Goal: Task Accomplishment & Management: Manage account settings

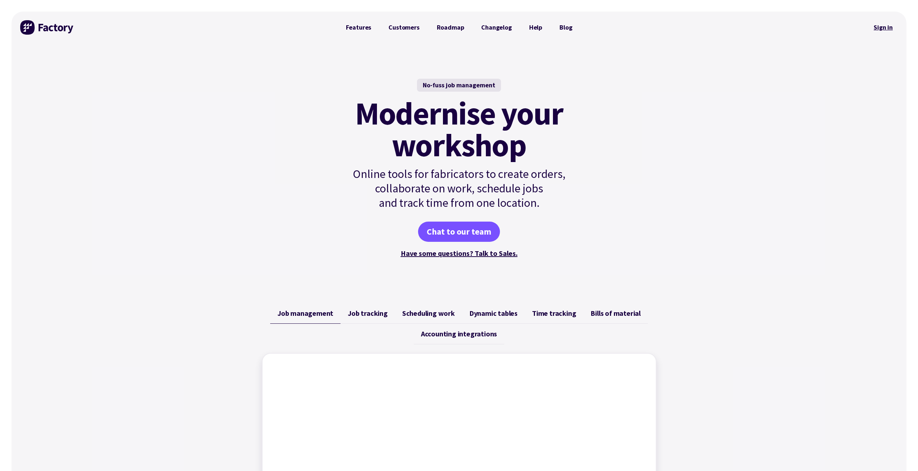
click at [450, 31] on link "Sign in" at bounding box center [883, 27] width 29 height 17
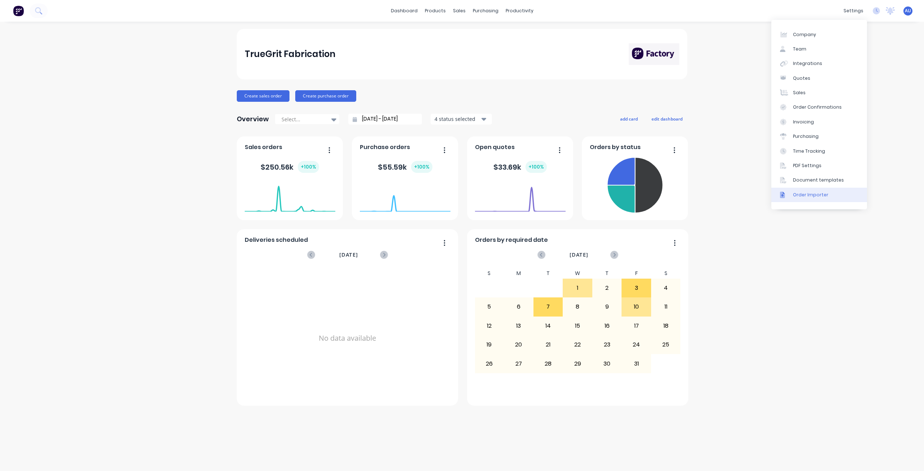
click at [804, 194] on div "Order Importer" at bounding box center [810, 195] width 35 height 6
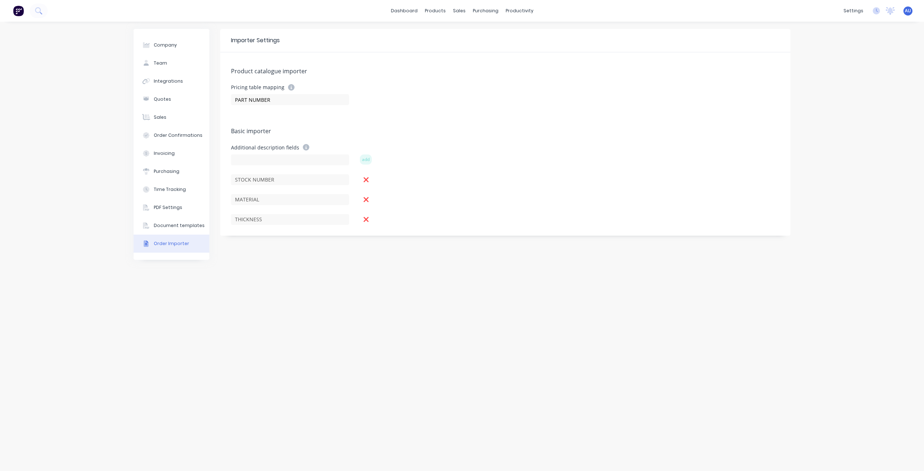
click at [37, 164] on div "Company Team Integrations Quotes Sales Order Confirmations Invoicing Purchasing…" at bounding box center [462, 246] width 924 height 449
click at [470, 35] on link "Sales Orders" at bounding box center [497, 34] width 96 height 14
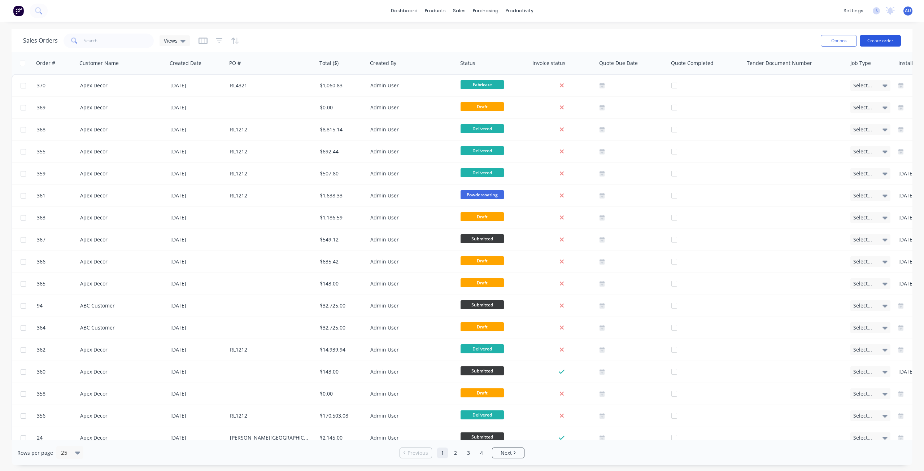
click at [874, 42] on button "Create order" at bounding box center [880, 41] width 41 height 12
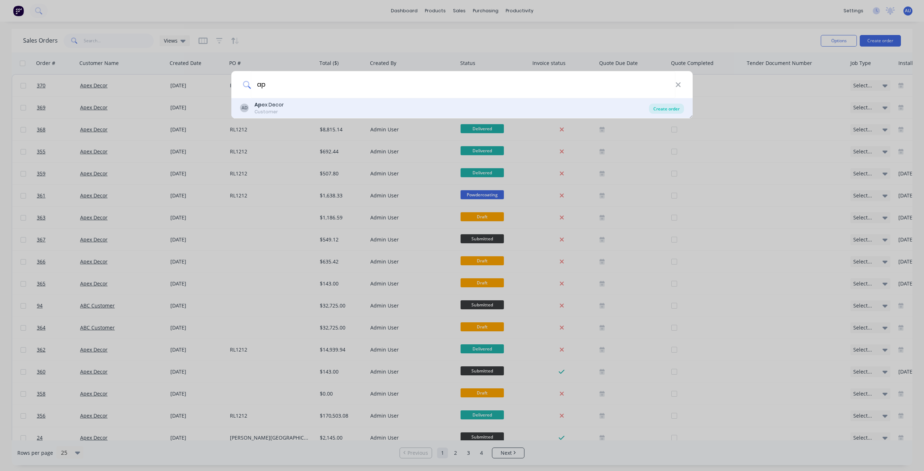
type input "ap"
click at [658, 109] on div "Create order" at bounding box center [666, 109] width 35 height 10
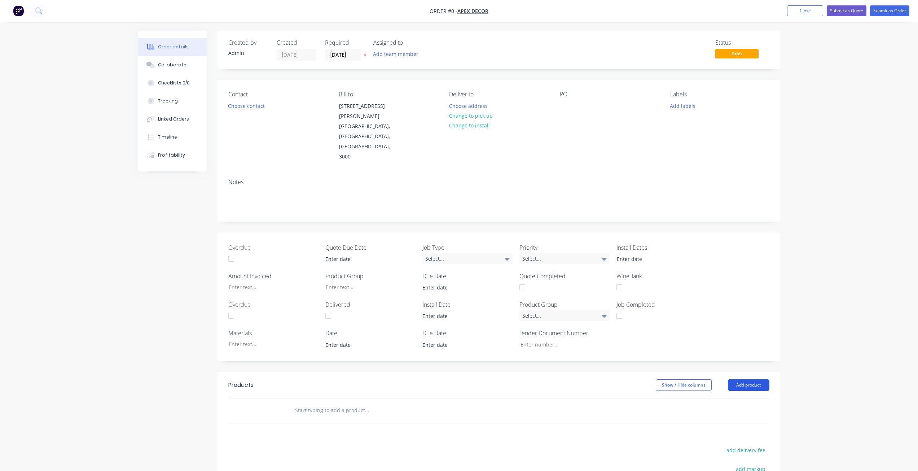
click at [767, 379] on button "Add product" at bounding box center [748, 385] width 41 height 12
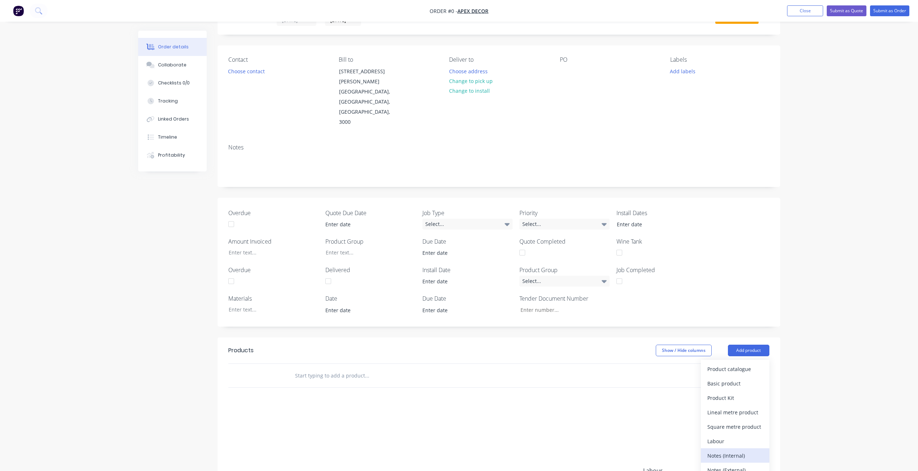
scroll to position [51, 0]
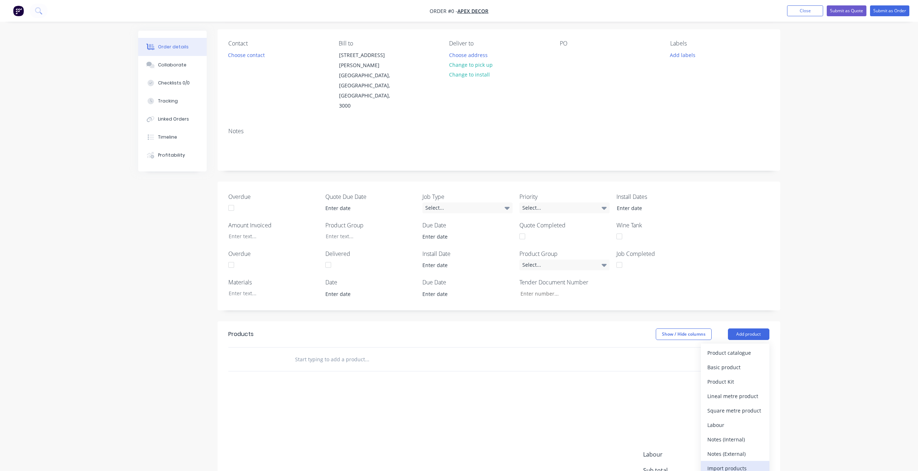
click at [717, 463] on div "Import products" at bounding box center [736, 468] width 56 height 10
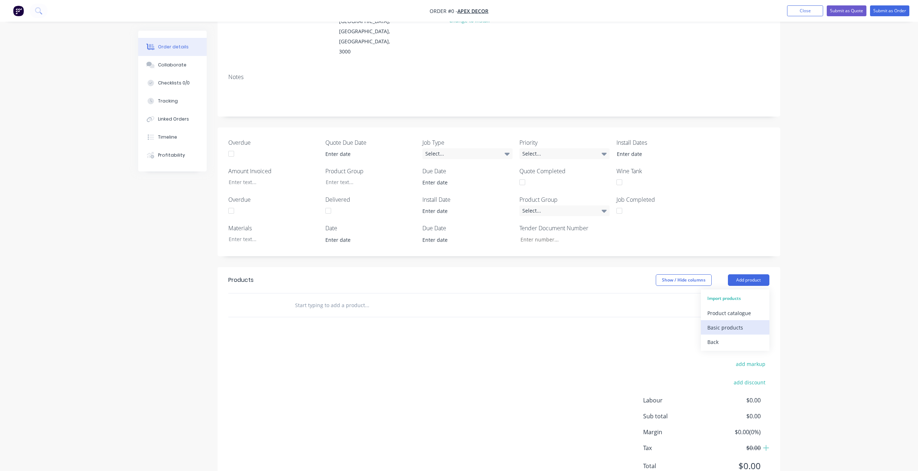
click at [742, 320] on button "Basic products" at bounding box center [735, 327] width 69 height 14
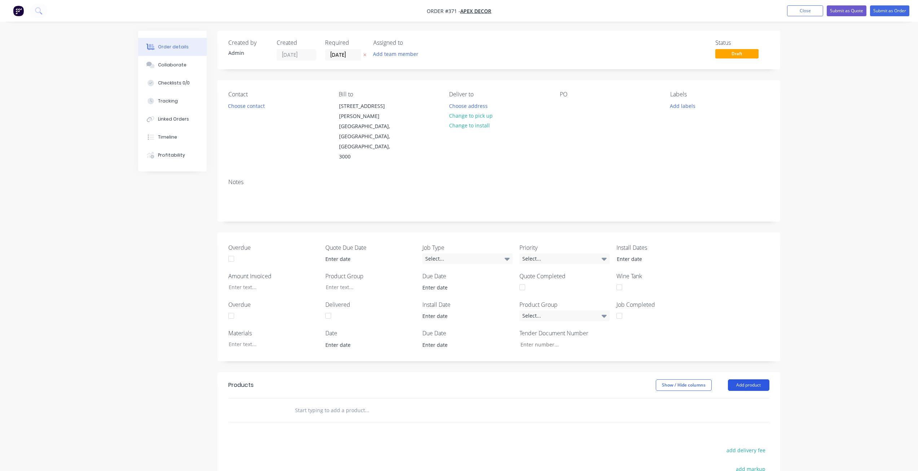
click at [753, 379] on button "Add product" at bounding box center [748, 385] width 41 height 12
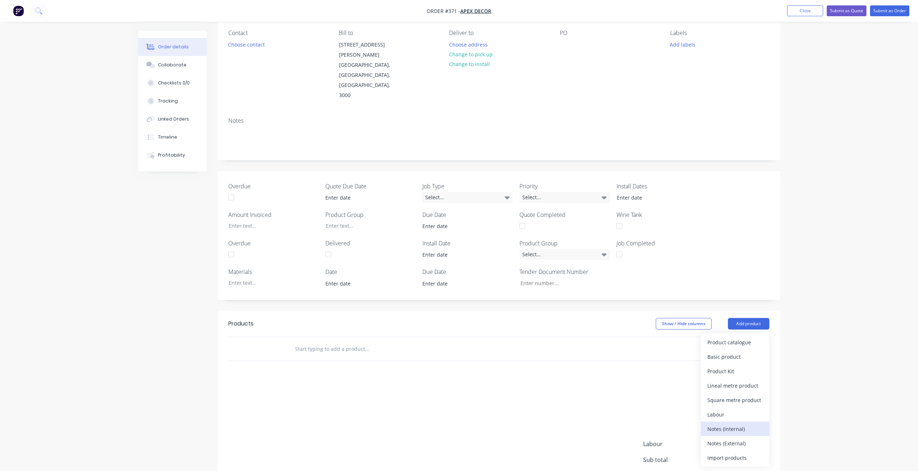
scroll to position [62, 0]
click at [733, 451] on div "Import products" at bounding box center [736, 456] width 56 height 10
click at [723, 365] on div "Basic products" at bounding box center [736, 370] width 56 height 10
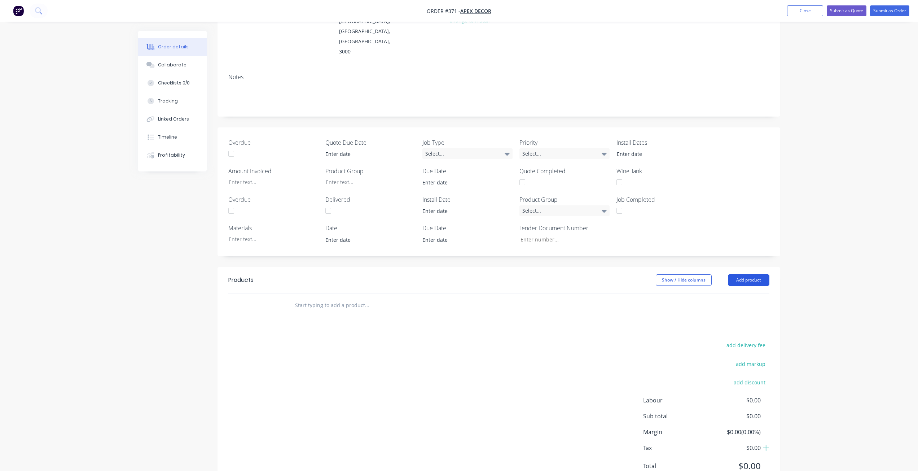
click at [741, 274] on button "Add product" at bounding box center [748, 280] width 41 height 12
click at [725, 409] on div "Import products" at bounding box center [736, 414] width 56 height 10
click at [730, 322] on div "Basic products" at bounding box center [736, 327] width 56 height 10
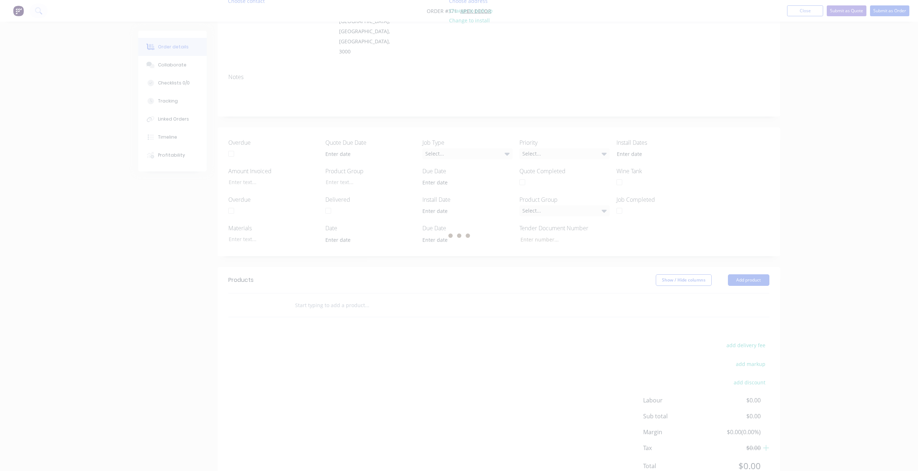
scroll to position [0, 0]
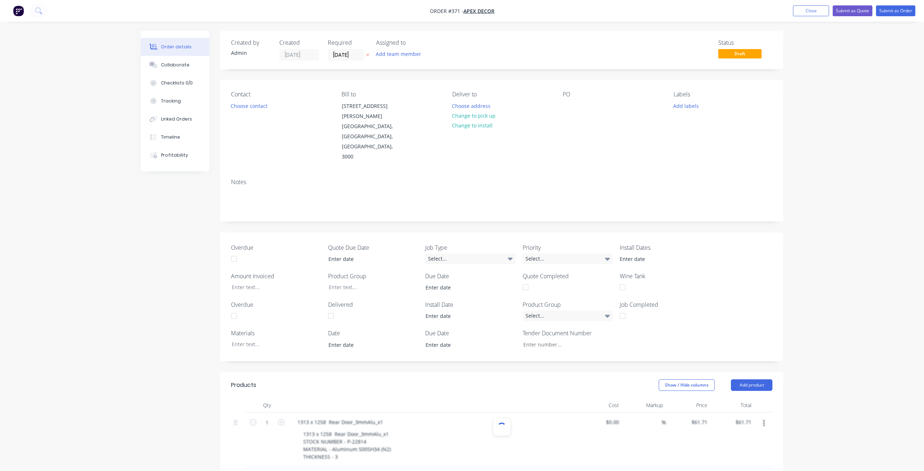
type input "$61.71"
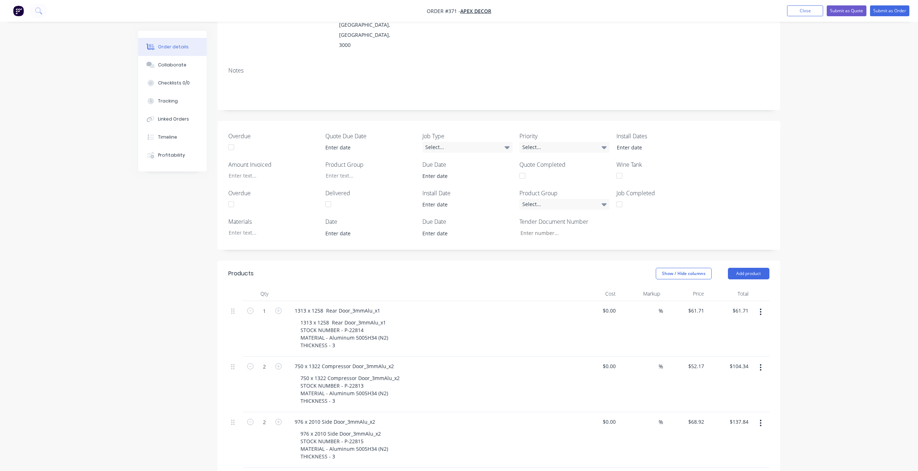
scroll to position [194, 0]
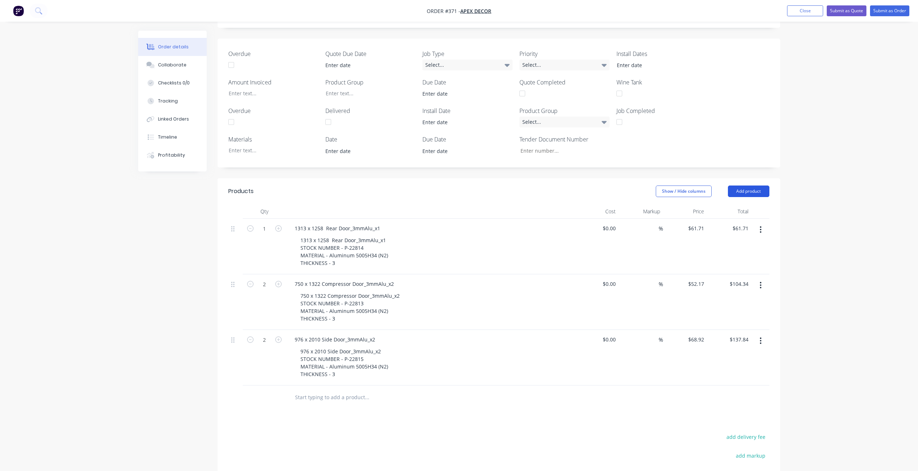
click at [753, 185] on button "Add product" at bounding box center [748, 191] width 41 height 12
click at [727, 320] on div "Import products" at bounding box center [736, 325] width 56 height 10
click at [724, 233] on div "Basic products" at bounding box center [736, 238] width 56 height 10
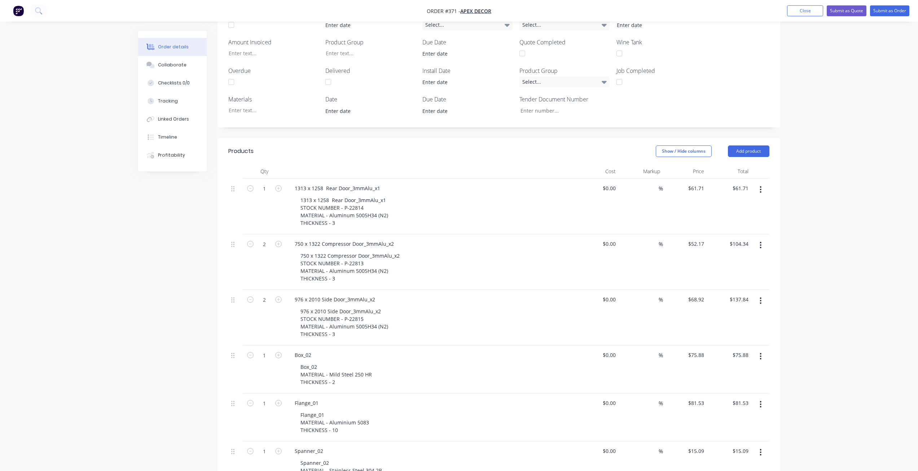
scroll to position [231, 0]
drag, startPoint x: 761, startPoint y: 167, endPoint x: 761, endPoint y: 161, distance: 6.5
click at [761, 189] on icon "button" at bounding box center [760, 192] width 1 height 6
click at [719, 250] on div "Delete" at bounding box center [736, 255] width 56 height 10
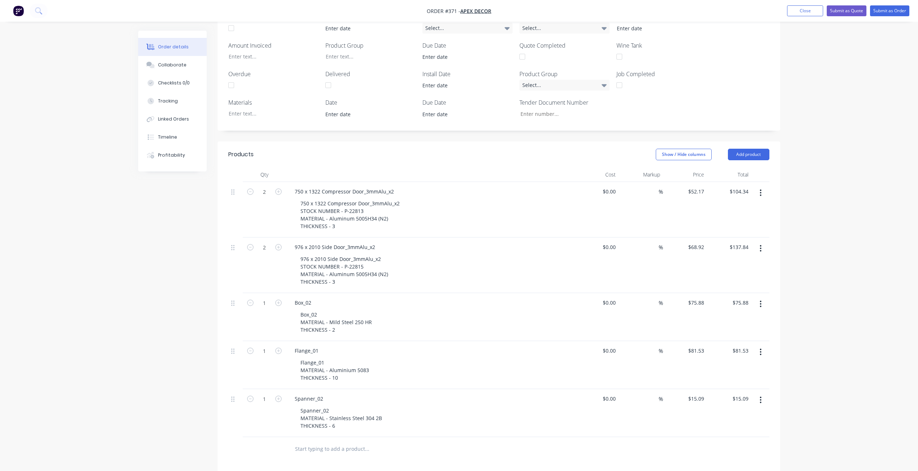
click at [758, 186] on button "button" at bounding box center [760, 192] width 17 height 13
click at [721, 250] on div "Delete" at bounding box center [736, 255] width 56 height 10
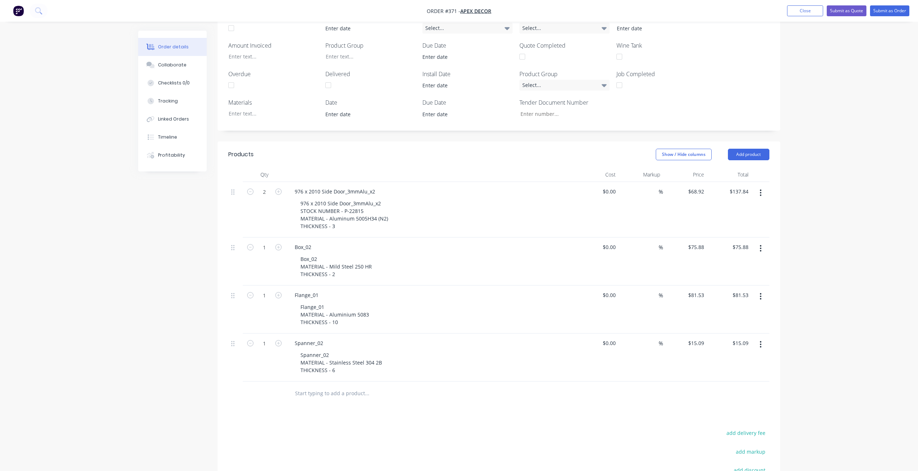
click at [760, 189] on icon "button" at bounding box center [761, 193] width 2 height 8
click at [727, 250] on div "Delete" at bounding box center [736, 255] width 56 height 10
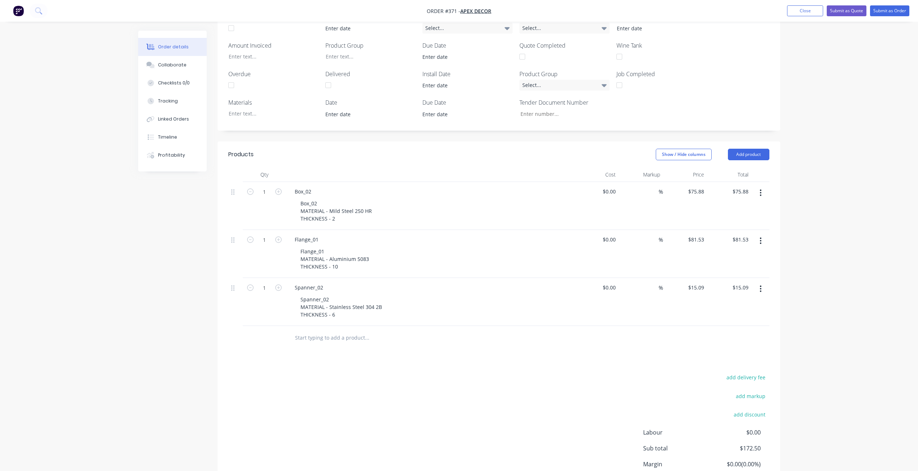
click at [761, 189] on icon "button" at bounding box center [760, 192] width 1 height 6
click at [734, 250] on div "Delete" at bounding box center [736, 255] width 56 height 10
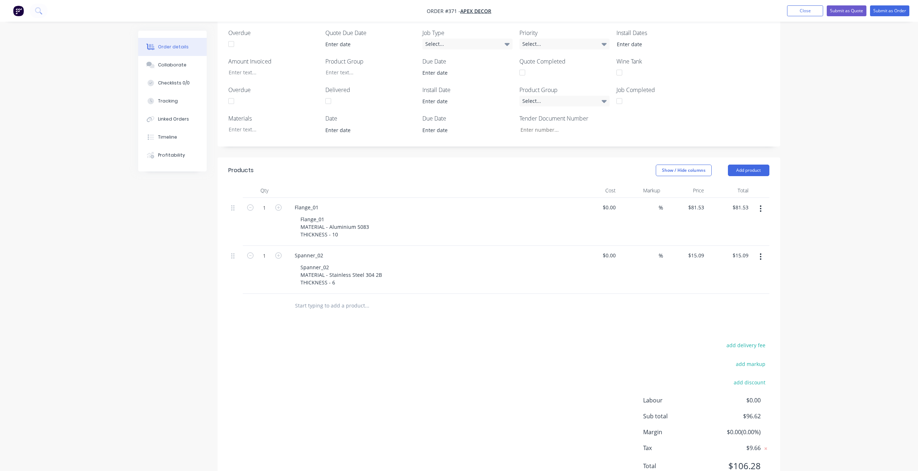
click at [763, 202] on button "button" at bounding box center [760, 208] width 17 height 13
click at [724, 266] on div "Delete" at bounding box center [736, 271] width 56 height 10
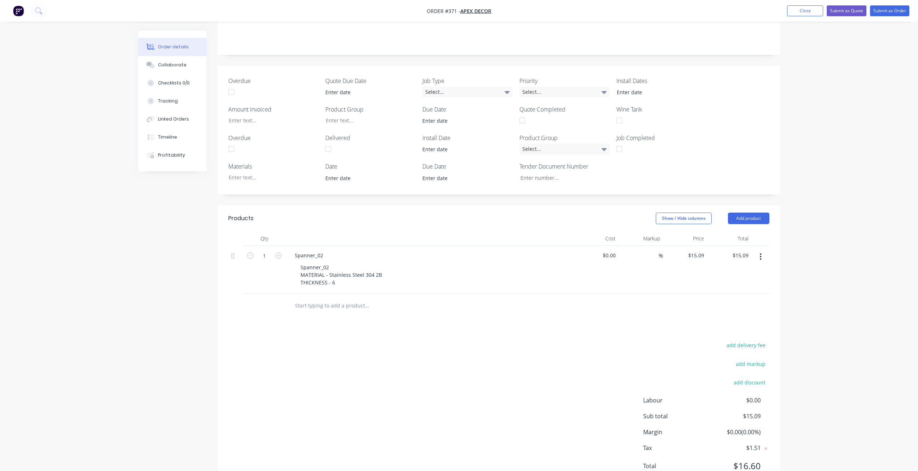
click at [759, 250] on button "button" at bounding box center [760, 256] width 17 height 13
click at [728, 314] on div "Delete" at bounding box center [736, 319] width 56 height 10
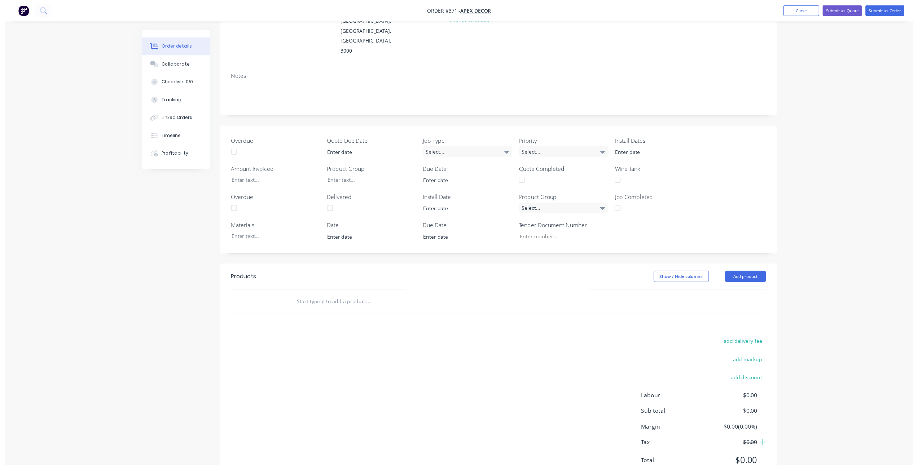
scroll to position [0, 0]
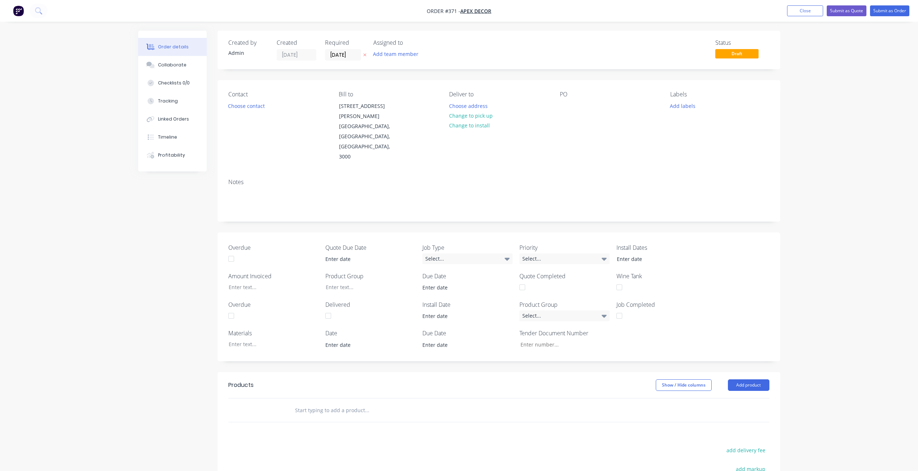
click at [16, 7] on img "button" at bounding box center [18, 10] width 11 height 11
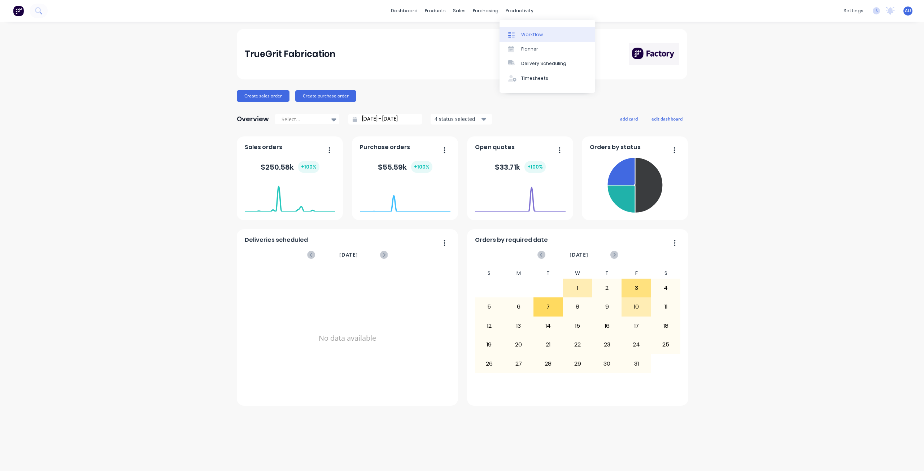
click at [525, 38] on link "Workflow" at bounding box center [547, 34] width 96 height 14
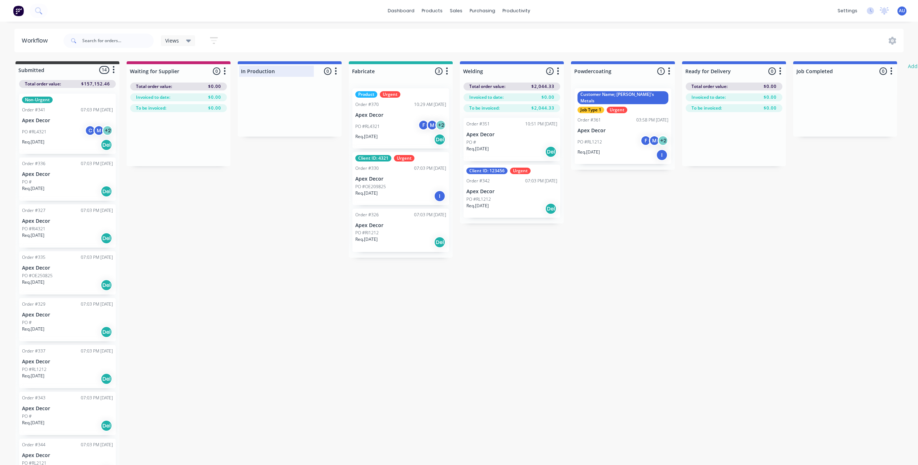
click at [263, 69] on div at bounding box center [290, 71] width 104 height 14
click at [263, 69] on input "In Production" at bounding box center [276, 71] width 71 height 8
type input "Laser Cutting & Processing"
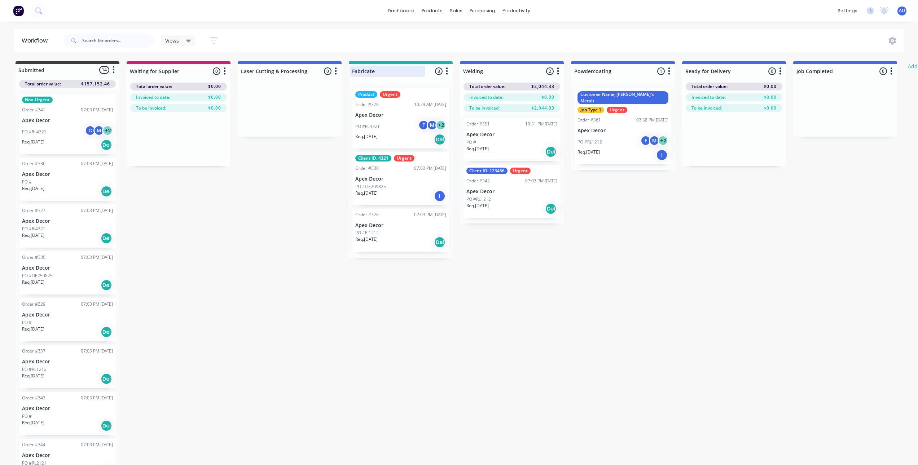
click at [382, 67] on div at bounding box center [401, 71] width 104 height 14
type input "Fabrication"
click at [498, 71] on div at bounding box center [512, 71] width 104 height 14
click at [498, 71] on input "Welding" at bounding box center [498, 71] width 71 height 8
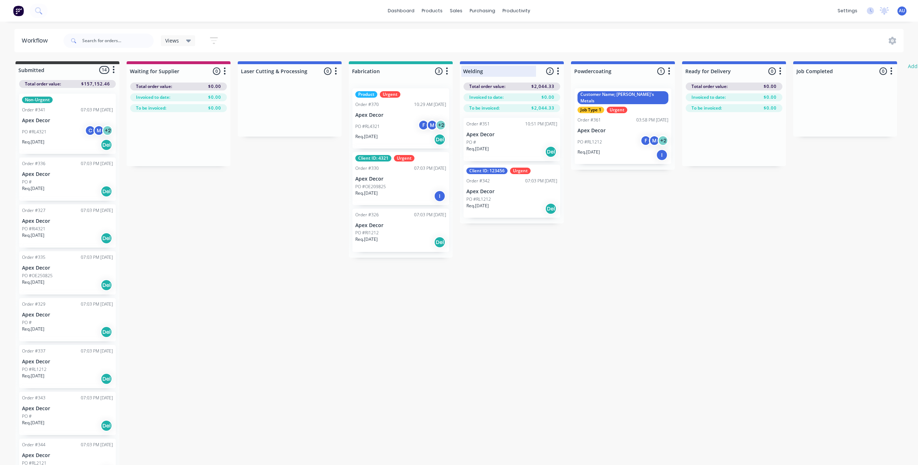
click at [498, 71] on input "Welding" at bounding box center [498, 71] width 71 height 8
click at [592, 70] on div at bounding box center [623, 71] width 104 height 14
type input "Welding"
click at [592, 70] on input "Powdercoating" at bounding box center [609, 71] width 71 height 8
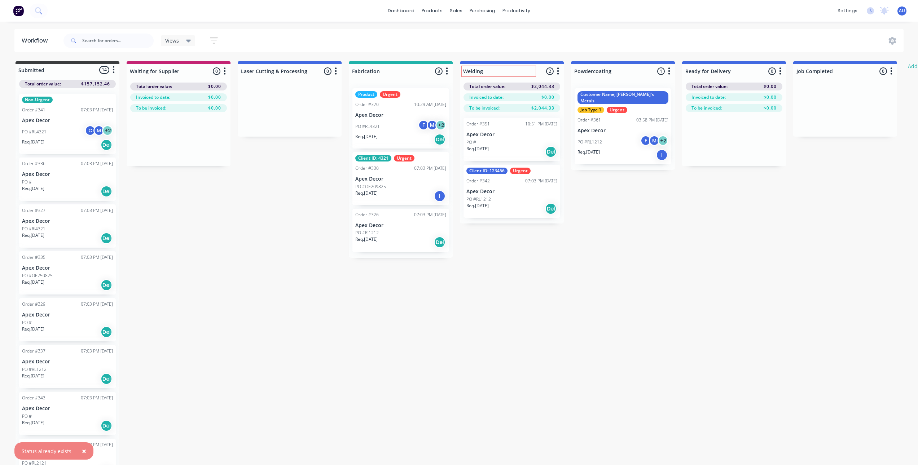
click at [558, 74] on icon "button" at bounding box center [558, 70] width 2 height 7
click at [525, 122] on button "Delete" at bounding box center [526, 123] width 72 height 12
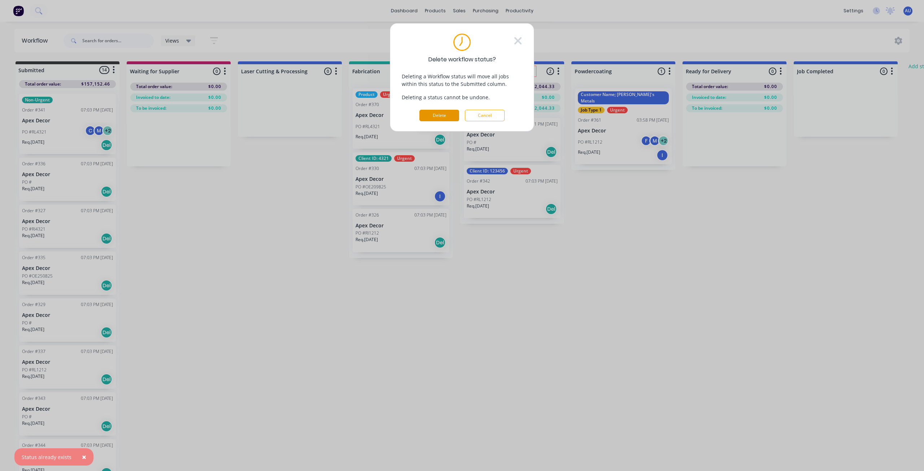
click at [452, 114] on button "Delete" at bounding box center [439, 116] width 40 height 12
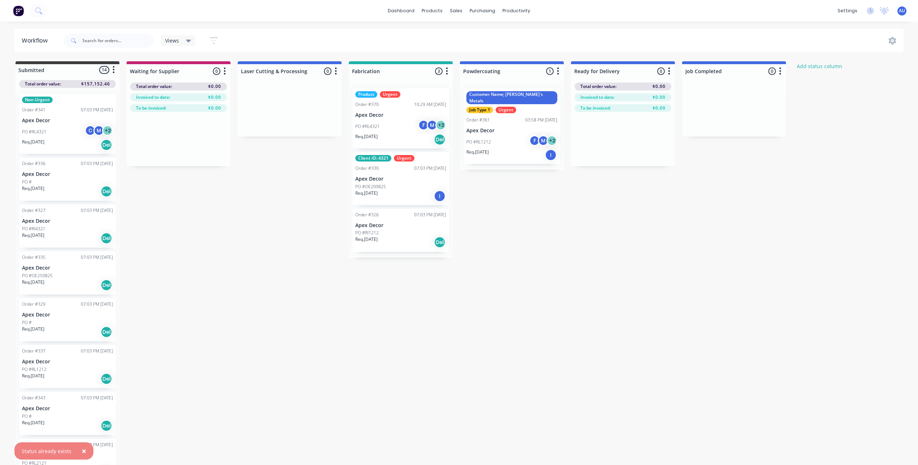
click at [541, 246] on div "Submitted 14 Status colour #3A3C3E hex #3A3C3E Save Cancel Summaries Total orde…" at bounding box center [492, 264] width 994 height 406
click at [543, 180] on div "Mark as Delivered" at bounding box center [549, 183] width 73 height 15
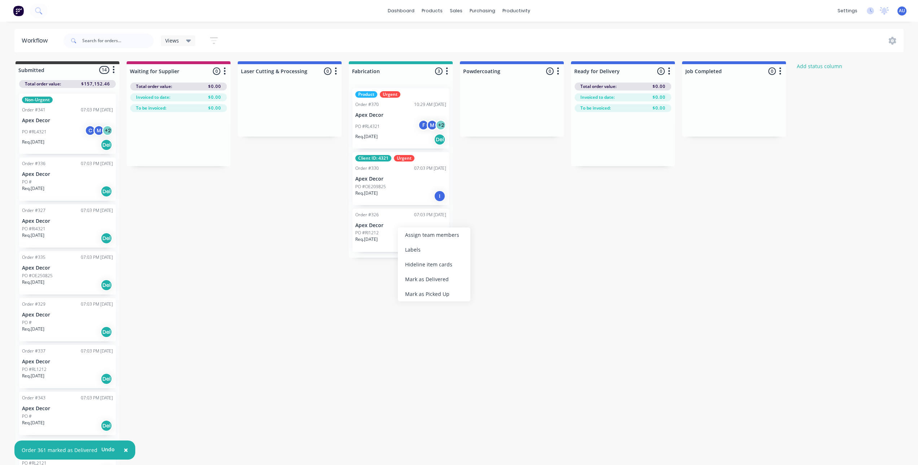
click at [478, 179] on div "Submitted 14 Status colour #3A3C3E hex #3A3C3E Save Cancel Summaries Total orde…" at bounding box center [492, 264] width 994 height 406
click at [432, 185] on div "Mark as Picked Up" at bounding box center [423, 190] width 73 height 15
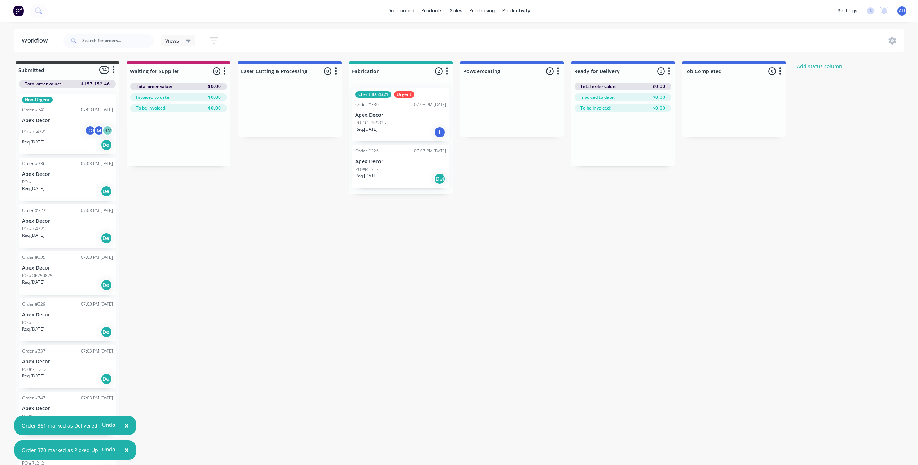
scroll to position [7, 0]
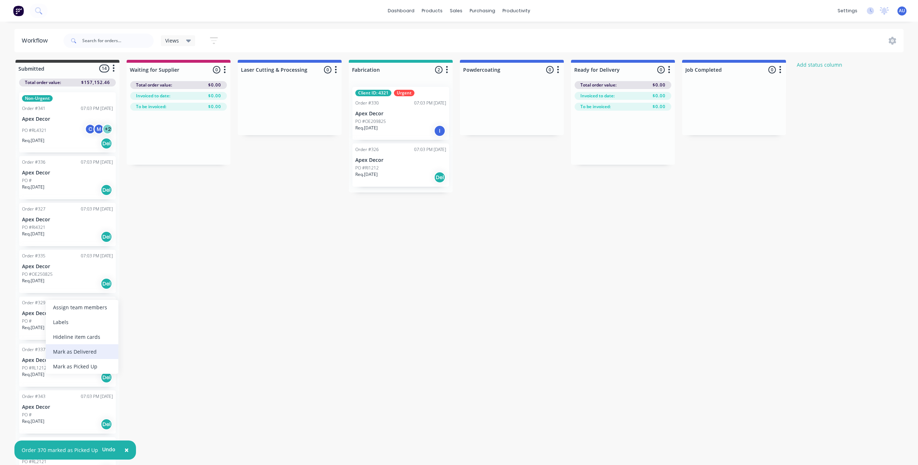
click at [75, 350] on div "Mark as Delivered" at bounding box center [82, 352] width 73 height 15
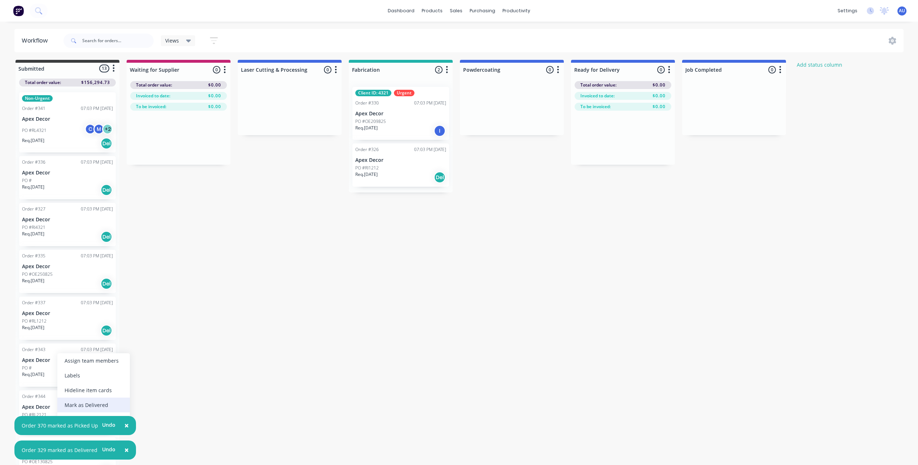
click at [85, 403] on div "Mark as Delivered" at bounding box center [93, 405] width 73 height 15
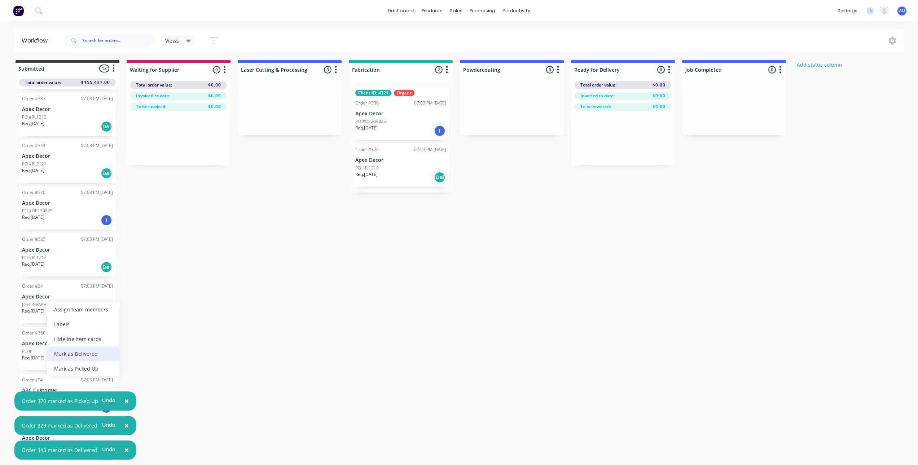
click at [69, 355] on div "Mark as Delivered" at bounding box center [83, 354] width 73 height 15
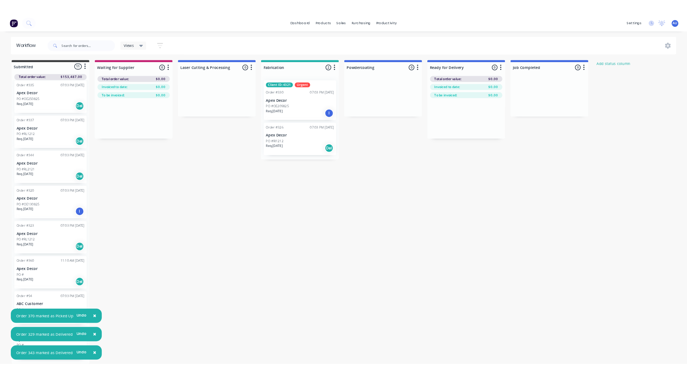
scroll to position [157, 0]
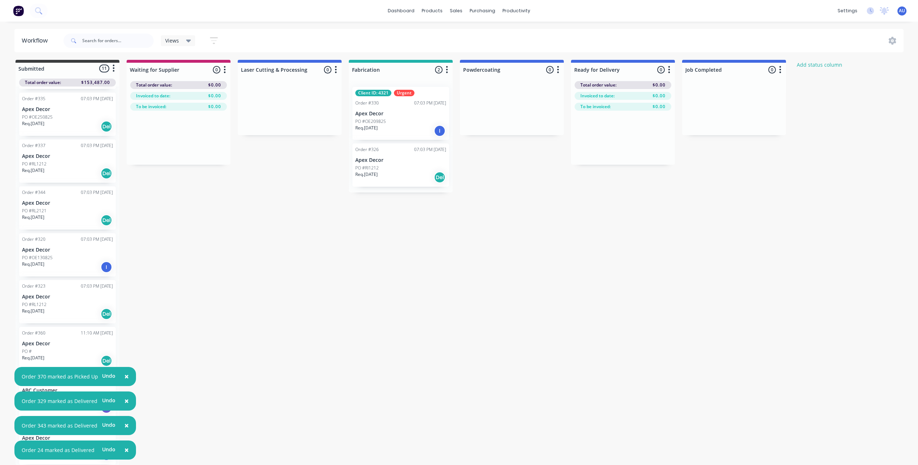
click at [124, 377] on span "×" at bounding box center [126, 377] width 4 height 10
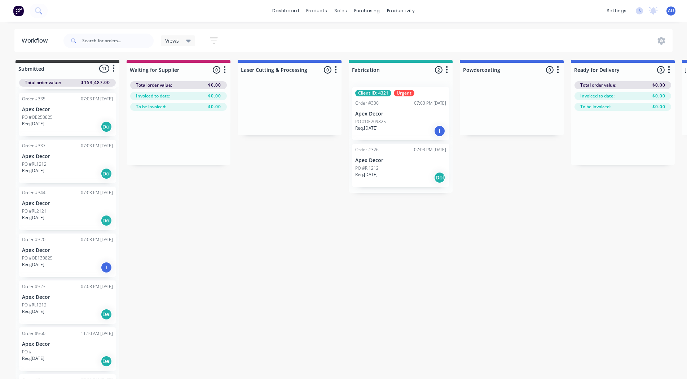
click at [18, 9] on img at bounding box center [18, 10] width 11 height 11
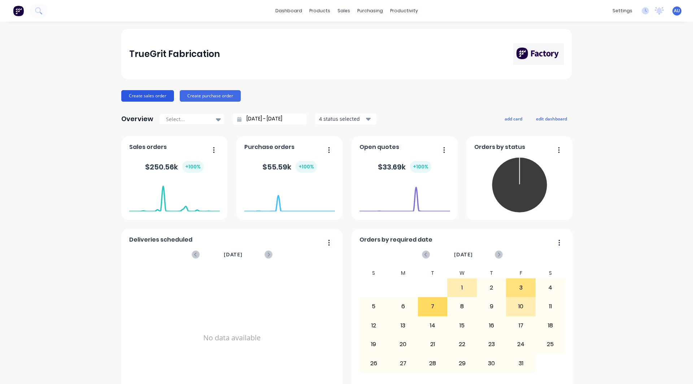
click at [146, 99] on button "Create sales order" at bounding box center [147, 96] width 53 height 12
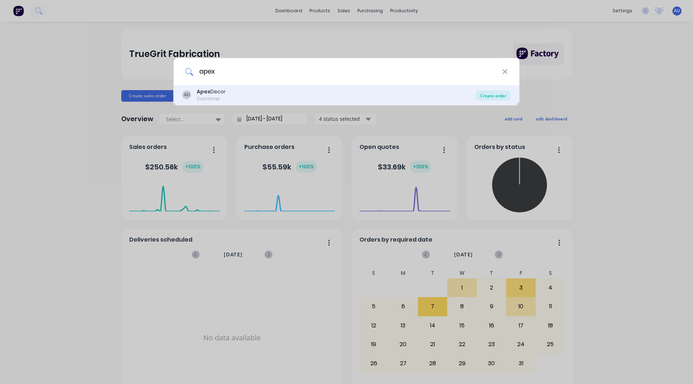
type input "apex"
click at [490, 97] on div "Create order" at bounding box center [493, 96] width 35 height 10
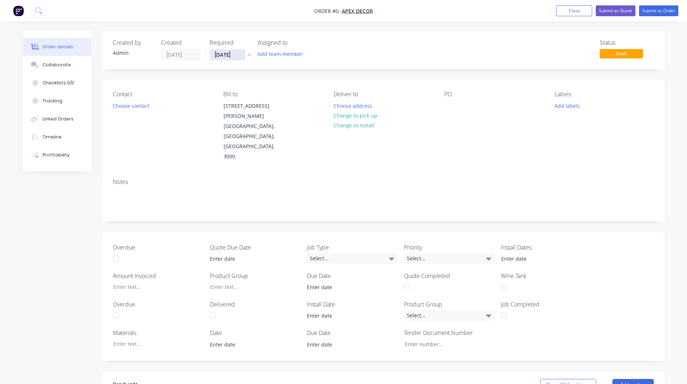
click at [224, 55] on input "[DATE]" at bounding box center [227, 54] width 35 height 11
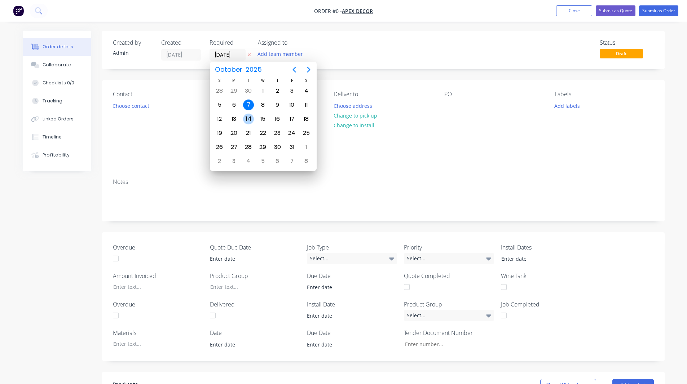
click at [252, 117] on div "14" at bounding box center [248, 119] width 11 height 11
type input "[DATE]"
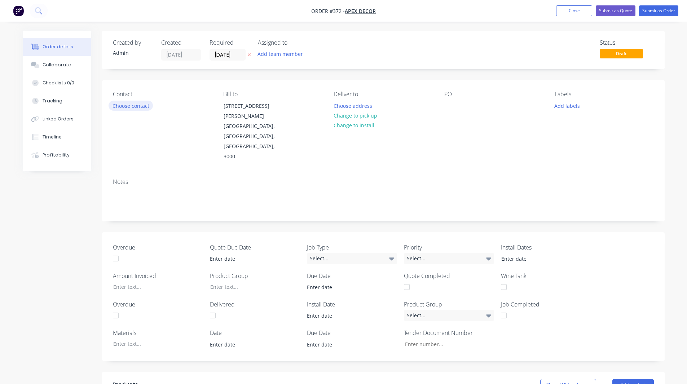
click at [118, 106] on button "Choose contact" at bounding box center [131, 106] width 44 height 10
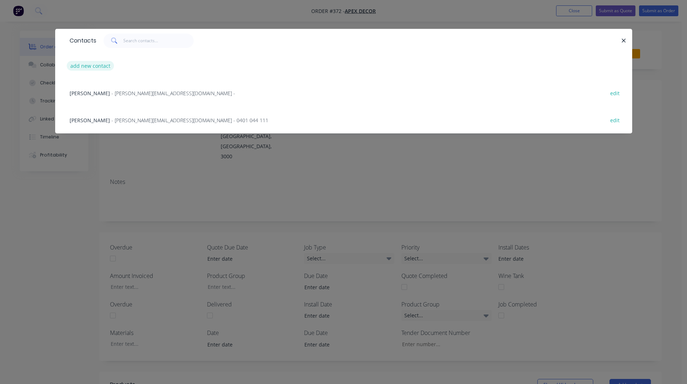
click at [91, 66] on button "add new contact" at bounding box center [91, 66] width 48 height 10
select select "AU"
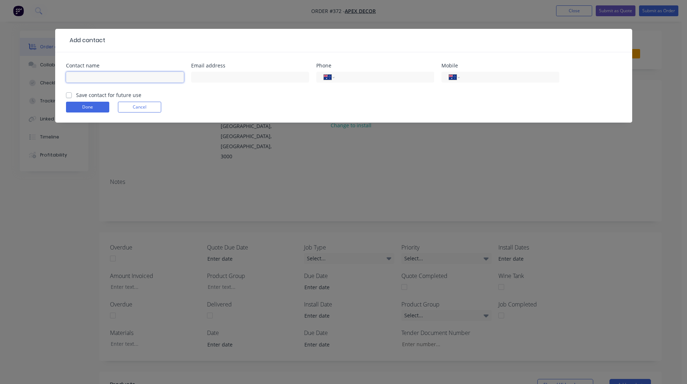
click at [102, 79] on input "text" at bounding box center [125, 77] width 118 height 11
type input "[PERSON_NAME]"
click at [464, 78] on div "International Afghanistan Åland Islands Albania Algeria American Samoa Andorra …" at bounding box center [501, 77] width 118 height 11
click at [466, 78] on input "tel" at bounding box center [508, 77] width 87 height 8
type input "458474814"
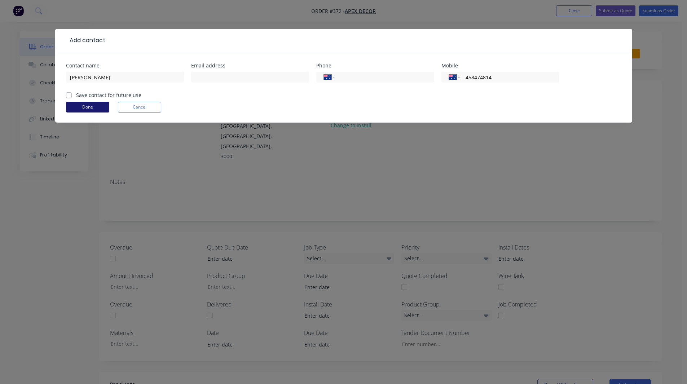
click at [89, 106] on button "Done" at bounding box center [87, 107] width 43 height 11
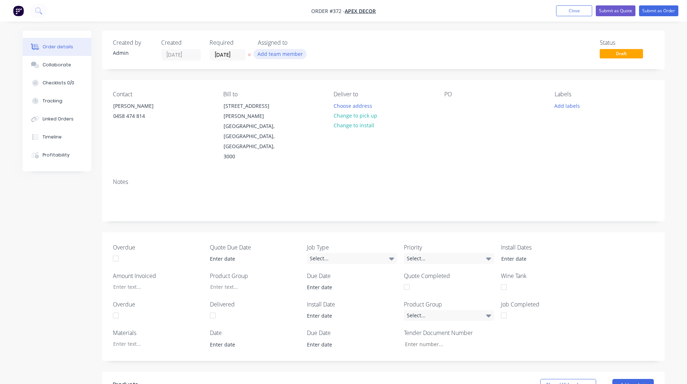
click at [272, 53] on button "Add team member" at bounding box center [280, 54] width 53 height 10
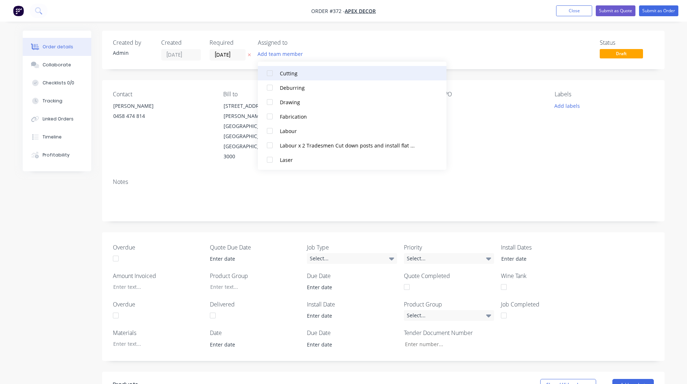
scroll to position [123, 0]
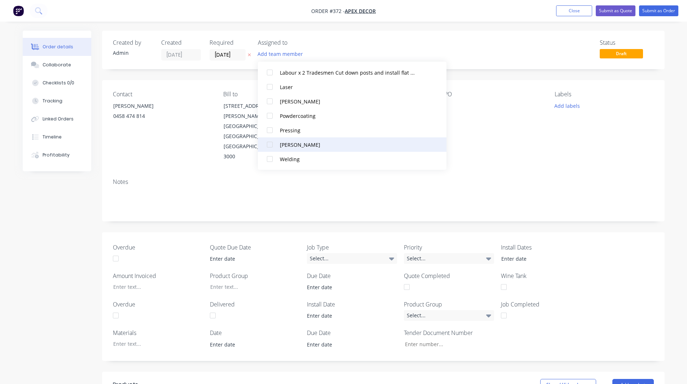
click at [269, 142] on div at bounding box center [270, 144] width 14 height 14
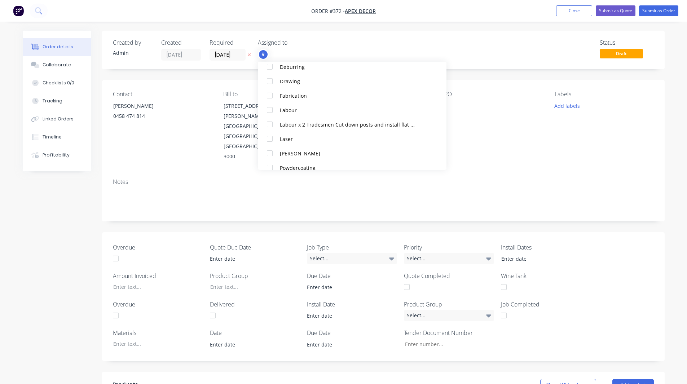
scroll to position [102, 0]
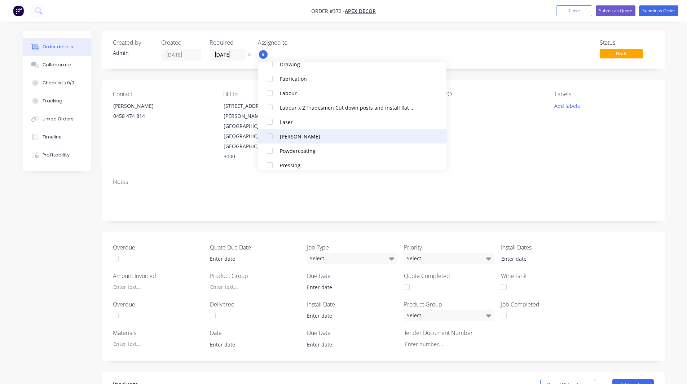
click at [270, 135] on div at bounding box center [270, 136] width 14 height 14
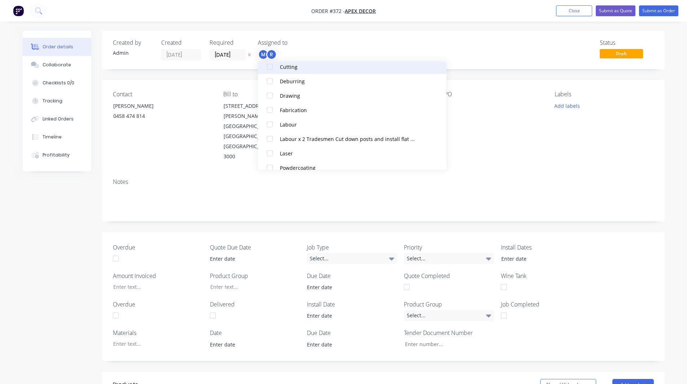
scroll to position [84, 0]
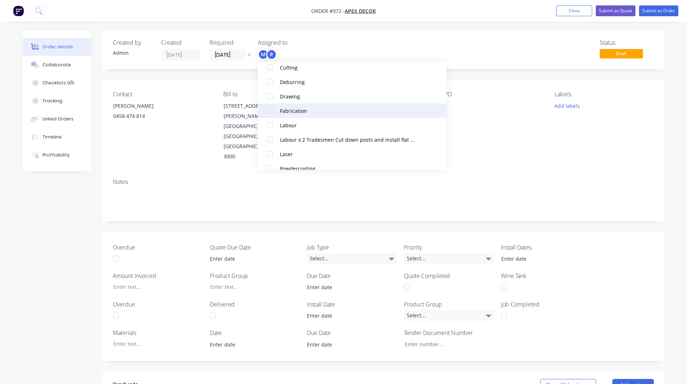
click at [270, 109] on div at bounding box center [270, 111] width 14 height 14
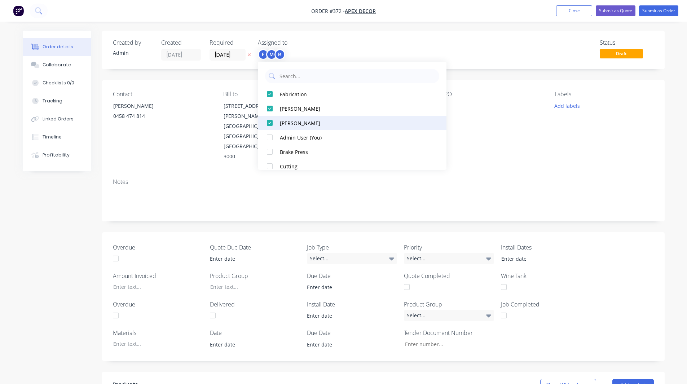
scroll to position [123, 0]
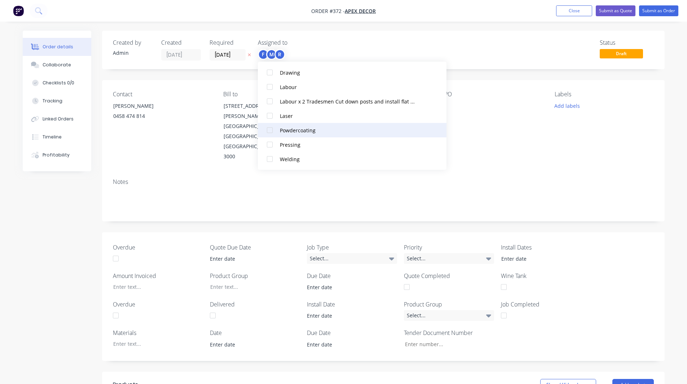
click at [268, 131] on div at bounding box center [270, 130] width 14 height 14
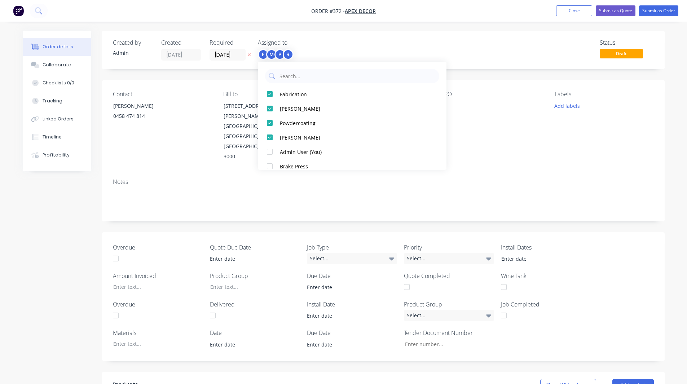
click at [310, 44] on div "Assigned to" at bounding box center [294, 42] width 72 height 7
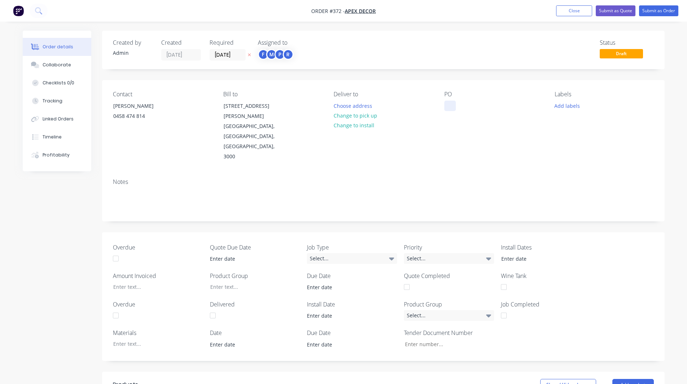
click at [451, 105] on div at bounding box center [451, 106] width 12 height 10
click at [411, 96] on div "Deliver to" at bounding box center [383, 94] width 99 height 7
click at [353, 103] on button "Choose address" at bounding box center [353, 106] width 46 height 10
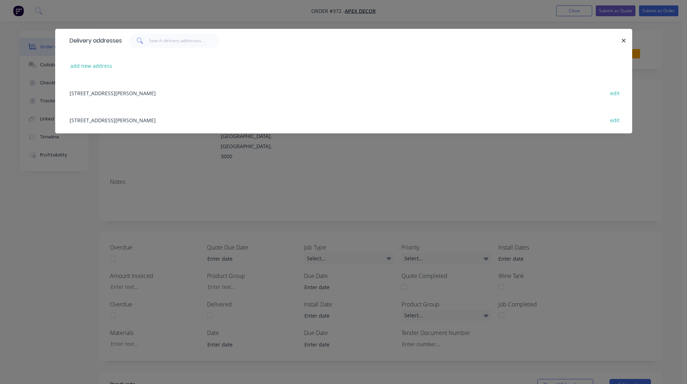
click at [118, 92] on div "789 Collins Street, Melbourne, Victoria, Australia, 3000 edit" at bounding box center [344, 92] width 556 height 27
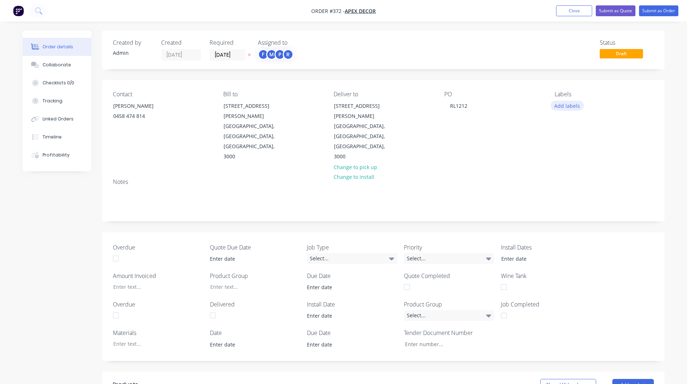
click at [571, 107] on button "Add labels" at bounding box center [567, 106] width 33 height 10
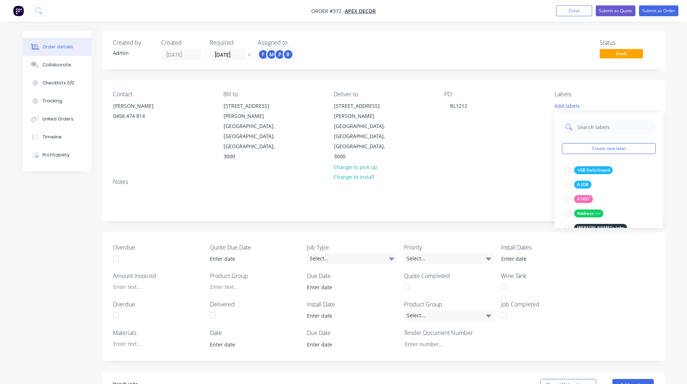
click at [585, 126] on input "text" at bounding box center [614, 127] width 75 height 14
click at [567, 170] on div at bounding box center [568, 170] width 14 height 14
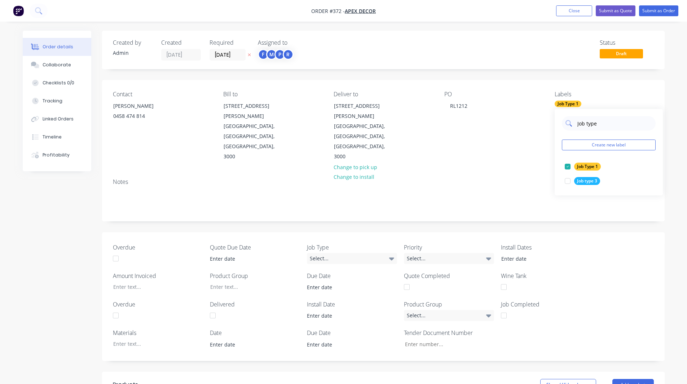
click at [594, 126] on input "Job type" at bounding box center [614, 123] width 75 height 14
click at [568, 179] on div at bounding box center [568, 181] width 14 height 14
click at [591, 123] on input "urgent" at bounding box center [614, 123] width 75 height 14
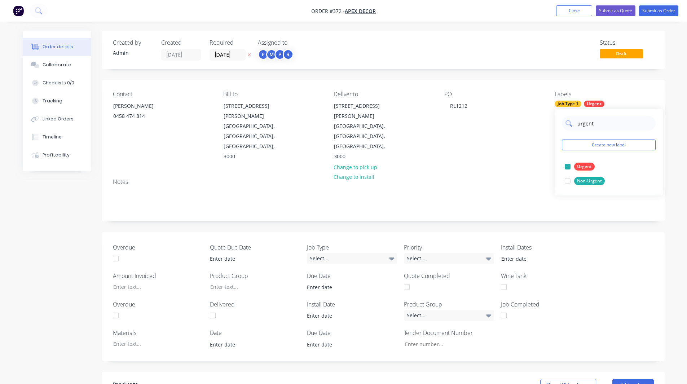
click at [591, 123] on input "urgent" at bounding box center [614, 123] width 75 height 14
click at [569, 167] on div at bounding box center [568, 166] width 14 height 14
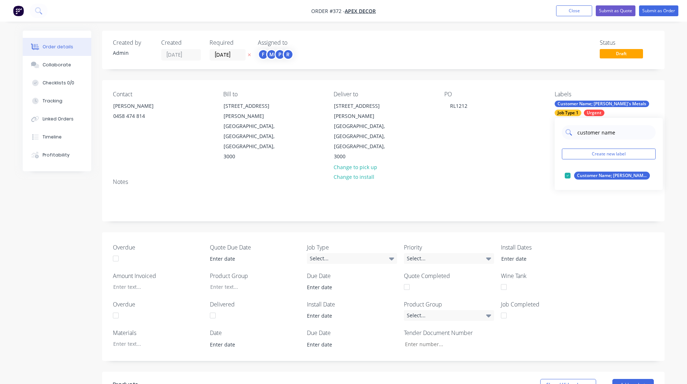
click at [579, 133] on input "customer name" at bounding box center [614, 132] width 75 height 14
type input "client id"
click at [567, 190] on div at bounding box center [568, 190] width 14 height 14
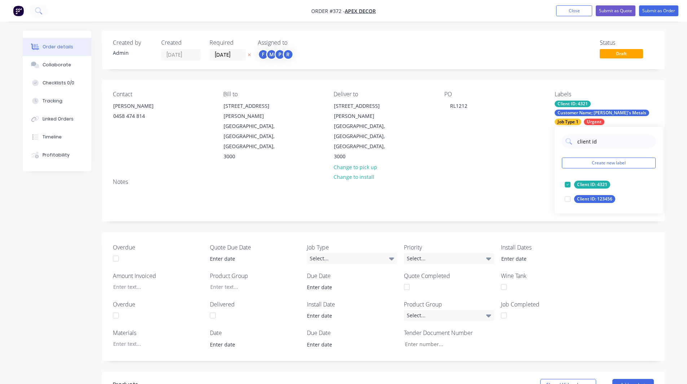
click at [668, 121] on div "Order details Collaborate Checklists 0/0 Tracking Linked Orders Timeline Profit…" at bounding box center [344, 319] width 657 height 576
click at [576, 101] on div "Client ID: 4321" at bounding box center [573, 104] width 36 height 6
click at [568, 185] on div at bounding box center [568, 185] width 14 height 14
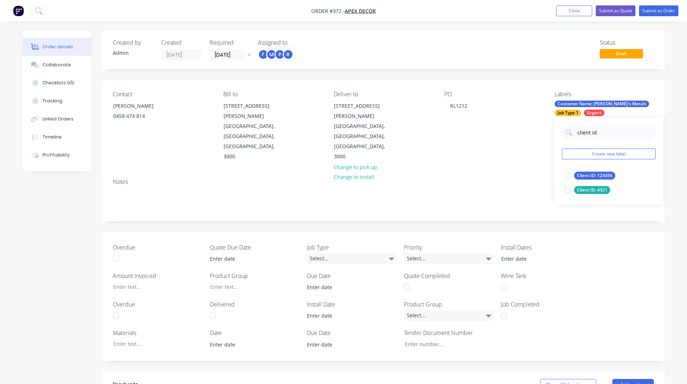
click at [673, 121] on div "Order details Collaborate Checklists 0/0 Tracking Linked Orders Timeline Profit…" at bounding box center [343, 303] width 687 height 606
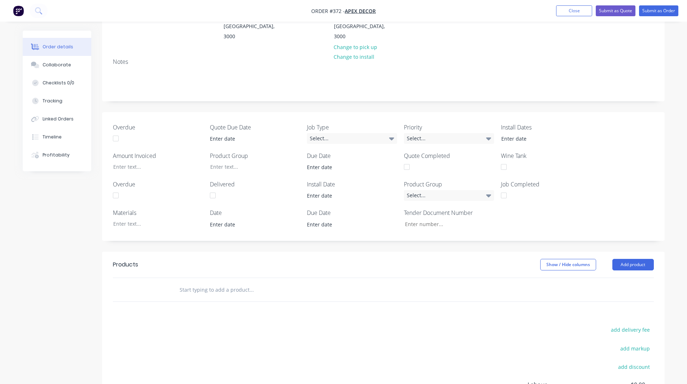
scroll to position [192, 0]
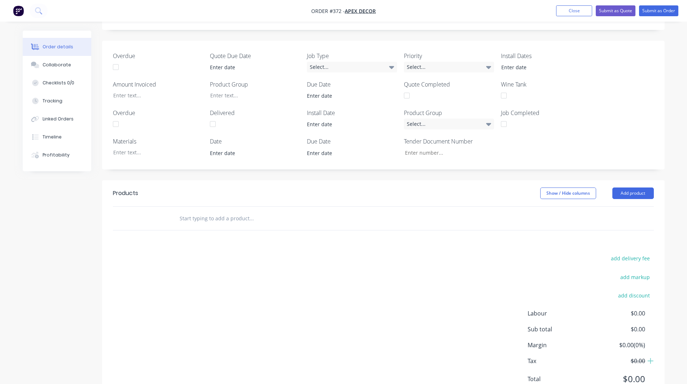
click at [217, 211] on input "text" at bounding box center [251, 218] width 144 height 14
click at [634, 188] on button "Add product" at bounding box center [633, 194] width 41 height 12
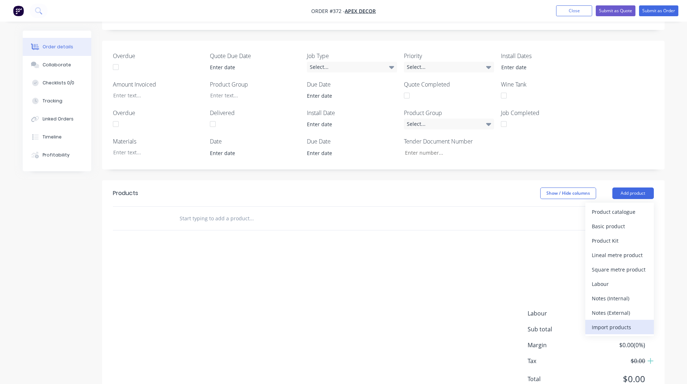
click at [616, 322] on div "Import products" at bounding box center [620, 327] width 56 height 10
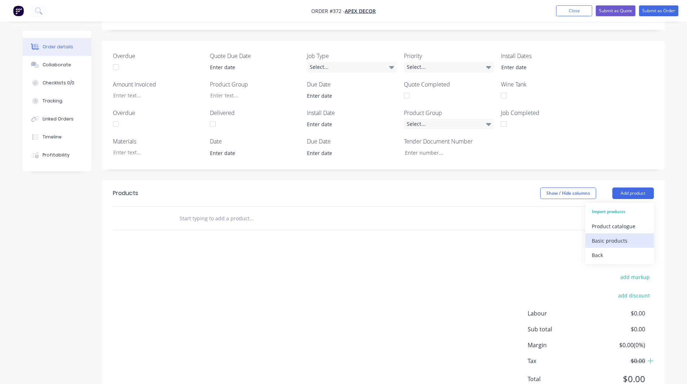
click at [613, 236] on div "Basic products" at bounding box center [620, 241] width 56 height 10
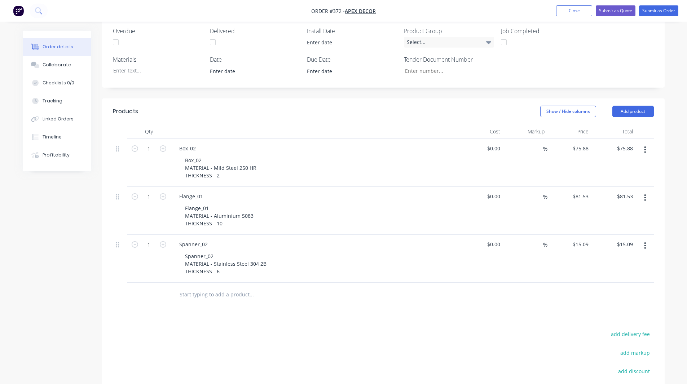
scroll to position [275, 0]
click at [635, 105] on button "Add product" at bounding box center [633, 111] width 41 height 12
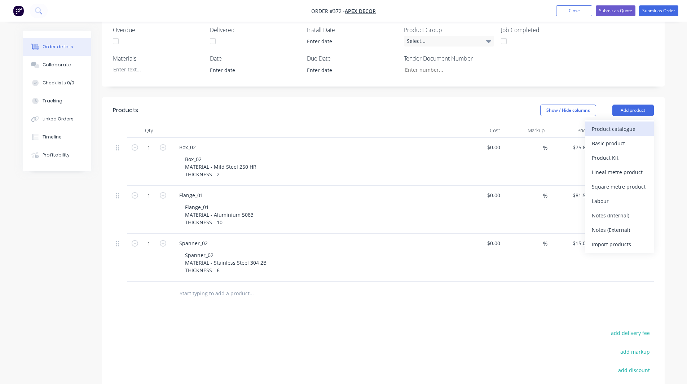
click at [615, 124] on div "Product catalogue" at bounding box center [620, 129] width 56 height 10
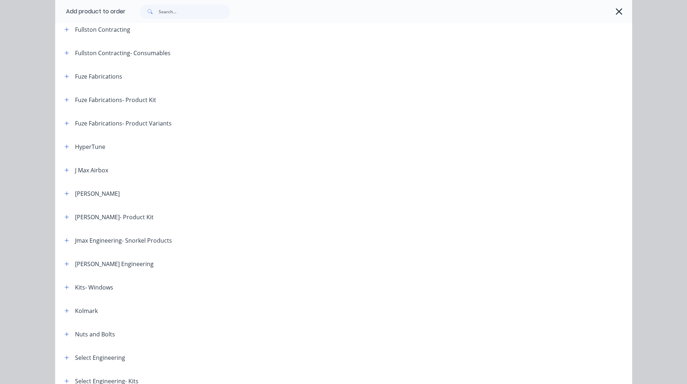
scroll to position [547, 0]
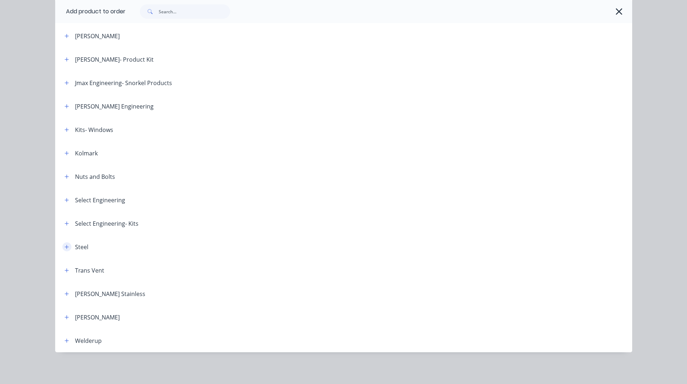
click at [67, 246] on button "button" at bounding box center [66, 246] width 9 height 9
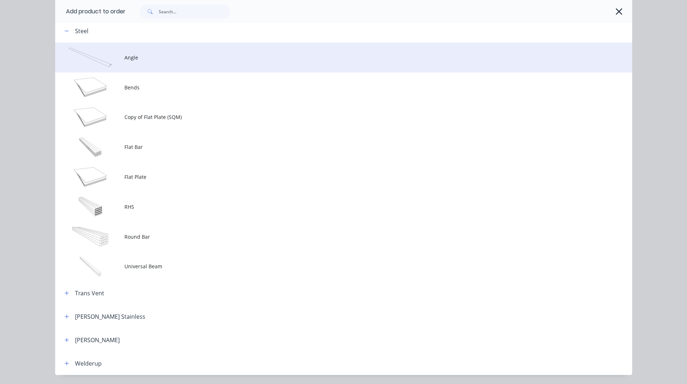
scroll to position [764, 0]
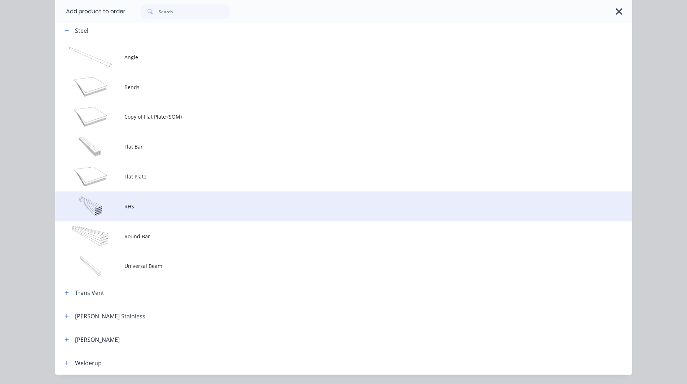
click at [134, 207] on span "RHS" at bounding box center [327, 207] width 406 height 8
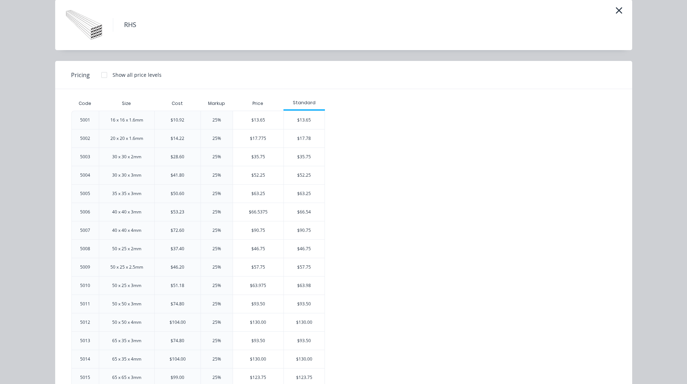
scroll to position [30, 0]
click at [122, 117] on div "16 x 16 x 1.6mm" at bounding box center [126, 120] width 33 height 6
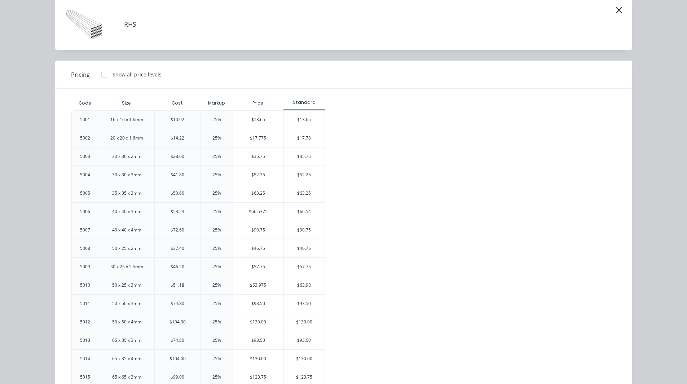
click at [121, 140] on div "20 x 20 x 1.6mm" at bounding box center [126, 138] width 33 height 6
click at [122, 153] on div "30 x 30 x 2mm" at bounding box center [126, 156] width 29 height 6
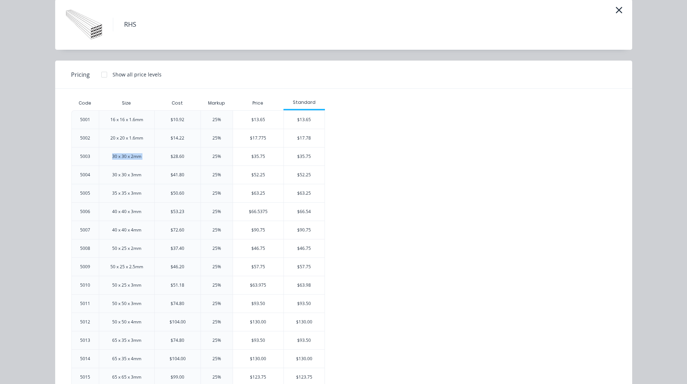
click at [122, 153] on div "30 x 30 x 2mm" at bounding box center [126, 156] width 29 height 6
click at [123, 172] on div "30 x 30 x 3mm" at bounding box center [126, 175] width 29 height 6
click at [176, 172] on div "$41.80" at bounding box center [178, 175] width 14 height 6
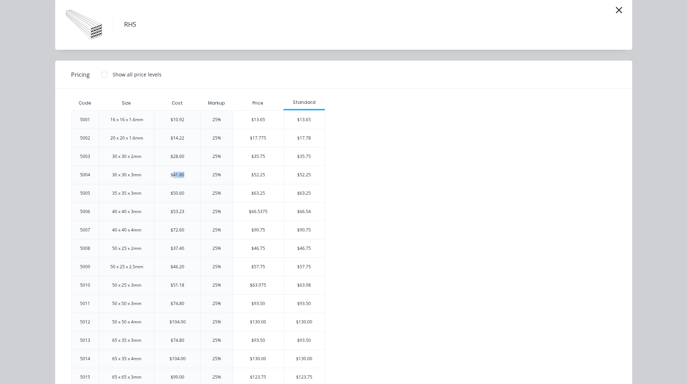
click at [176, 172] on div "$41.80" at bounding box center [178, 175] width 14 height 6
click at [214, 174] on div "25%" at bounding box center [217, 175] width 9 height 6
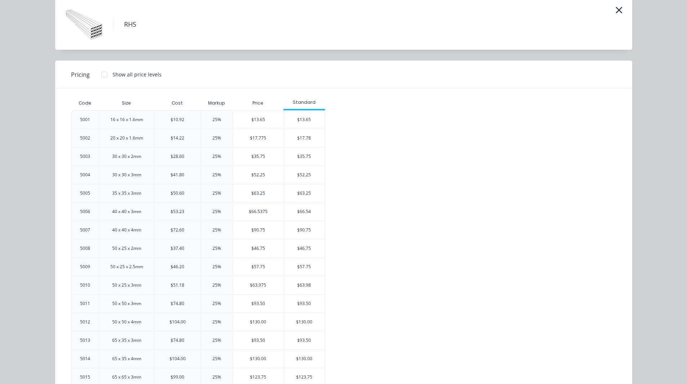
click at [414, 159] on div "5001 16 x 16 x 1.6mm $10.92 25% $13.65 $13.65 5002 20 x 20 x 1.6mm $14.22 25% $…" at bounding box center [338, 331] width 534 height 442
click at [315, 194] on div "$63.25" at bounding box center [304, 193] width 41 height 18
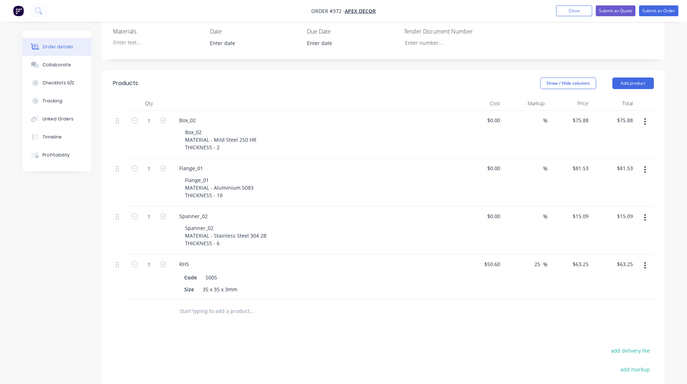
scroll to position [298, 0]
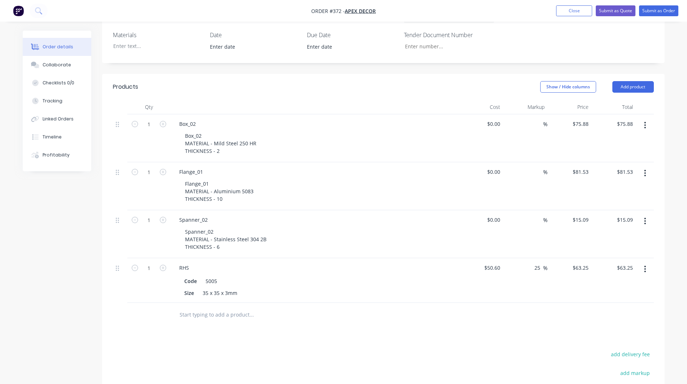
click at [646, 122] on icon "button" at bounding box center [645, 125] width 1 height 6
click at [617, 182] on div "Delete" at bounding box center [620, 187] width 56 height 10
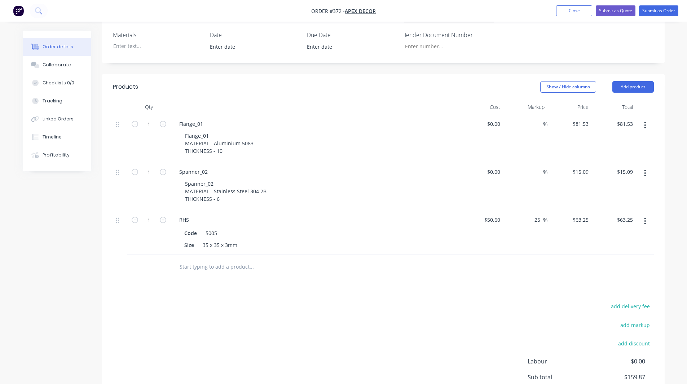
click at [645, 119] on button "button" at bounding box center [645, 125] width 17 height 13
click at [620, 182] on div "Delete" at bounding box center [620, 187] width 56 height 10
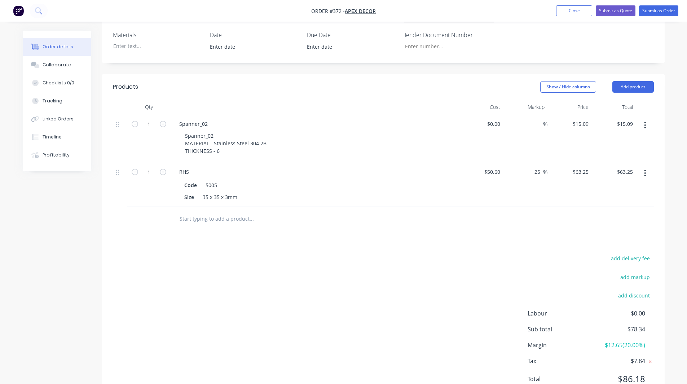
click at [645, 119] on button "button" at bounding box center [645, 125] width 17 height 13
click at [618, 182] on div "Delete" at bounding box center [620, 187] width 56 height 10
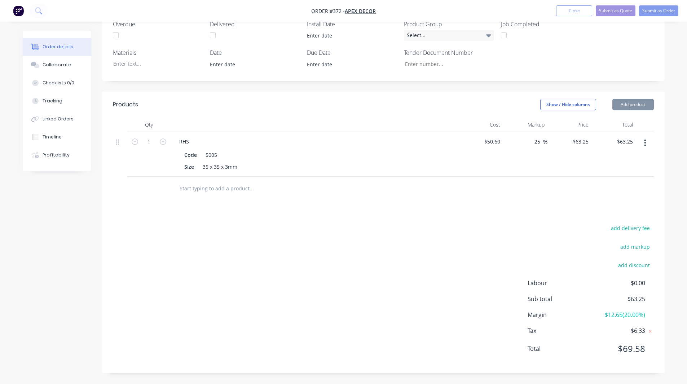
scroll to position [250, 0]
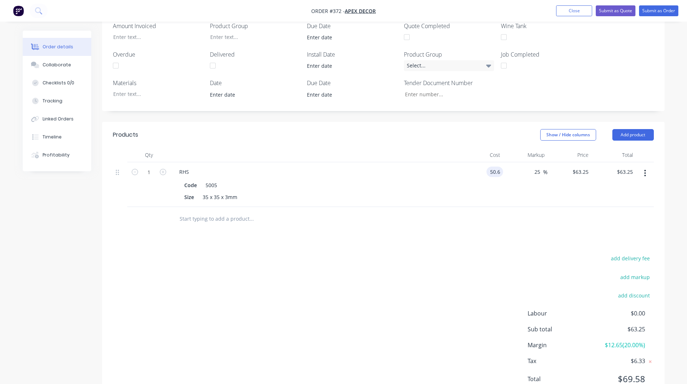
click at [495, 167] on input "50.6" at bounding box center [497, 172] width 14 height 10
type input "$50.60"
click at [496, 207] on div at bounding box center [383, 218] width 541 height 23
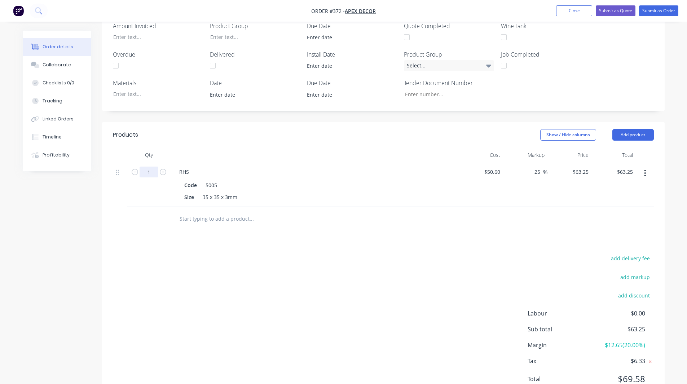
click at [152, 167] on input "1" at bounding box center [149, 172] width 19 height 11
type input "8"
click at [71, 233] on div "Created by Admin Created 07/10/25 Required 14/10/25 Assigned to F M P R Status …" at bounding box center [344, 98] width 642 height 634
type input "$506.00"
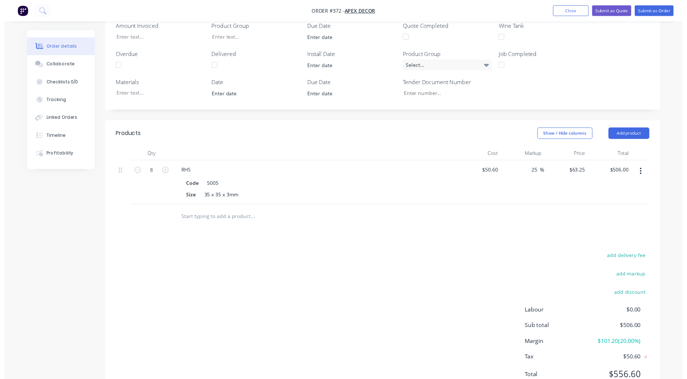
scroll to position [0, 0]
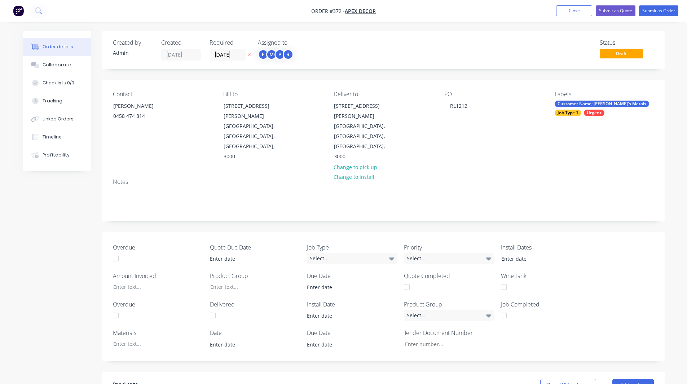
click at [24, 12] on button "button" at bounding box center [18, 11] width 15 height 12
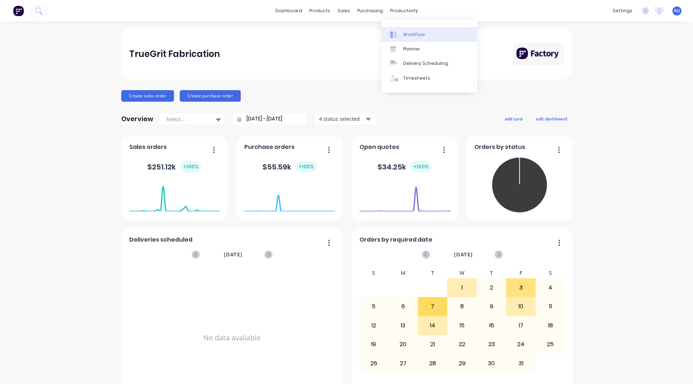
click at [411, 32] on div "Workflow" at bounding box center [414, 34] width 22 height 6
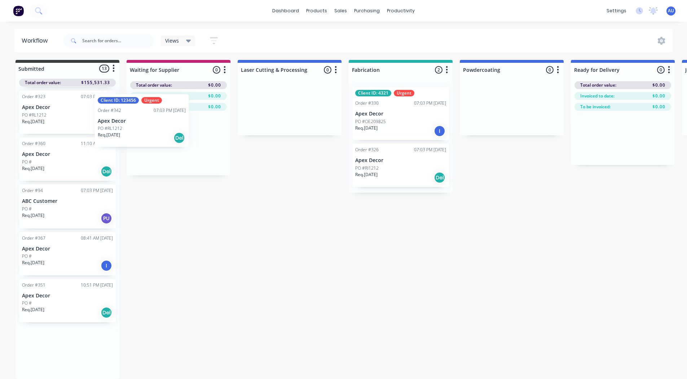
scroll to position [347, 0]
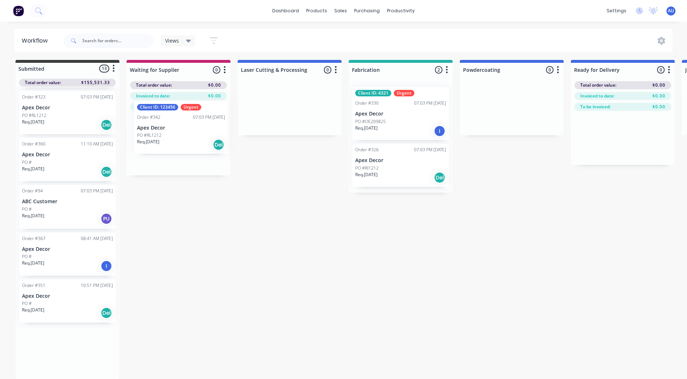
drag, startPoint x: 48, startPoint y: 351, endPoint x: 165, endPoint y: 122, distance: 257.4
click at [165, 122] on div "Submitted 13 Status colour #3A3C3E hex #3A3C3E Save Cancel Summaries Total orde…" at bounding box center [492, 219] width 994 height 319
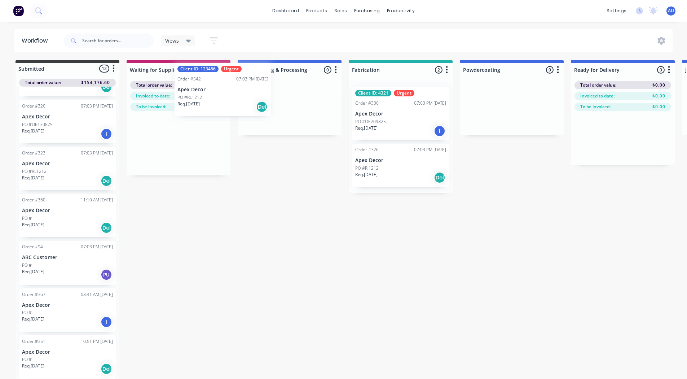
scroll to position [2, 0]
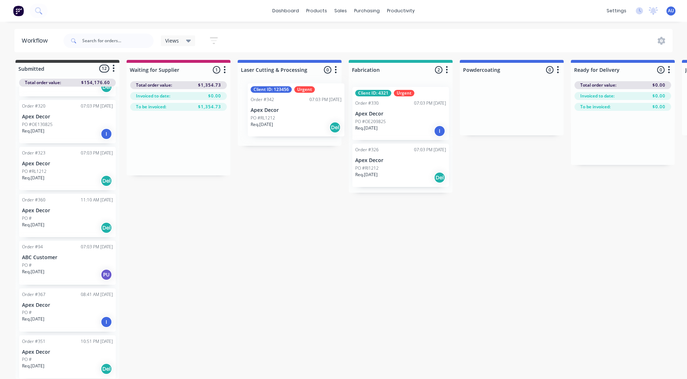
drag, startPoint x: 171, startPoint y: 135, endPoint x: 289, endPoint y: 104, distance: 122.0
click at [289, 104] on div "Submitted 12 Status colour #3A3C3E hex #3A3C3E Save Cancel Summaries Total orde…" at bounding box center [492, 219] width 994 height 319
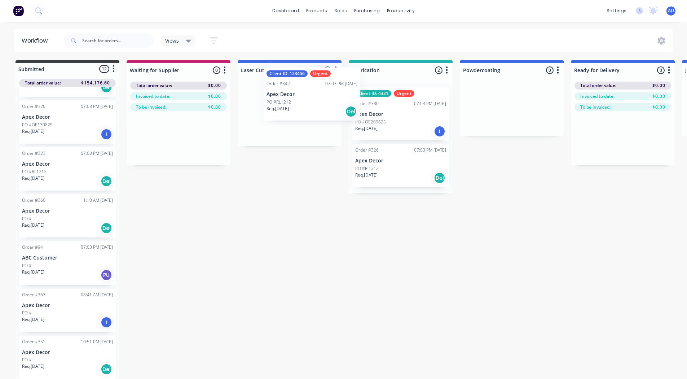
scroll to position [0, 0]
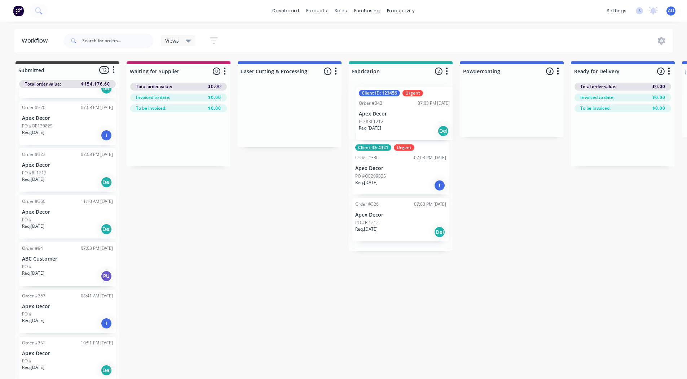
drag, startPoint x: 289, startPoint y: 104, endPoint x: 405, endPoint y: 102, distance: 116.6
click at [405, 102] on div "Submitted 12 Status colour #3A3C3E hex #3A3C3E Save Cancel Summaries Total orde…" at bounding box center [492, 220] width 994 height 319
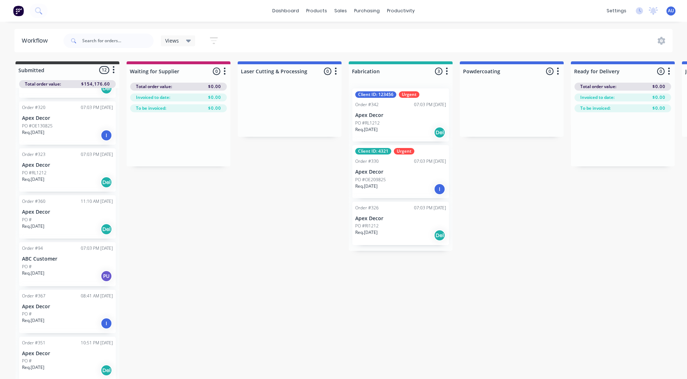
click at [387, 123] on div "PO #RL1212" at bounding box center [400, 123] width 91 height 6
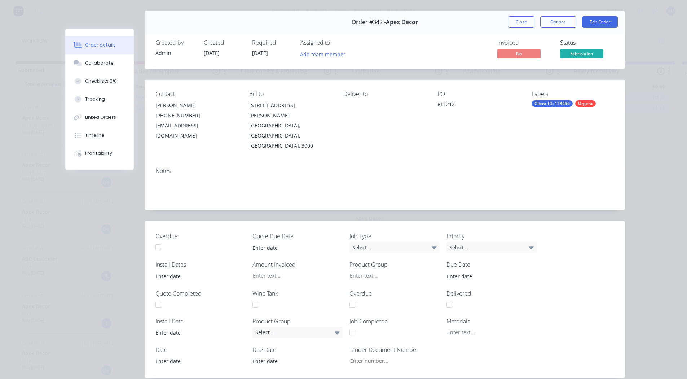
scroll to position [19, 0]
drag, startPoint x: 318, startPoint y: 53, endPoint x: 306, endPoint y: 56, distance: 12.4
click at [306, 56] on button "Add team member" at bounding box center [322, 53] width 53 height 10
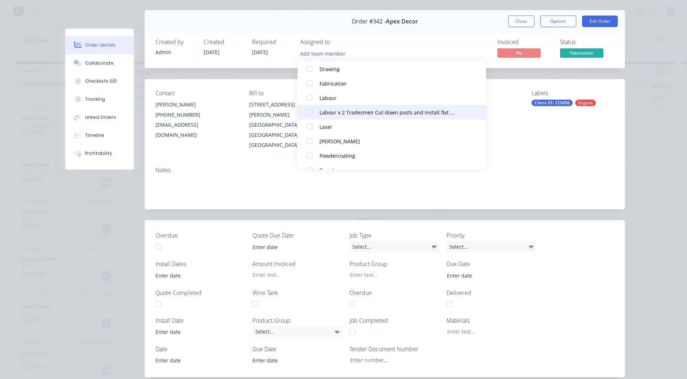
scroll to position [83, 0]
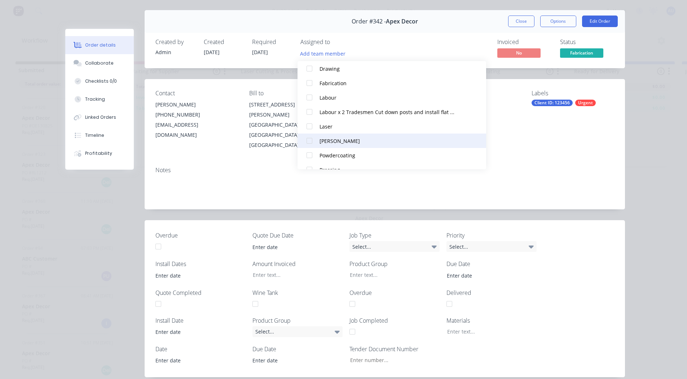
drag, startPoint x: 305, startPoint y: 140, endPoint x: 309, endPoint y: 140, distance: 4.4
click at [309, 140] on div at bounding box center [309, 141] width 14 height 14
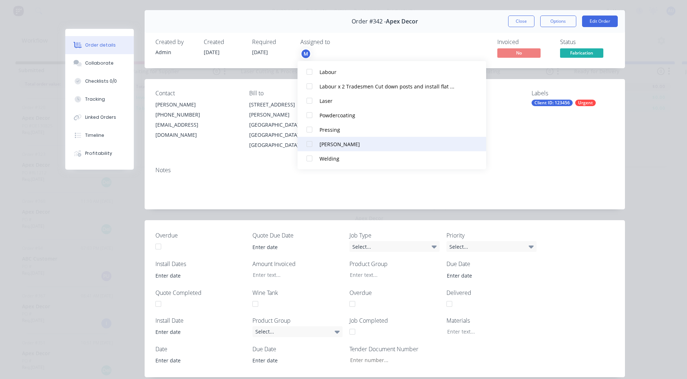
click at [310, 143] on div at bounding box center [309, 144] width 14 height 14
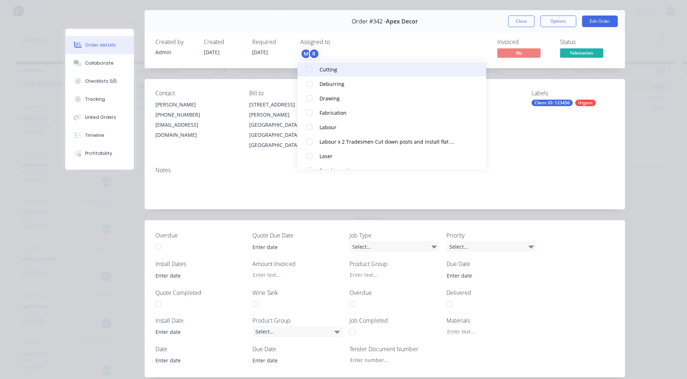
scroll to position [83, 0]
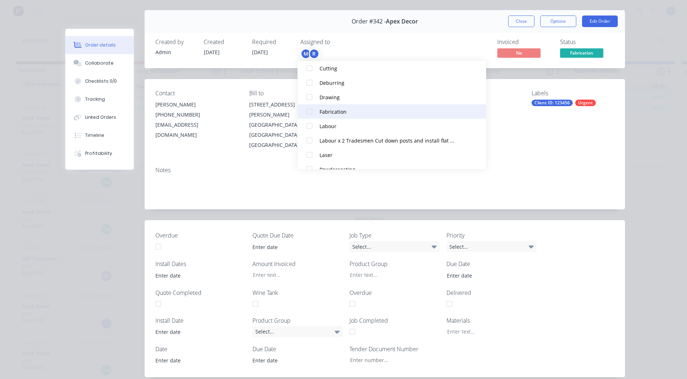
click at [310, 110] on div at bounding box center [309, 111] width 14 height 14
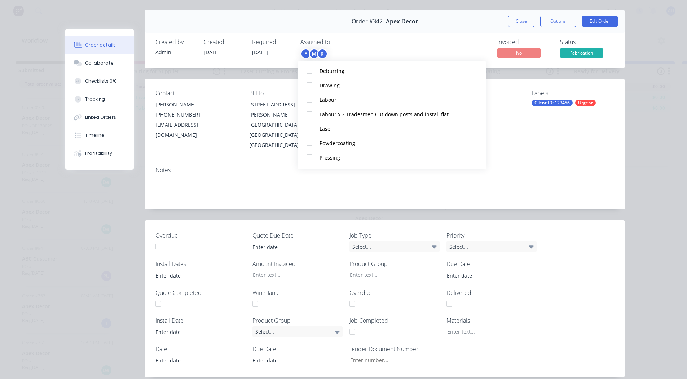
scroll to position [123, 0]
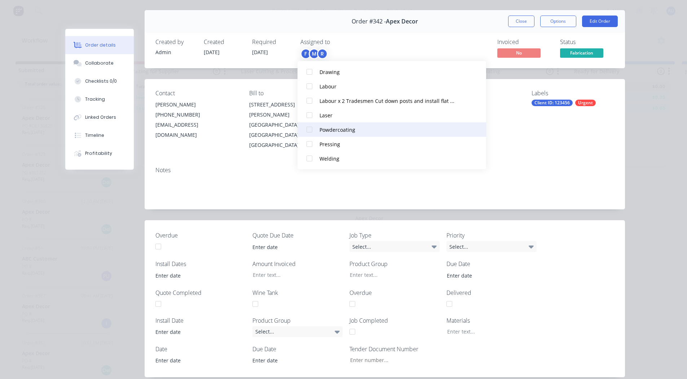
click at [310, 131] on div at bounding box center [309, 129] width 14 height 14
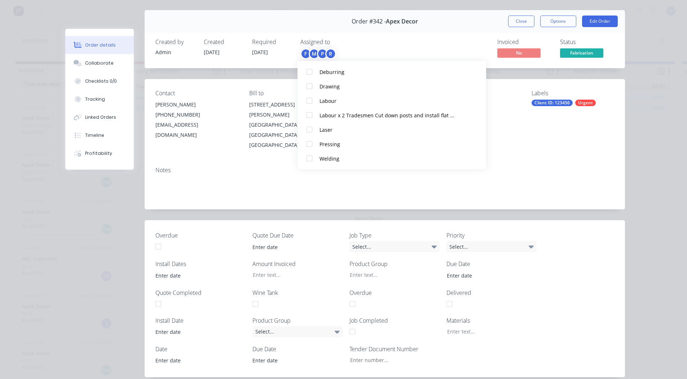
scroll to position [0, 0]
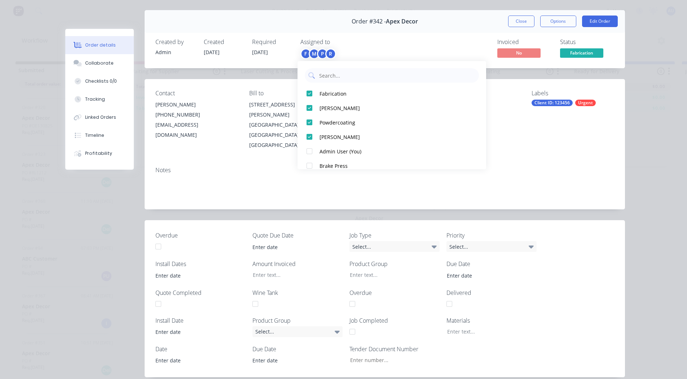
click at [380, 48] on div "Invoiced No Status Fabrication" at bounding box center [494, 49] width 242 height 21
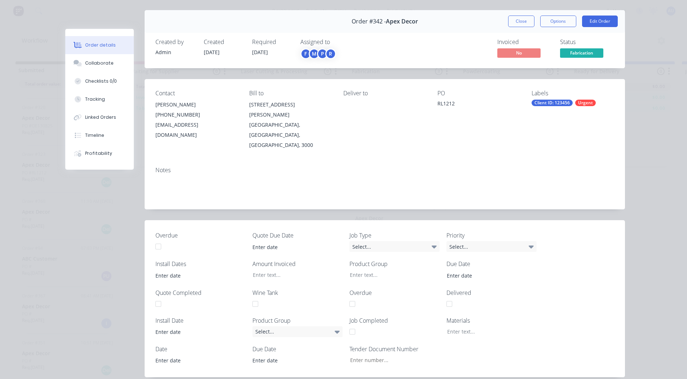
click at [555, 101] on div "Client ID: 123456" at bounding box center [552, 103] width 41 height 6
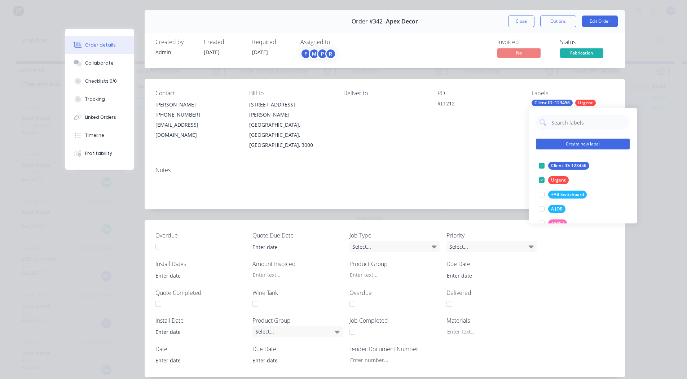
click at [573, 145] on button "Create new label" at bounding box center [583, 144] width 94 height 11
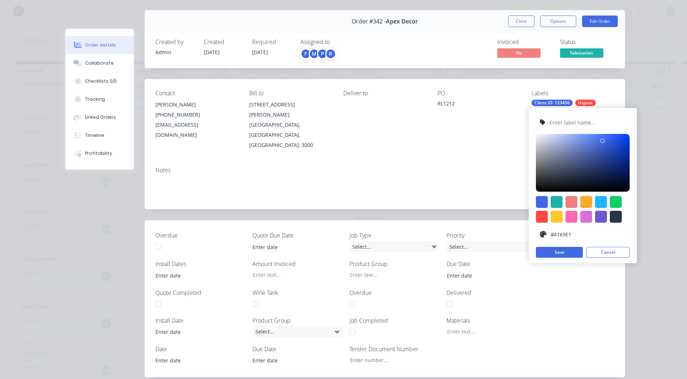
click at [566, 125] on input "text" at bounding box center [587, 122] width 77 height 14
type input "Fabrication Job"
click at [542, 213] on div at bounding box center [542, 217] width 12 height 12
type input "#FF4949"
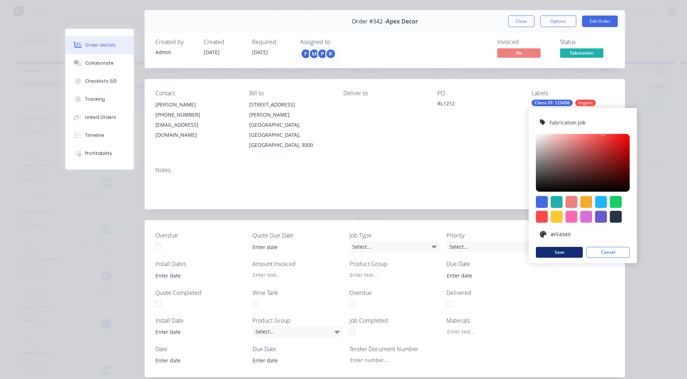
click at [560, 251] on button "Save" at bounding box center [559, 252] width 47 height 11
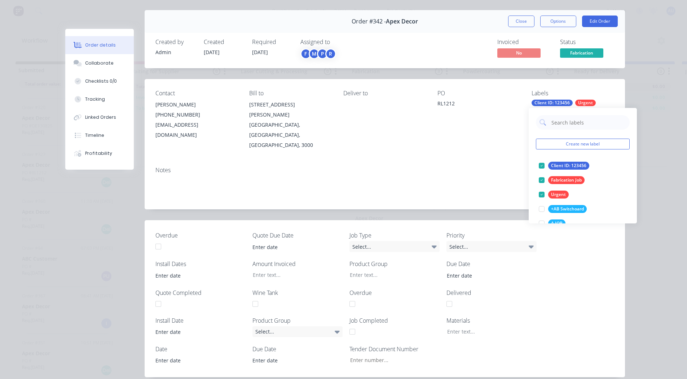
click at [512, 167] on div "Notes" at bounding box center [385, 170] width 459 height 7
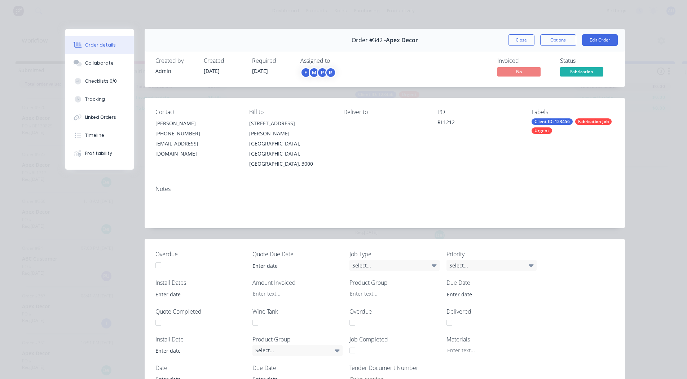
click at [516, 34] on div "Order #342 - Apex Decor Close Options Edit Order" at bounding box center [385, 40] width 481 height 23
click at [516, 37] on button "Close" at bounding box center [521, 40] width 26 height 12
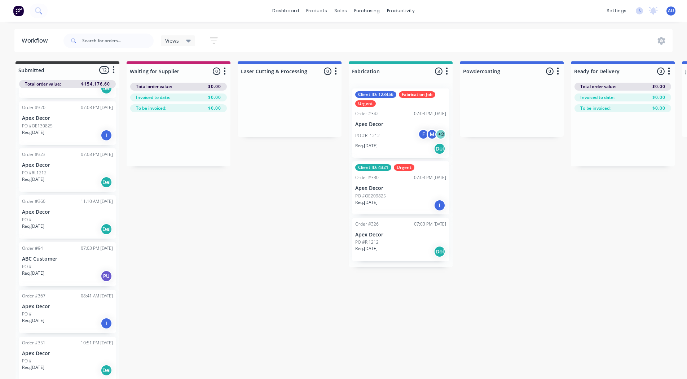
click at [405, 130] on div "PO #RL1212 F M + 2" at bounding box center [400, 136] width 91 height 14
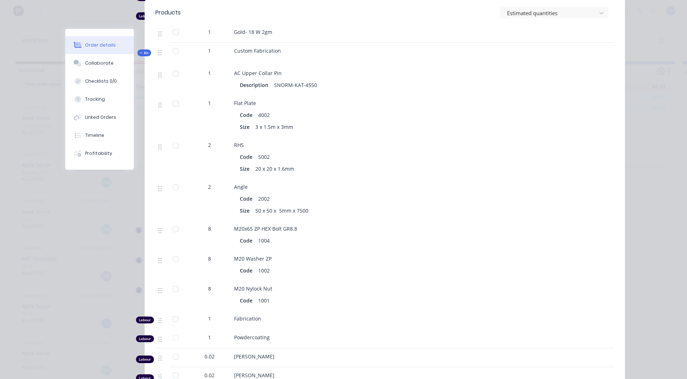
scroll to position [435, 0]
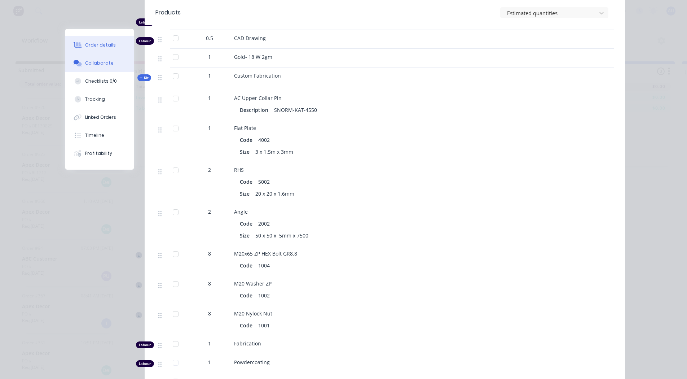
click at [98, 65] on div "Collaborate" at bounding box center [99, 63] width 29 height 6
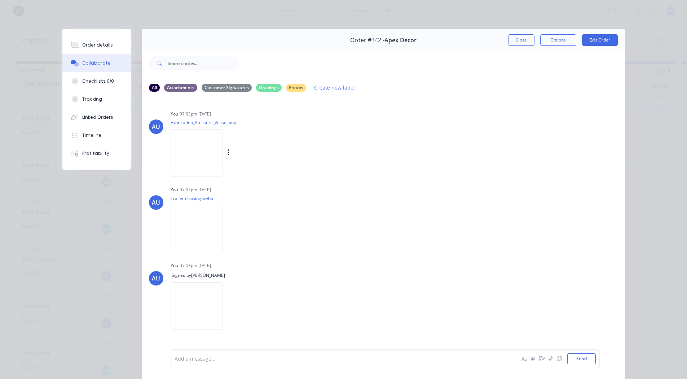
scroll to position [8, 0]
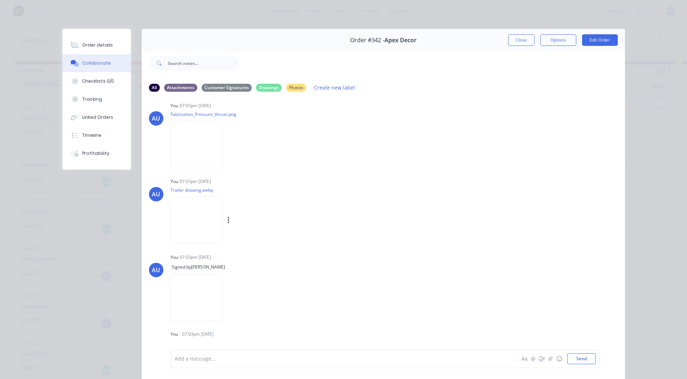
click at [198, 213] on img at bounding box center [197, 220] width 52 height 47
click at [513, 40] on button "Close" at bounding box center [521, 40] width 26 height 12
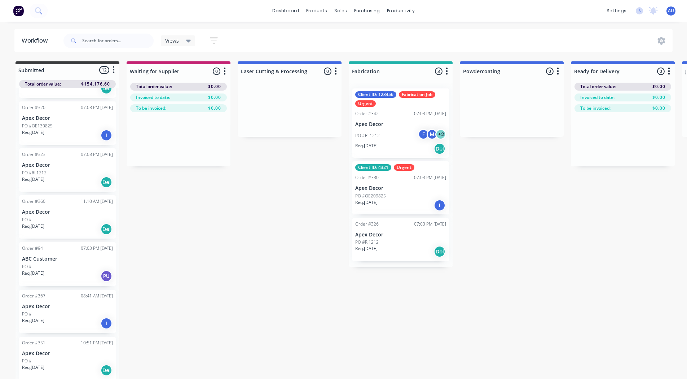
click at [376, 130] on div "PO #RL1212 F M + 2" at bounding box center [400, 136] width 91 height 14
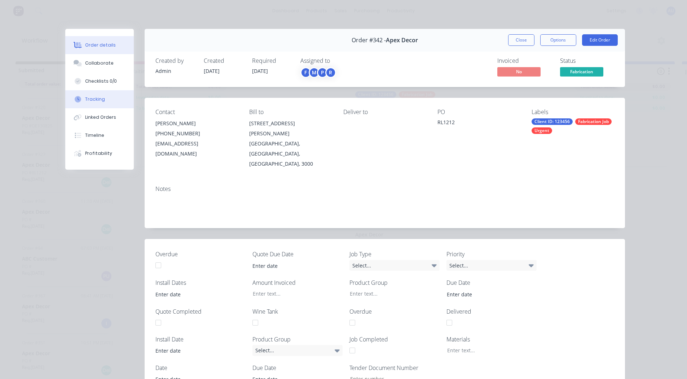
click at [95, 100] on div "Tracking" at bounding box center [95, 99] width 20 height 6
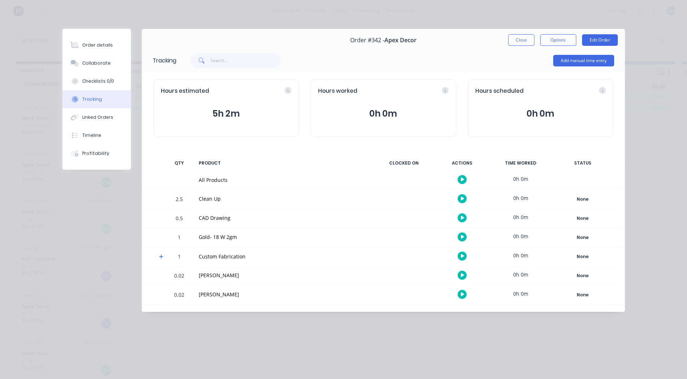
scroll to position [7, 0]
click at [180, 200] on div "2.5" at bounding box center [180, 200] width 22 height 18
click at [459, 201] on button "button" at bounding box center [462, 198] width 9 height 9
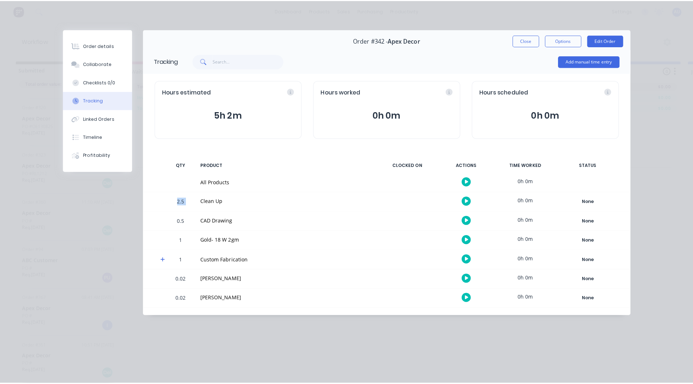
scroll to position [1, 0]
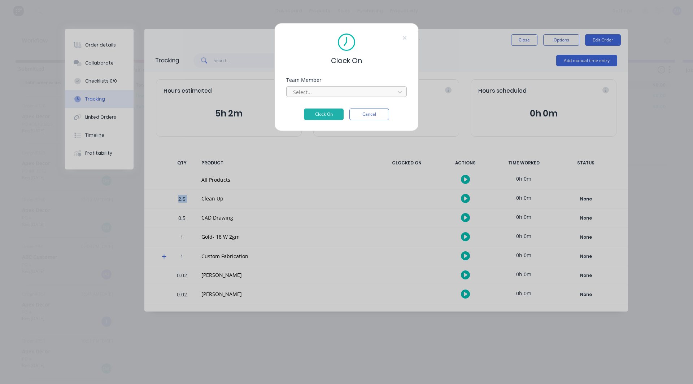
click at [324, 92] on div at bounding box center [341, 92] width 99 height 9
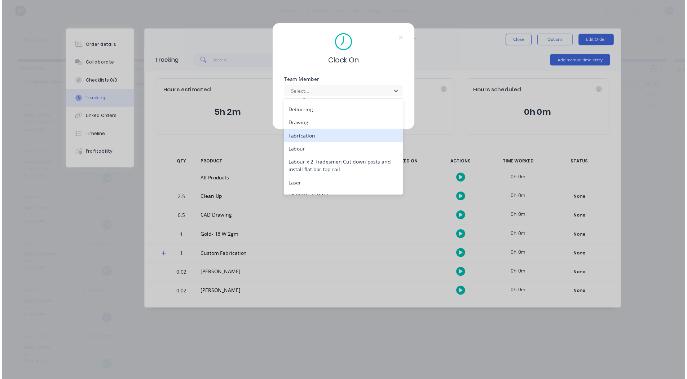
scroll to position [100, 0]
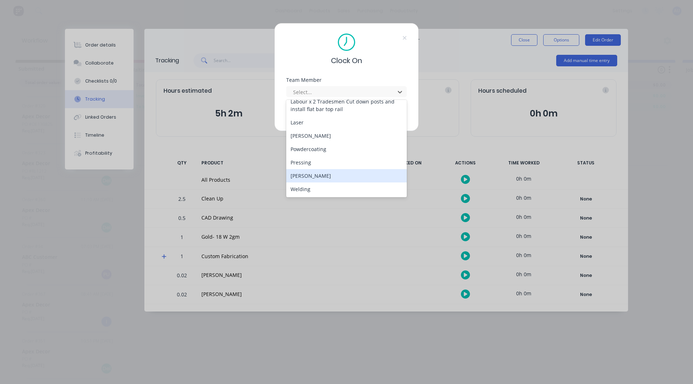
click at [304, 175] on div "[PERSON_NAME]" at bounding box center [346, 175] width 121 height 13
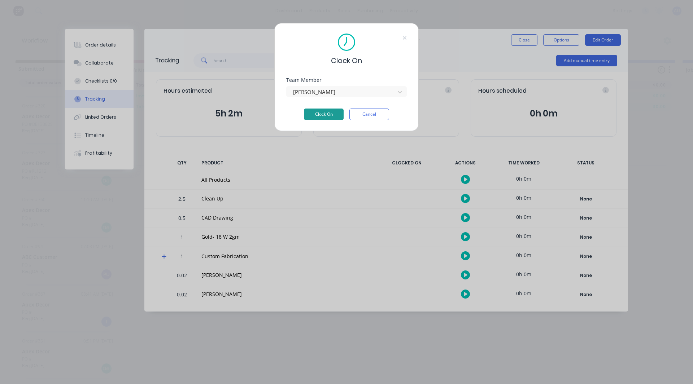
click at [329, 114] on button "Clock On" at bounding box center [324, 115] width 40 height 12
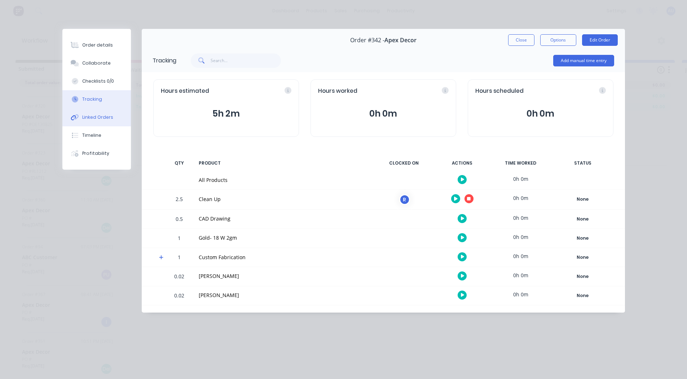
click at [101, 113] on button "Linked Orders" at bounding box center [96, 117] width 69 height 18
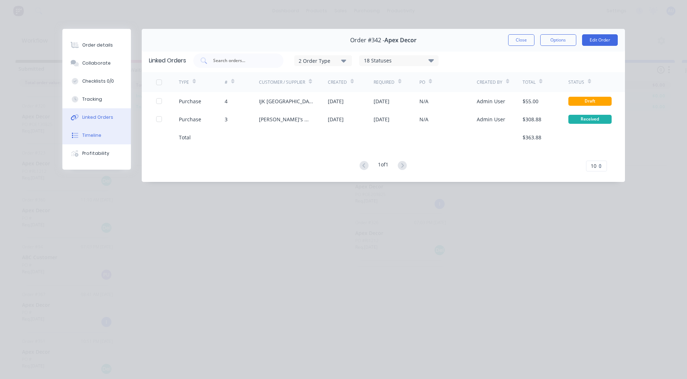
click at [104, 130] on button "Timeline" at bounding box center [96, 135] width 69 height 18
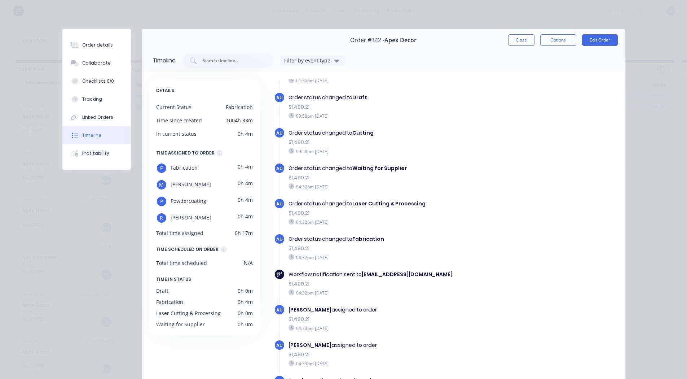
scroll to position [49, 0]
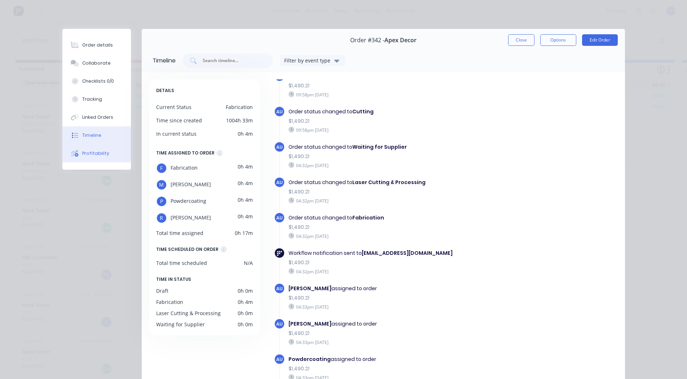
click at [88, 152] on div "Profitability" at bounding box center [95, 153] width 27 height 6
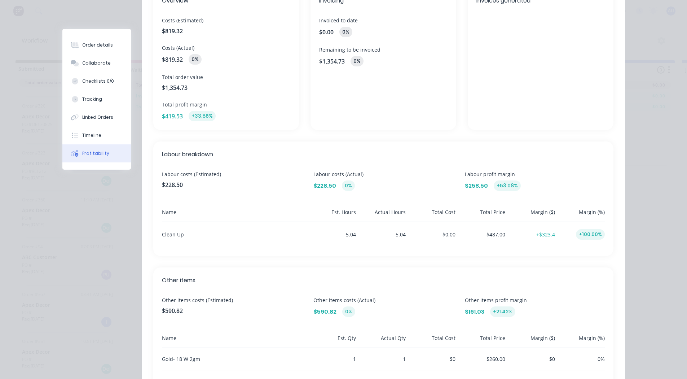
scroll to position [0, 0]
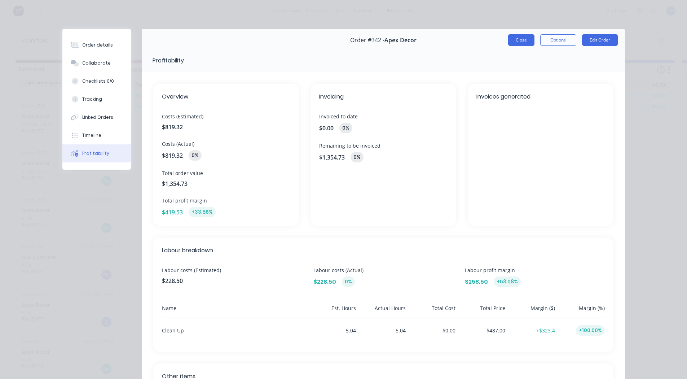
click at [517, 41] on button "Close" at bounding box center [521, 40] width 26 height 12
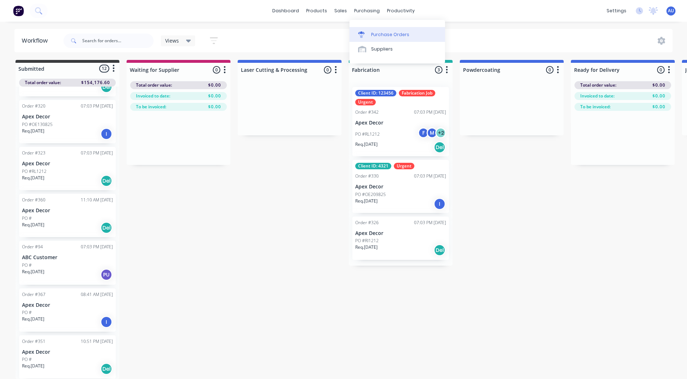
click at [385, 31] on div "Purchase Orders" at bounding box center [390, 34] width 38 height 6
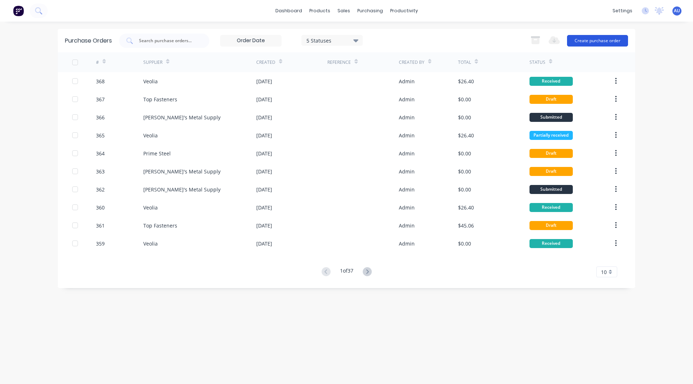
click at [591, 42] on button "Create purchase order" at bounding box center [597, 41] width 61 height 12
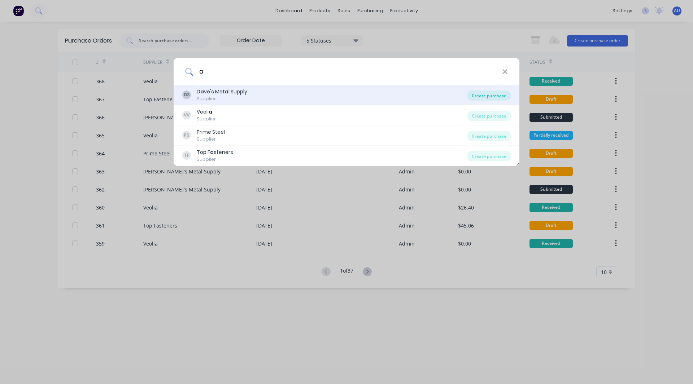
type input "a"
click at [497, 93] on div "Create purchase" at bounding box center [488, 96] width 43 height 10
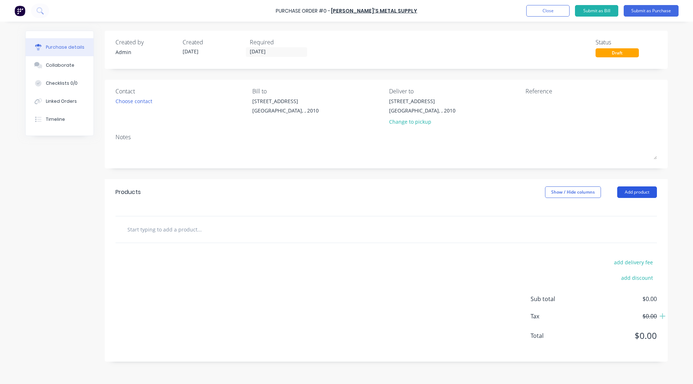
click at [642, 189] on button "Add product" at bounding box center [637, 193] width 40 height 12
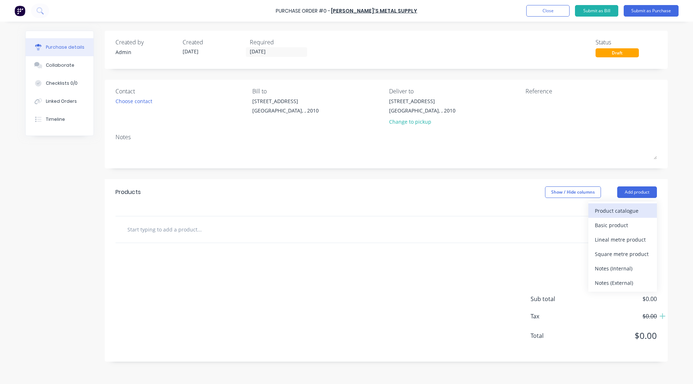
click at [621, 208] on div "Product catalogue" at bounding box center [623, 211] width 56 height 10
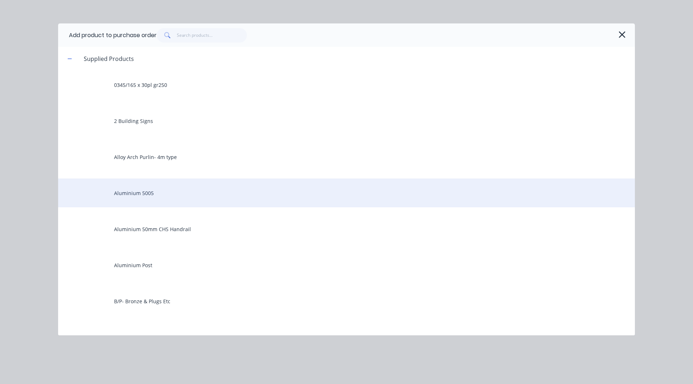
click at [125, 196] on div "Aluminium 5005" at bounding box center [346, 193] width 577 height 29
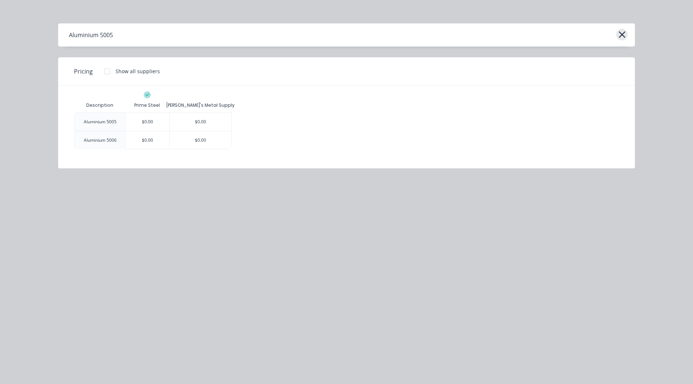
click at [621, 35] on icon "button" at bounding box center [622, 35] width 8 height 10
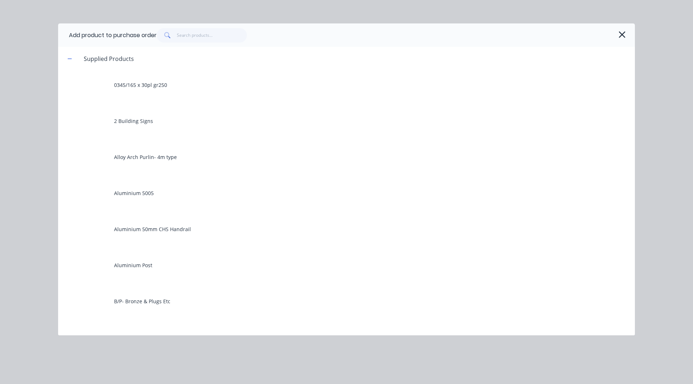
click at [201, 23] on div "Add product to purchase order" at bounding box center [346, 34] width 577 height 23
click at [200, 34] on input "text" at bounding box center [212, 35] width 70 height 14
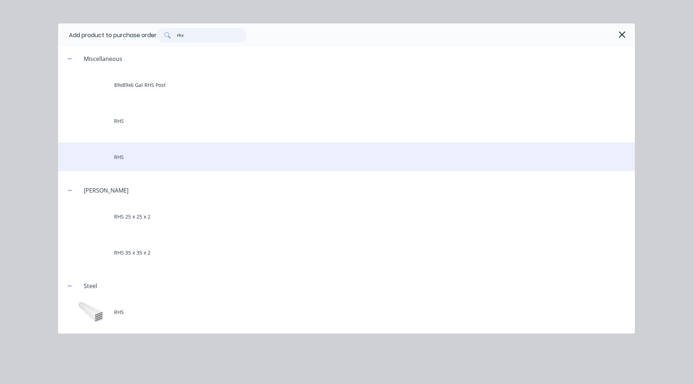
type input "rhs"
click at [119, 158] on div "RHS" at bounding box center [346, 157] width 577 height 29
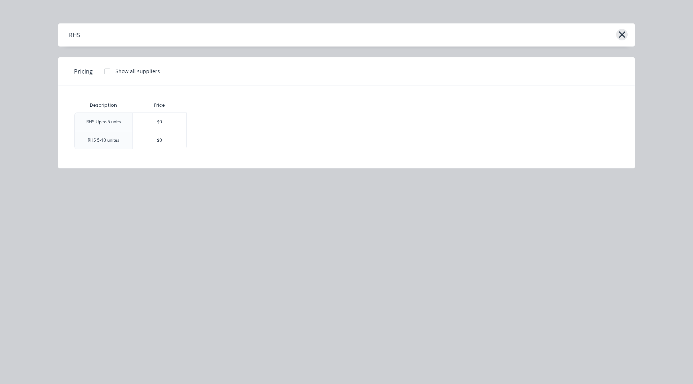
click at [624, 36] on icon "button" at bounding box center [622, 35] width 8 height 10
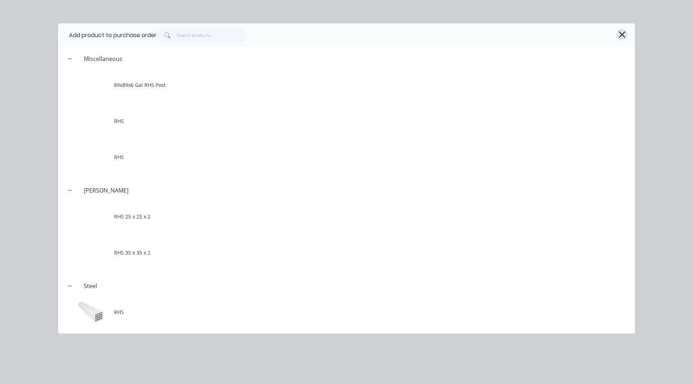
click at [622, 36] on icon "button" at bounding box center [622, 35] width 8 height 10
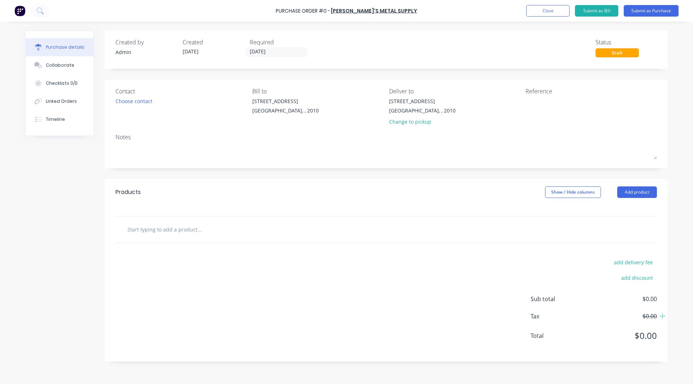
click at [25, 10] on img at bounding box center [19, 10] width 11 height 11
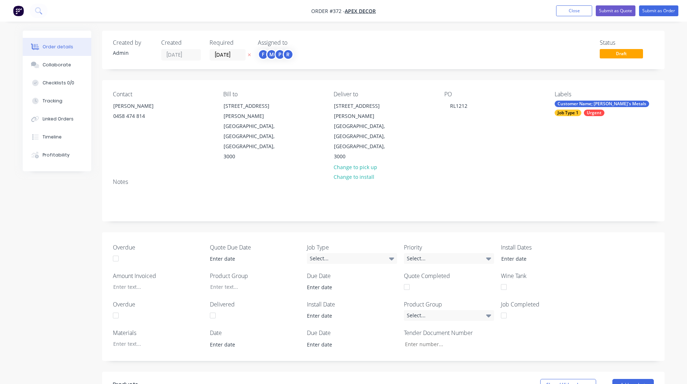
scroll to position [250, 0]
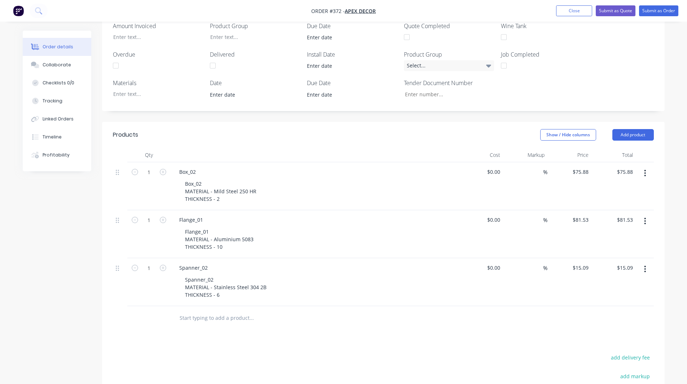
click at [18, 10] on img "button" at bounding box center [18, 10] width 11 height 11
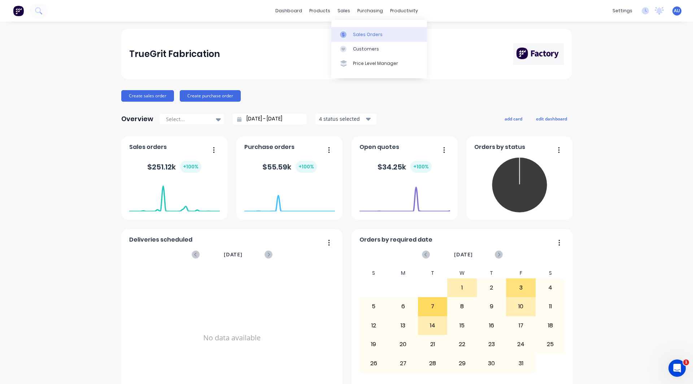
click at [364, 34] on div "Sales Orders" at bounding box center [368, 34] width 30 height 6
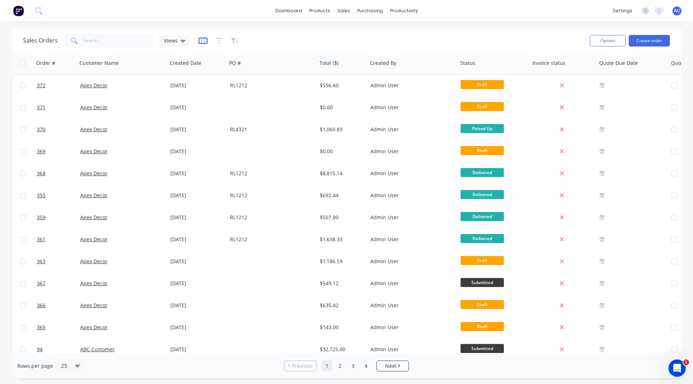
click at [202, 40] on icon "button" at bounding box center [202, 40] width 9 height 7
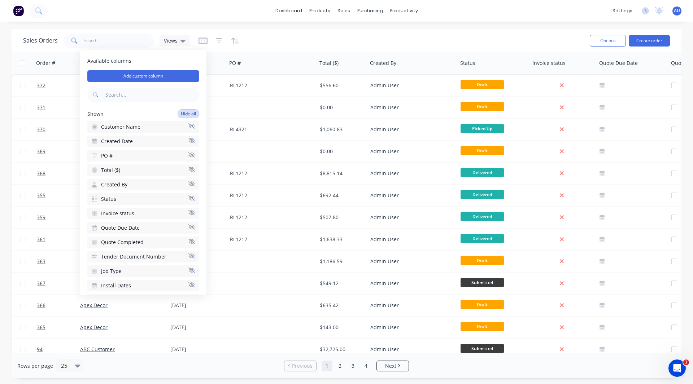
click at [181, 114] on button "Hide all" at bounding box center [189, 113] width 22 height 9
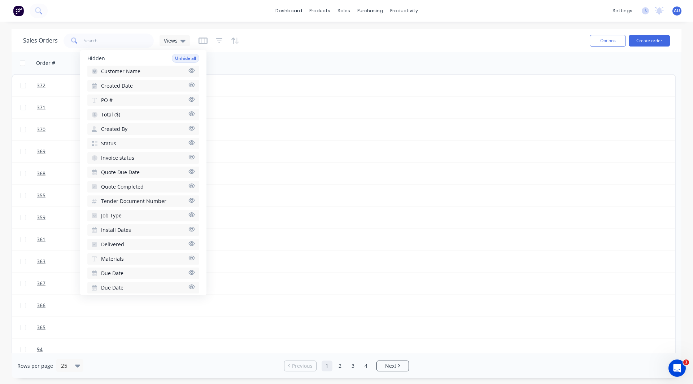
scroll to position [75, 0]
click at [114, 215] on span "Job Type" at bounding box center [111, 214] width 21 height 7
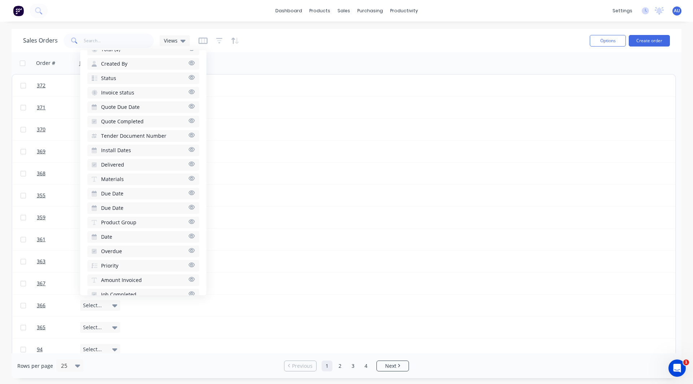
scroll to position [153, 0]
click at [112, 193] on span "Due Date" at bounding box center [112, 193] width 22 height 7
click at [111, 192] on span "Quote Due Date" at bounding box center [120, 194] width 39 height 7
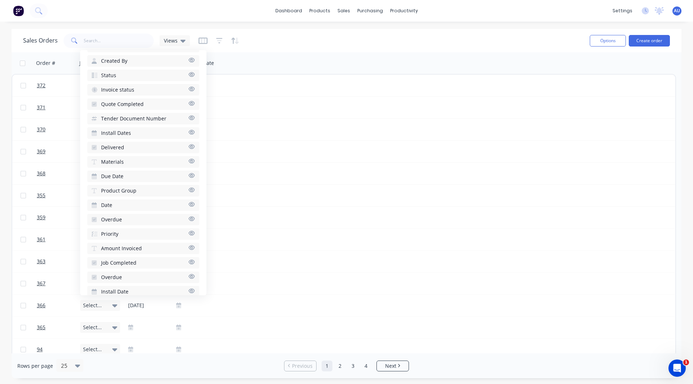
click at [117, 119] on span "Tender Document Number" at bounding box center [133, 118] width 65 height 7
click at [110, 136] on span "Priority" at bounding box center [109, 135] width 17 height 7
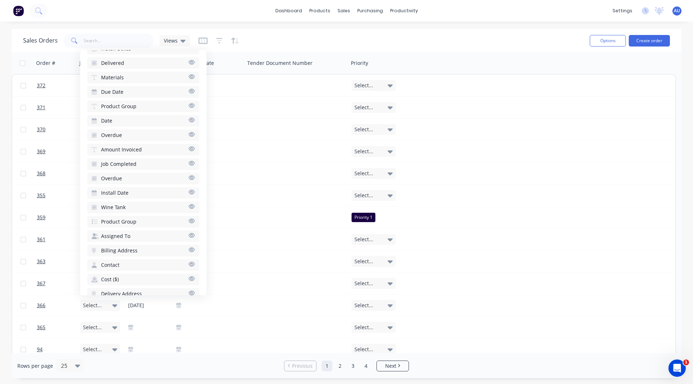
scroll to position [298, 0]
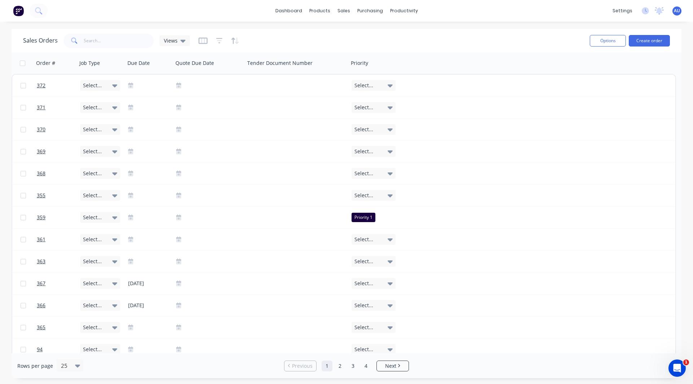
drag, startPoint x: 287, startPoint y: 36, endPoint x: 253, endPoint y: 34, distance: 34.3
click at [253, 34] on div "Sales Orders Views" at bounding box center [303, 41] width 561 height 18
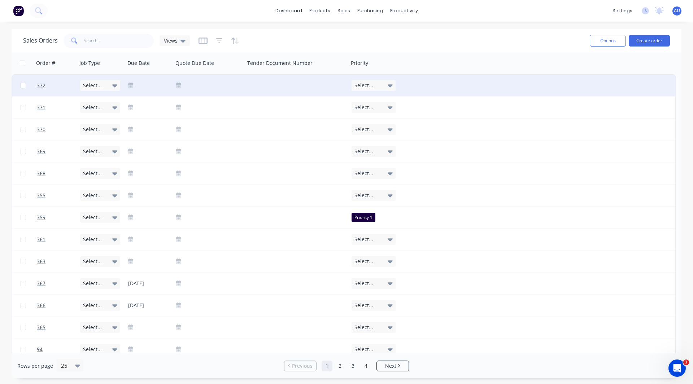
click at [95, 85] on span "Select..." at bounding box center [92, 85] width 19 height 7
click at [121, 125] on button "Fabrication" at bounding box center [116, 124] width 72 height 14
click at [261, 43] on div "Sales Orders Views" at bounding box center [303, 41] width 561 height 18
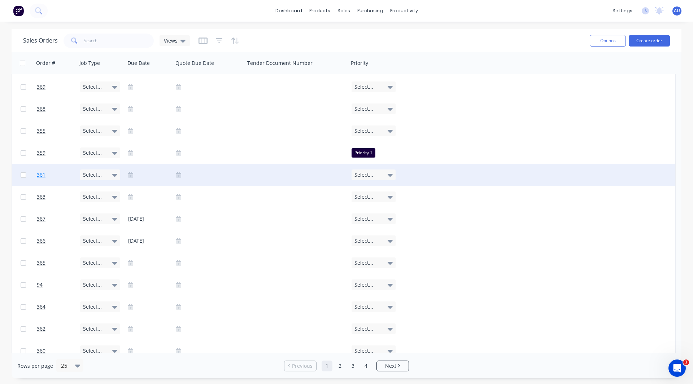
scroll to position [0, 0]
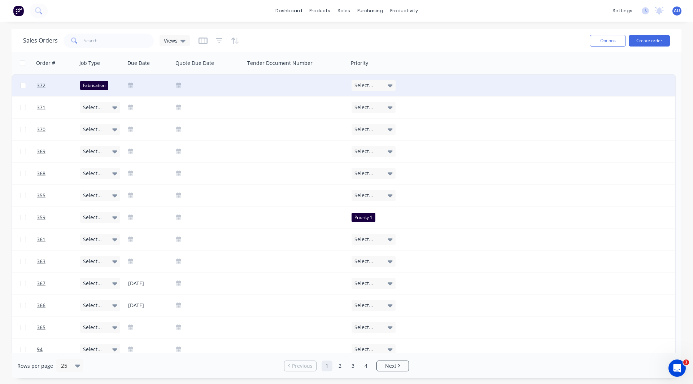
click at [451, 35] on div "Sales Orders Views" at bounding box center [303, 41] width 561 height 18
click at [200, 40] on icon "button" at bounding box center [202, 40] width 9 height 7
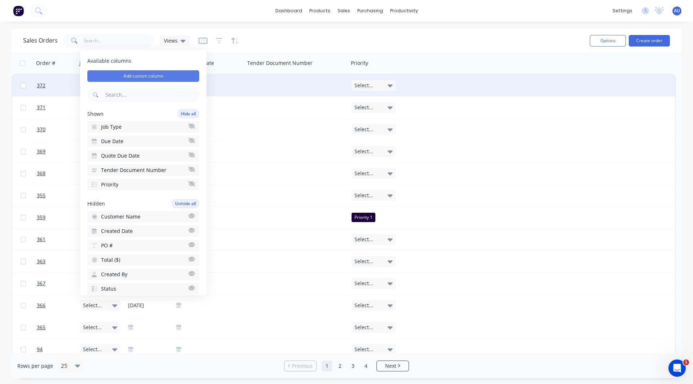
click at [140, 73] on button "Add custom column" at bounding box center [143, 76] width 112 height 12
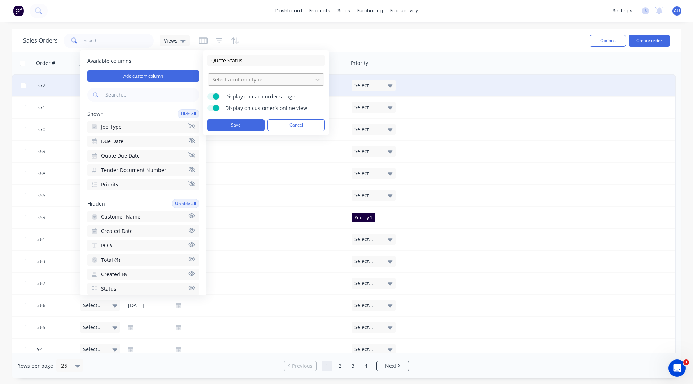
type input "Quote Status"
click at [220, 82] on div at bounding box center [259, 79] width 97 height 9
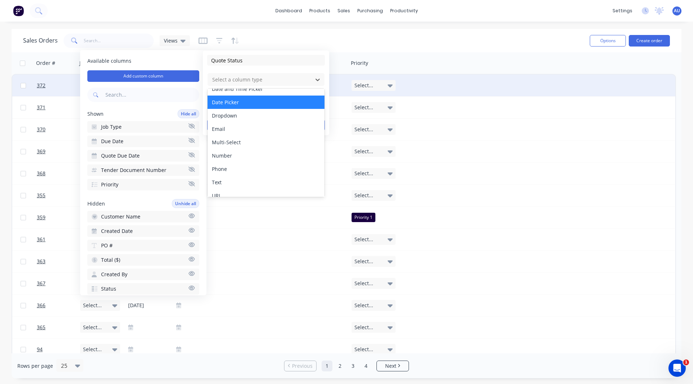
scroll to position [35, 0]
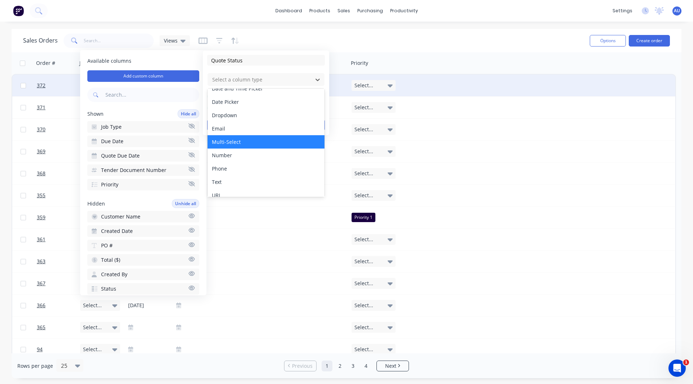
click at [257, 136] on div "Multi-Select" at bounding box center [265, 141] width 117 height 13
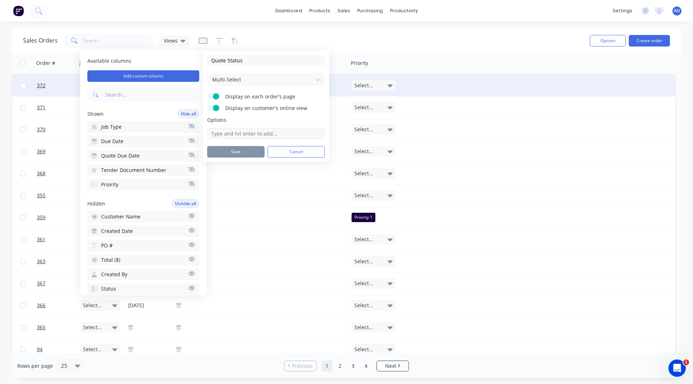
click at [228, 131] on input at bounding box center [266, 133] width 118 height 11
type input "Open Quote"
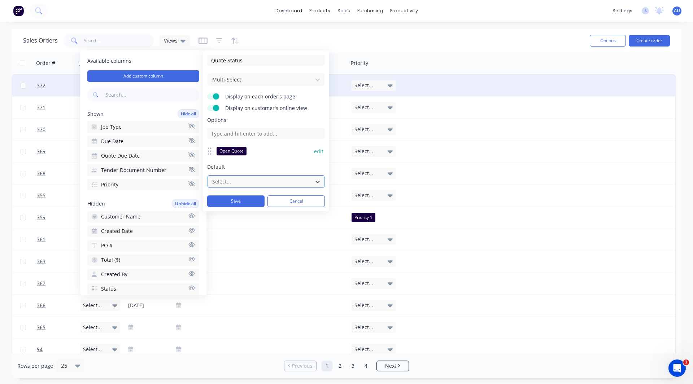
click at [218, 179] on div at bounding box center [259, 181] width 97 height 9
type input "Completed Quote"
click at [277, 170] on span "Default" at bounding box center [266, 166] width 118 height 7
click at [235, 181] on div at bounding box center [259, 181] width 97 height 9
type input "Compl"
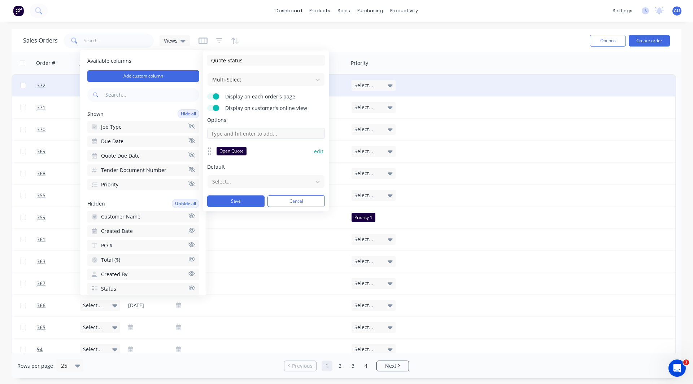
click at [231, 131] on input at bounding box center [266, 133] width 118 height 11
type input "Completed Quote"
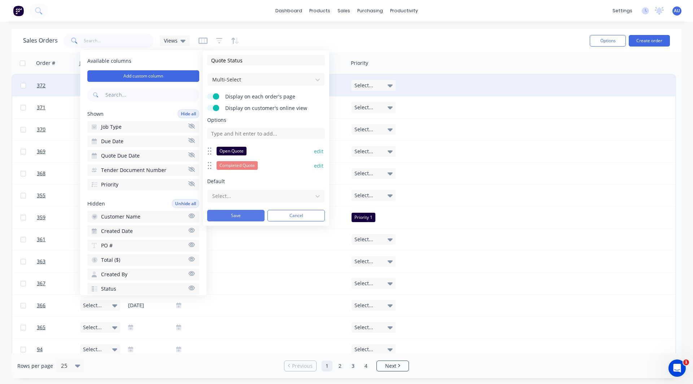
click at [236, 216] on button "Save" at bounding box center [235, 216] width 57 height 12
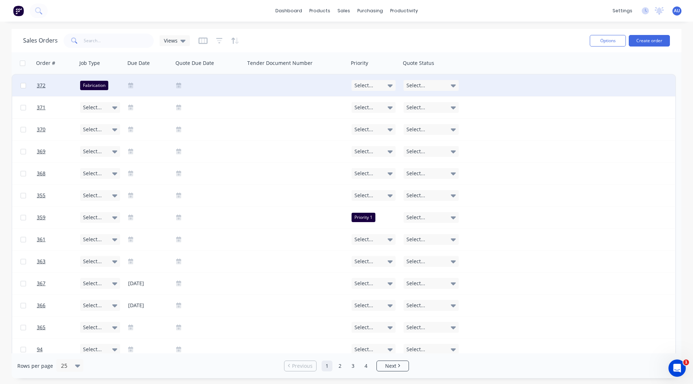
click at [432, 85] on div "Select..." at bounding box center [430, 85] width 55 height 11
click at [439, 105] on button "Open Quote" at bounding box center [439, 107] width 72 height 13
click at [514, 53] on div "Order # Job Type Due Date Quote Due Date Tender Document Number Priority Quote …" at bounding box center [344, 63] width 664 height 22
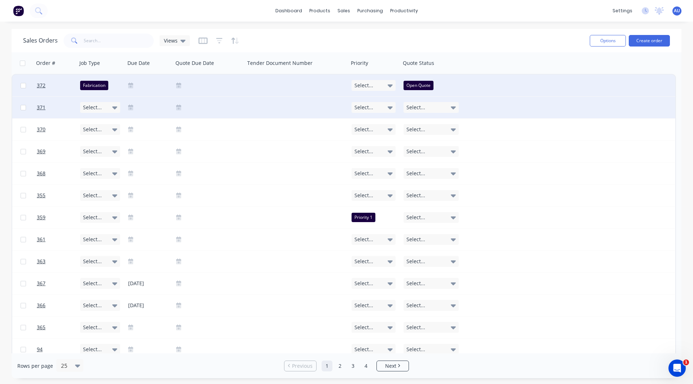
click at [438, 107] on div "Select..." at bounding box center [430, 107] width 55 height 11
click at [424, 145] on div "Completed Quote" at bounding box center [427, 143] width 41 height 9
click at [475, 53] on div "Order # Job Type Due Date Quote Due Date Tender Document Number Priority Quote …" at bounding box center [344, 63] width 664 height 22
click at [425, 120] on div "Completed Quote" at bounding box center [429, 124] width 41 height 9
click at [439, 130] on button "Open Quote" at bounding box center [439, 129] width 72 height 13
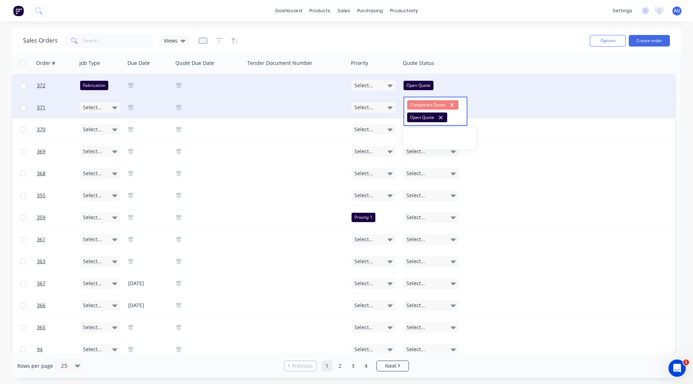
click at [505, 118] on div "371 Select... Select... Completed Quote Open Quote" at bounding box center [343, 108] width 663 height 22
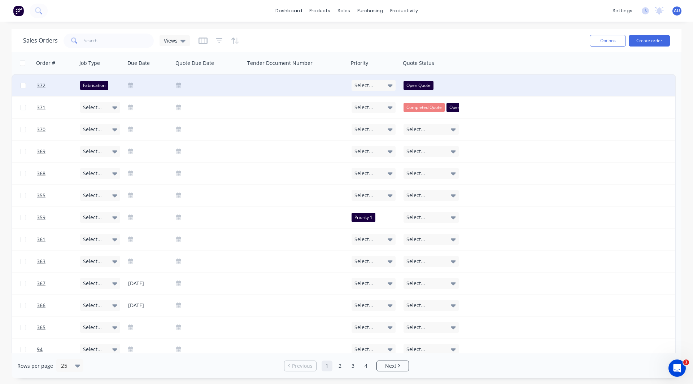
click at [507, 36] on div "Sales Orders Views" at bounding box center [303, 41] width 561 height 18
click at [450, 110] on span "Open Quote" at bounding box center [461, 107] width 24 height 7
click at [442, 115] on icon "button" at bounding box center [440, 118] width 4 height 6
click at [482, 38] on div "Sales Orders Views" at bounding box center [303, 41] width 561 height 18
click at [181, 40] on icon at bounding box center [182, 41] width 5 height 3
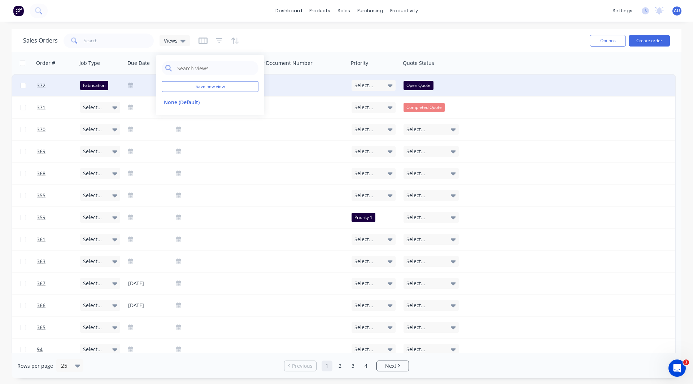
click at [282, 39] on div "Sales Orders Views" at bounding box center [303, 41] width 561 height 18
click at [170, 39] on span "Views" at bounding box center [171, 41] width 14 height 8
click at [285, 36] on div "Sales Orders Views" at bounding box center [303, 41] width 561 height 18
click at [255, 35] on div "Sales Orders Views" at bounding box center [303, 41] width 561 height 18
click at [201, 41] on icon "button" at bounding box center [202, 40] width 9 height 7
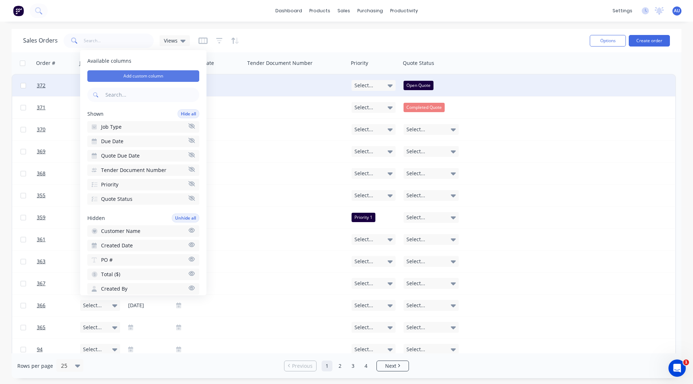
click at [137, 78] on button "Add custom column" at bounding box center [143, 76] width 112 height 12
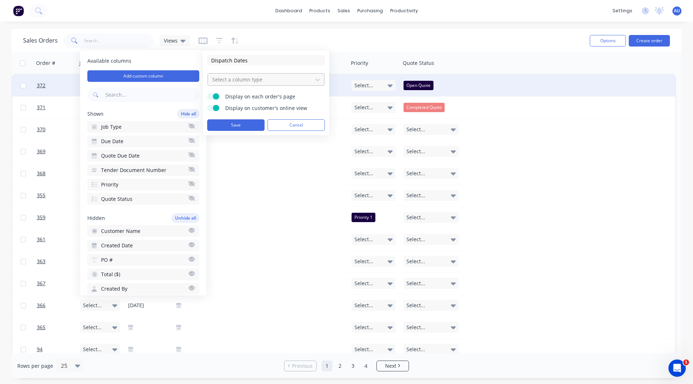
type input "Dispatch Dates"
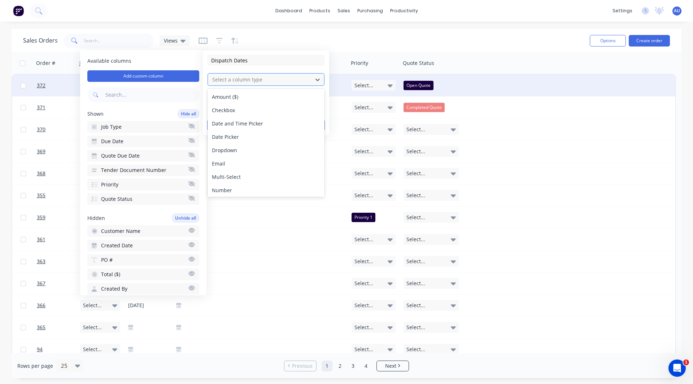
click at [225, 82] on div at bounding box center [259, 79] width 97 height 9
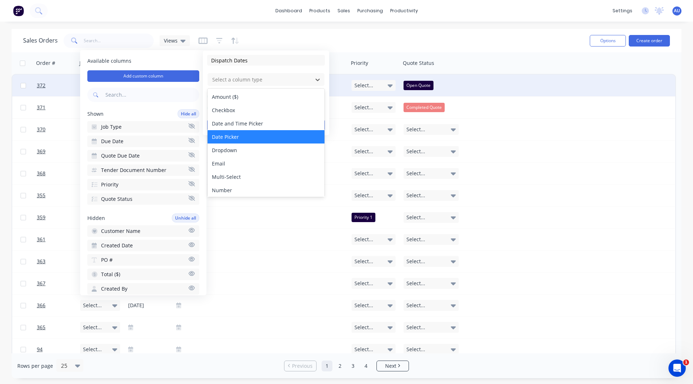
click at [231, 132] on div "Date Picker" at bounding box center [265, 136] width 117 height 13
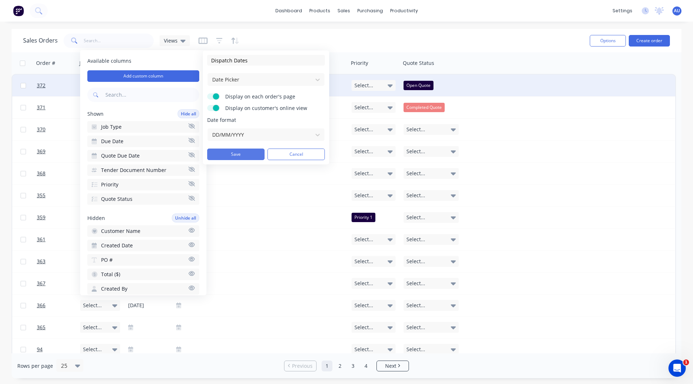
click at [238, 154] on button "Save" at bounding box center [235, 155] width 57 height 12
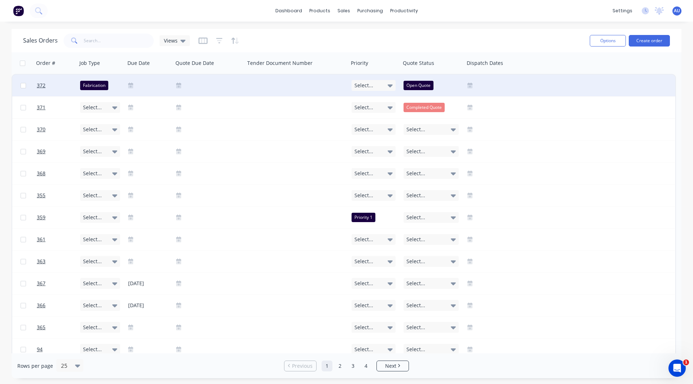
click at [470, 86] on icon at bounding box center [469, 87] width 5 height 4
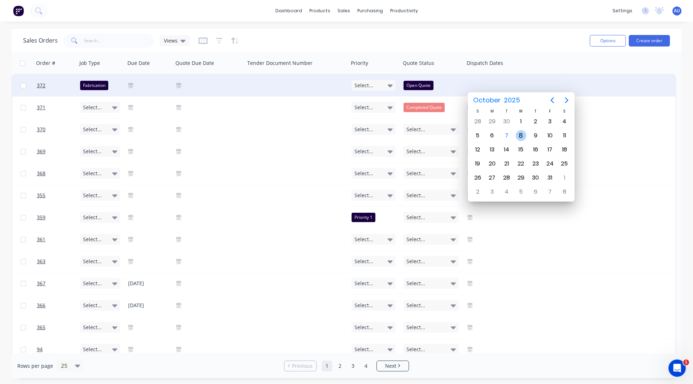
click at [519, 135] on div "8" at bounding box center [521, 135] width 11 height 11
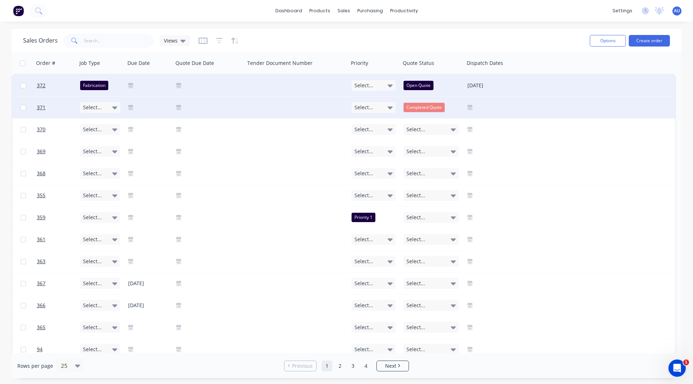
click at [469, 106] on icon at bounding box center [469, 107] width 5 height 5
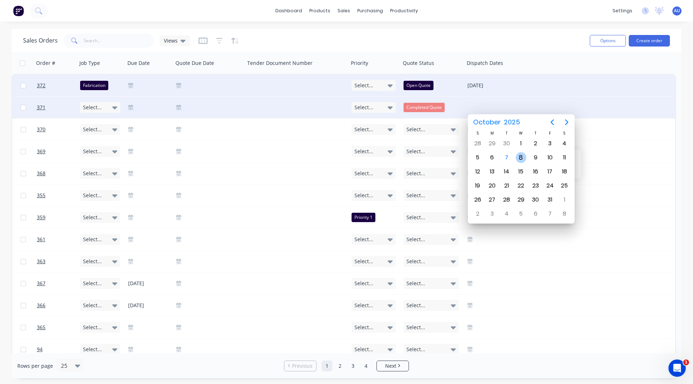
click at [520, 158] on div "8" at bounding box center [521, 157] width 11 height 11
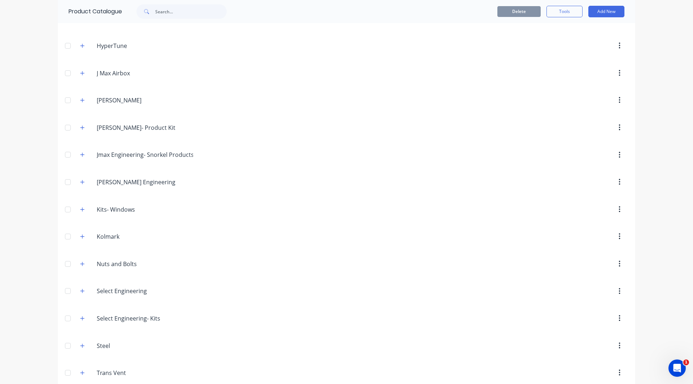
scroll to position [653, 0]
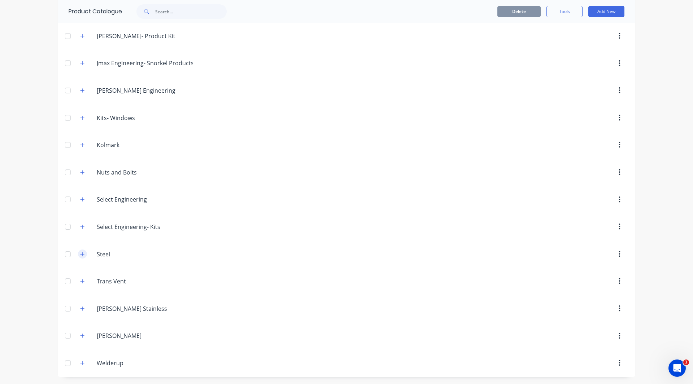
click at [80, 254] on icon "button" at bounding box center [82, 254] width 4 height 4
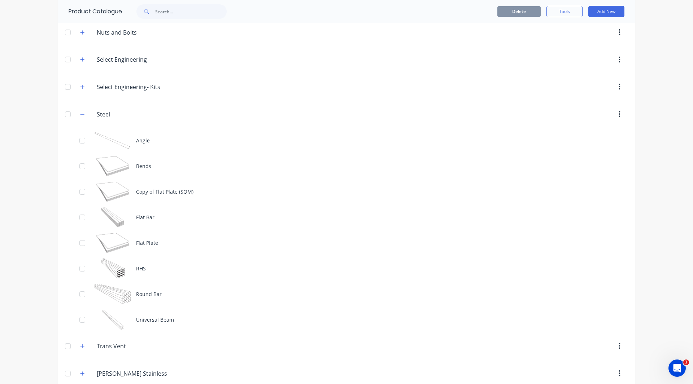
scroll to position [858, 0]
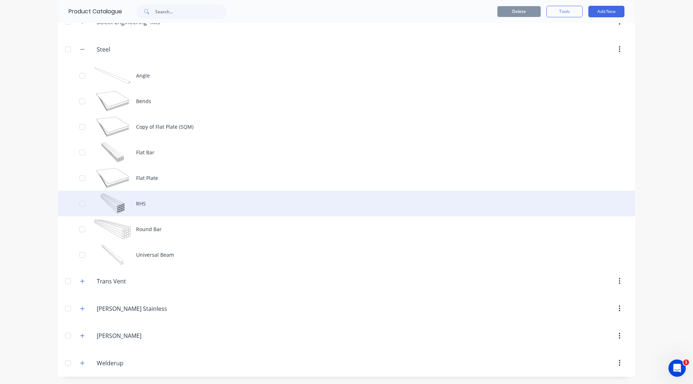
click at [130, 203] on div "RHS" at bounding box center [346, 204] width 577 height 26
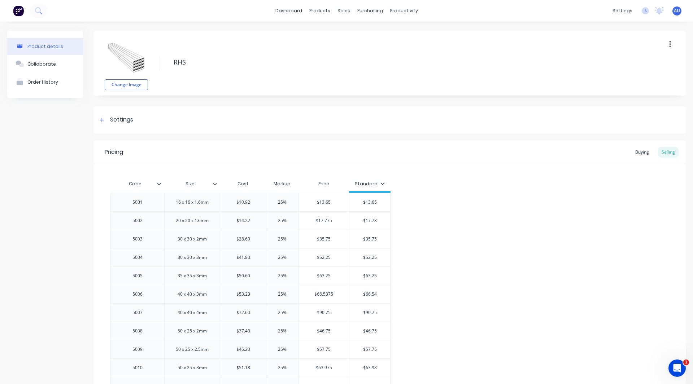
type textarea "x"
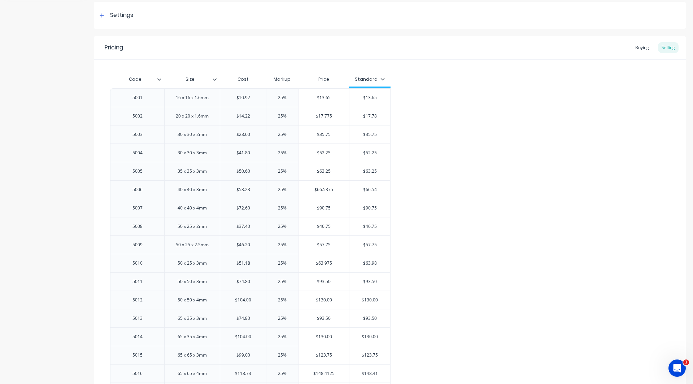
scroll to position [105, 0]
type input "$10.92"
click at [240, 97] on input "$10.92" at bounding box center [243, 97] width 46 height 6
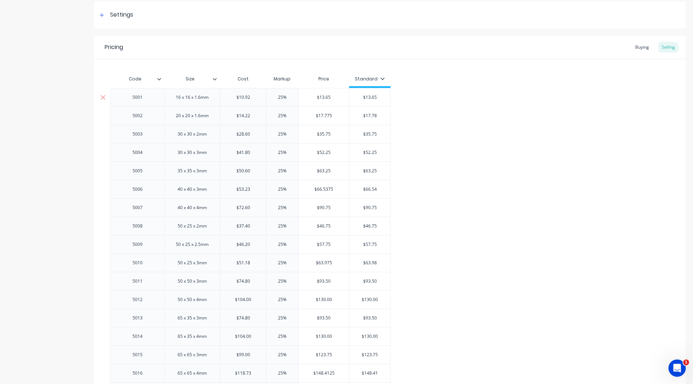
click at [253, 97] on input "$10.92" at bounding box center [243, 97] width 46 height 6
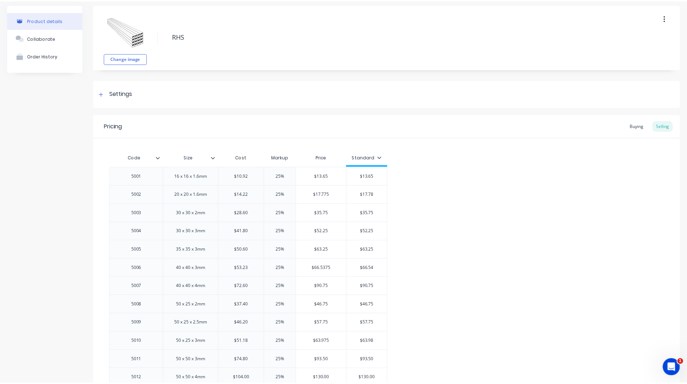
scroll to position [0, 0]
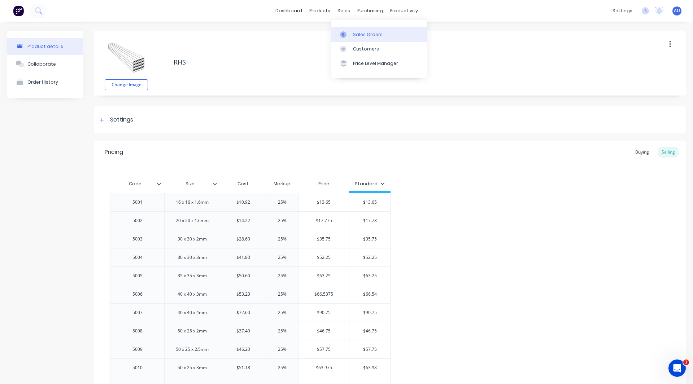
click at [357, 34] on div "Sales Orders" at bounding box center [368, 34] width 30 height 6
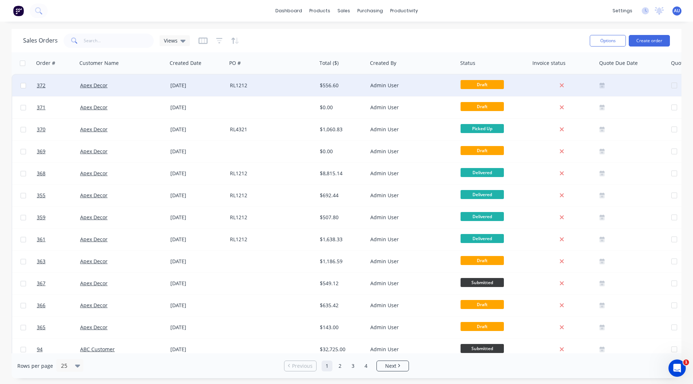
click at [135, 84] on div "Apex Decor" at bounding box center [120, 85] width 80 height 7
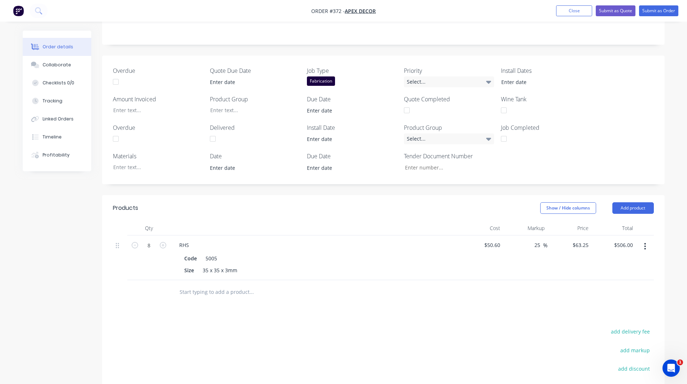
scroll to position [250, 0]
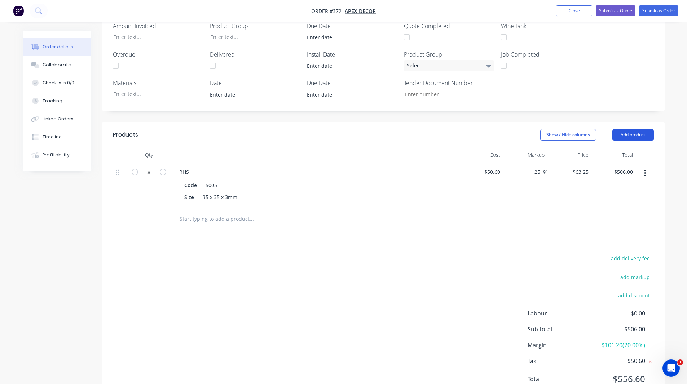
click at [639, 129] on button "Add product" at bounding box center [633, 135] width 41 height 12
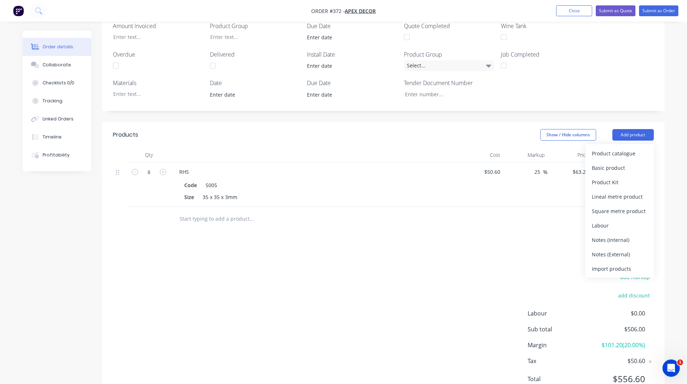
click at [243, 211] on input "text" at bounding box center [251, 218] width 144 height 14
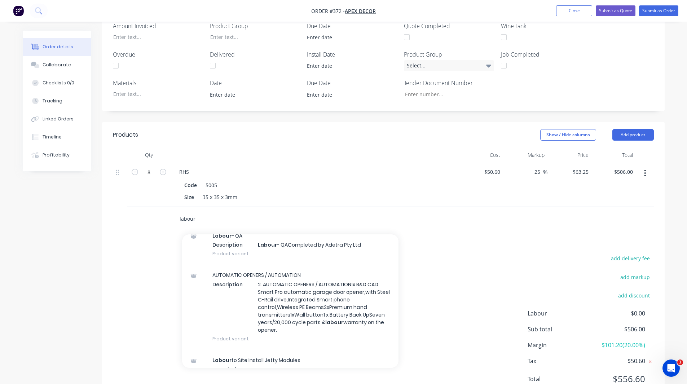
scroll to position [0, 0]
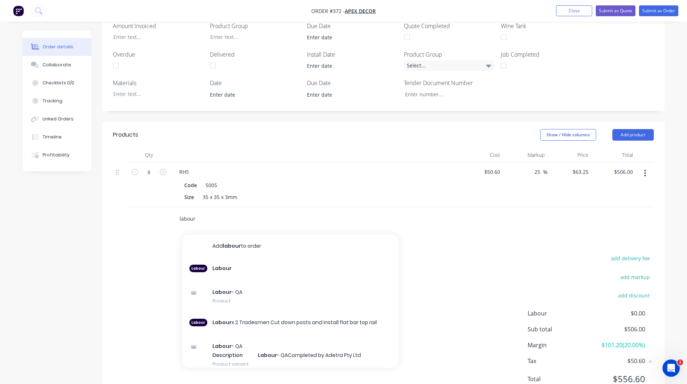
click at [204, 211] on input "labour" at bounding box center [251, 218] width 144 height 14
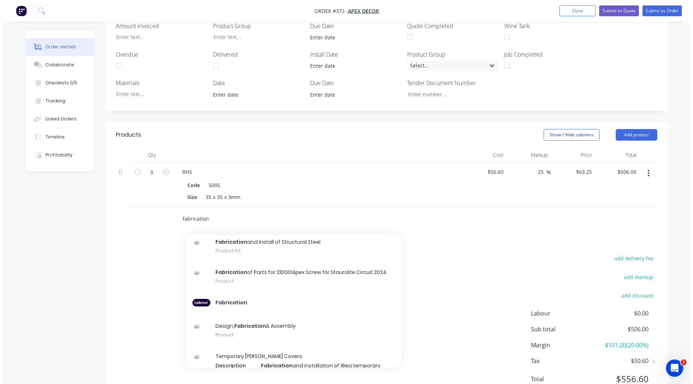
scroll to position [154, 0]
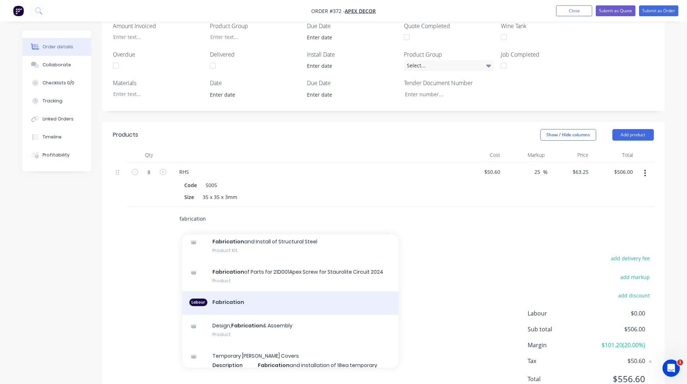
type input "fabrication"
click at [220, 292] on div "Labour Fabrication" at bounding box center [290, 304] width 217 height 24
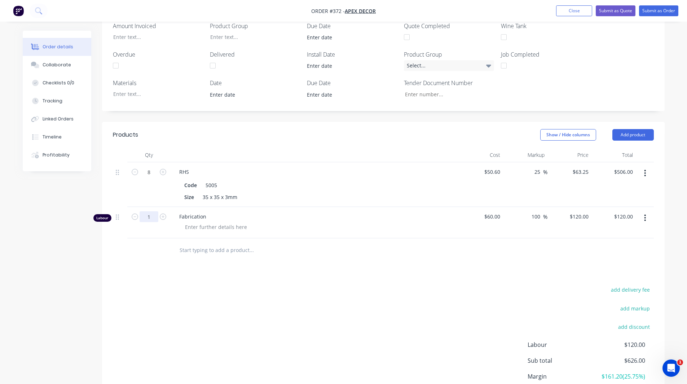
click at [149, 211] on input "1" at bounding box center [149, 216] width 19 height 11
type input "2"
type input "$240.00"
click at [606, 234] on div "Products Show / Hide columns Add product Qty Cost Markup Price Total 8 RHS Code…" at bounding box center [383, 278] width 563 height 313
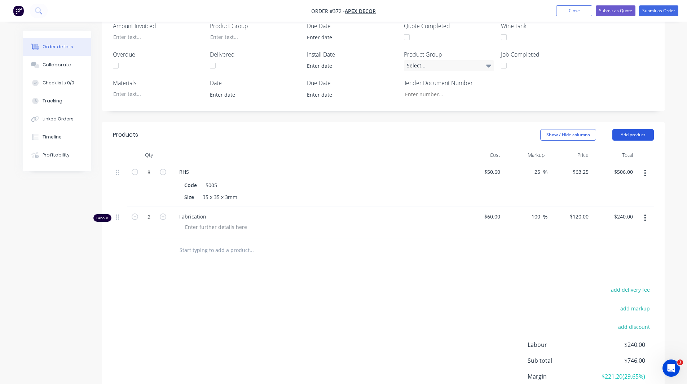
click at [624, 129] on button "Add product" at bounding box center [633, 135] width 41 height 12
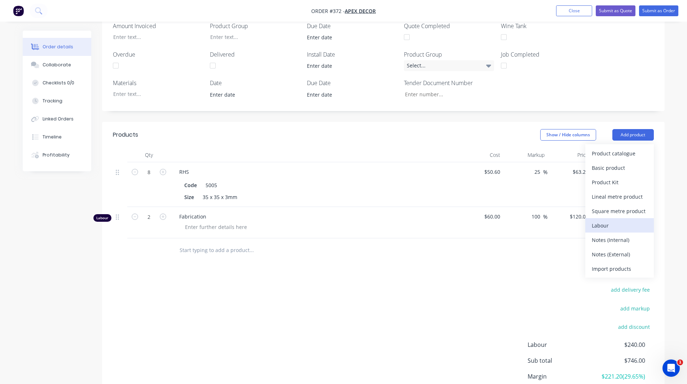
click at [603, 220] on div "Labour" at bounding box center [620, 225] width 56 height 10
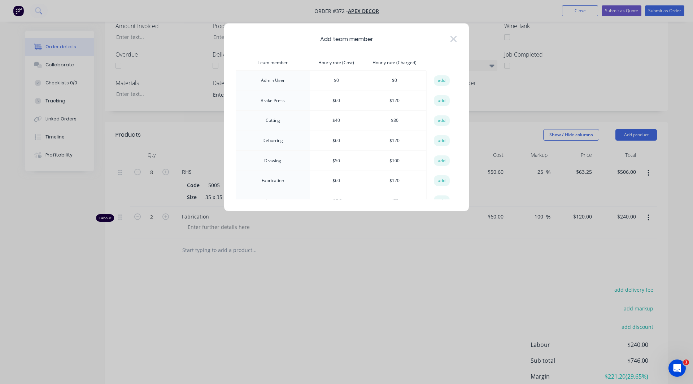
click at [336, 66] on th "Hourly rate (Cost)" at bounding box center [336, 63] width 53 height 16
click at [336, 64] on th "Hourly rate (Cost)" at bounding box center [336, 63] width 53 height 16
click at [402, 63] on th "Hourly rate (Charged)" at bounding box center [395, 63] width 64 height 16
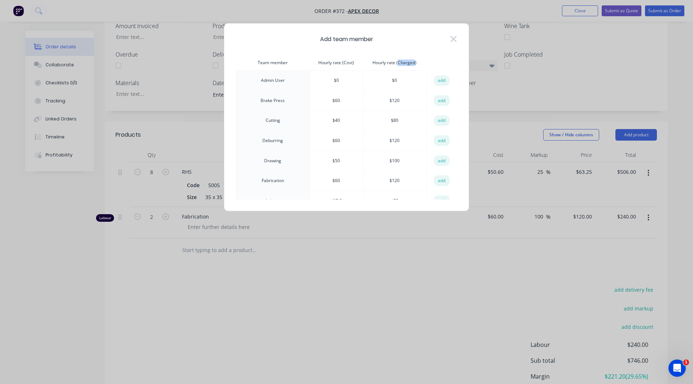
click at [402, 63] on th "Hourly rate (Charged)" at bounding box center [395, 63] width 64 height 16
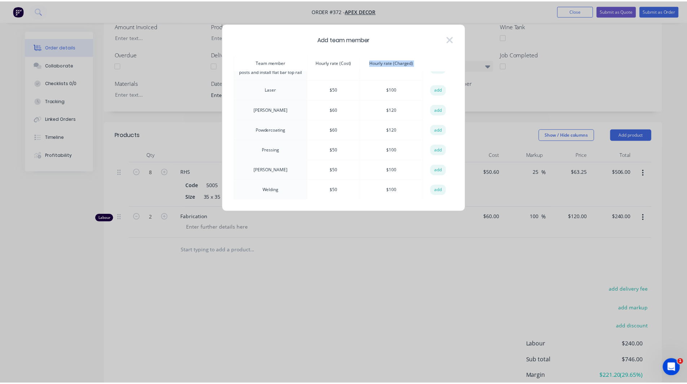
scroll to position [154, 0]
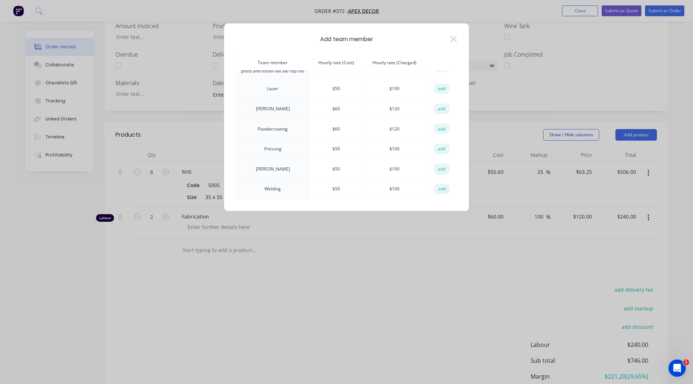
click at [275, 109] on td "[PERSON_NAME]" at bounding box center [273, 109] width 74 height 20
click at [337, 108] on td "$ 60" at bounding box center [336, 109] width 53 height 20
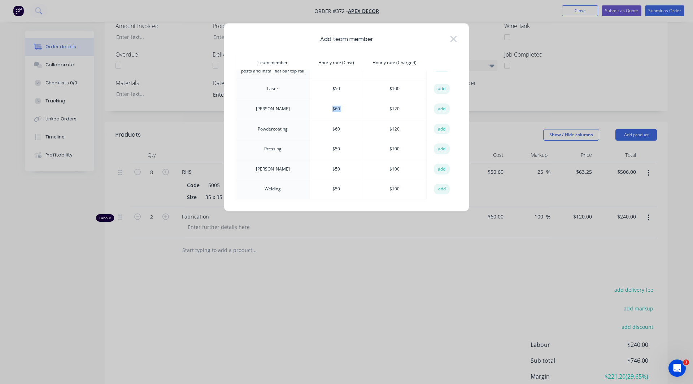
click at [337, 108] on td "$ 60" at bounding box center [336, 109] width 53 height 20
click at [438, 110] on button "add" at bounding box center [442, 109] width 16 height 11
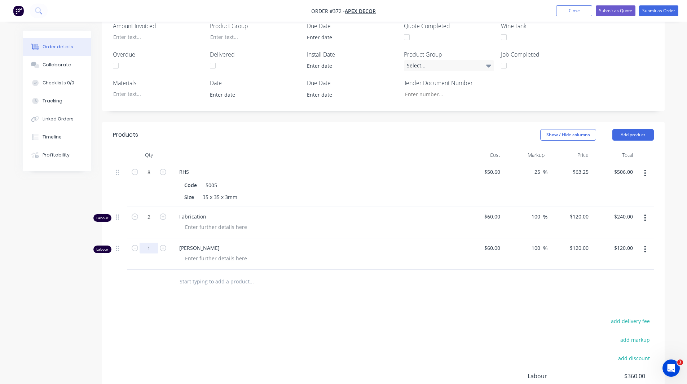
click at [149, 243] on input "1" at bounding box center [149, 248] width 19 height 11
type input "1"
type input "3"
type input "$360.00"
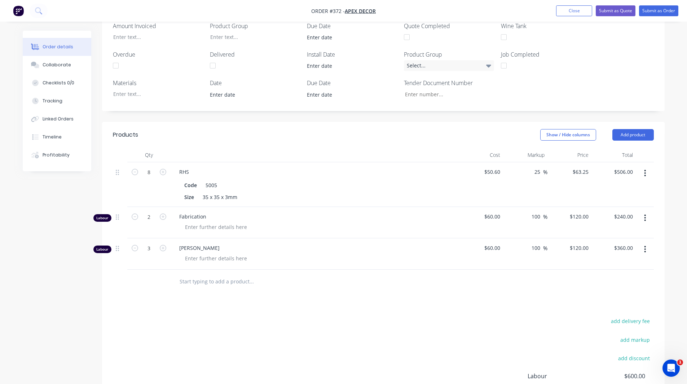
click at [220, 274] on input "text" at bounding box center [251, 281] width 144 height 14
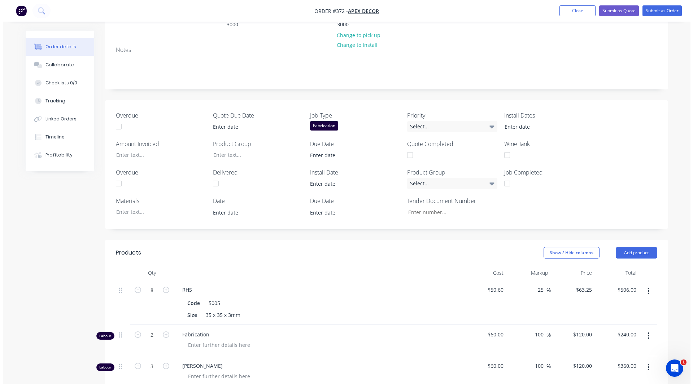
scroll to position [0, 0]
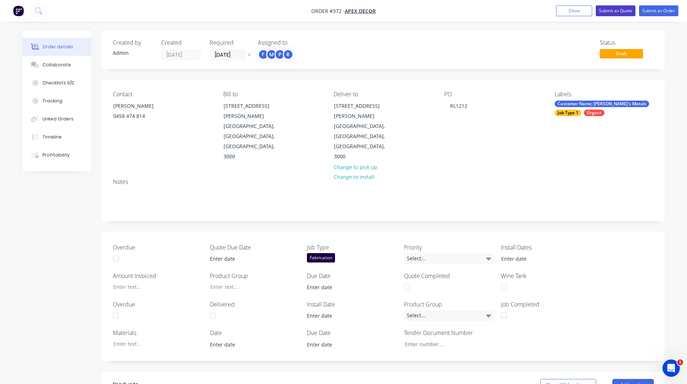
click at [613, 11] on button "Submit as Quote" at bounding box center [616, 10] width 40 height 11
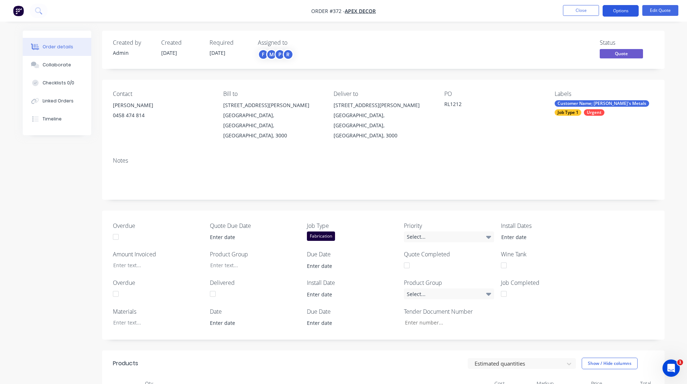
click at [613, 12] on button "Options" at bounding box center [621, 11] width 36 height 12
click at [321, 29] on div "Order details Collaborate Checklists 0/0 Linked Orders Timeline Order details C…" at bounding box center [343, 299] width 687 height 599
click at [20, 13] on img "button" at bounding box center [18, 10] width 11 height 11
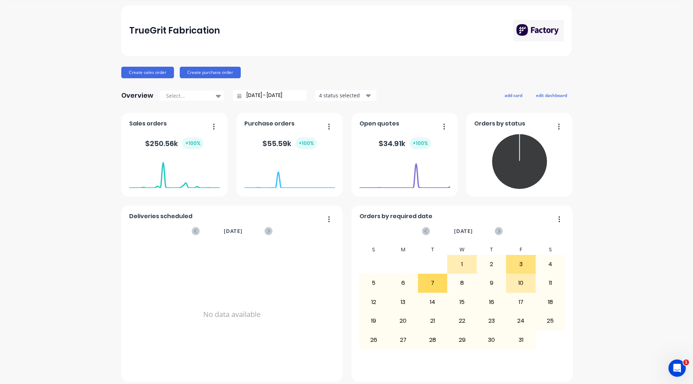
scroll to position [23, 0]
click at [513, 92] on button "add card" at bounding box center [513, 95] width 27 height 9
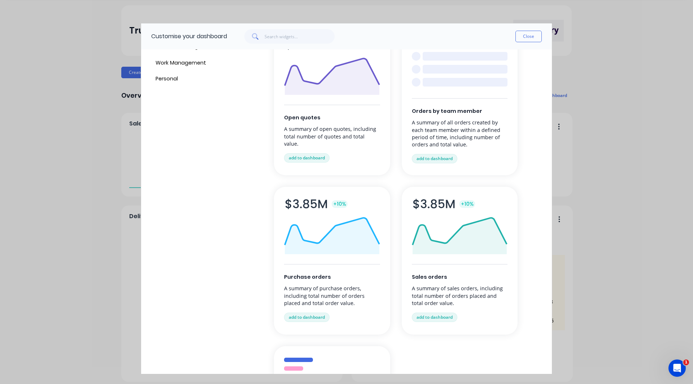
scroll to position [0, 0]
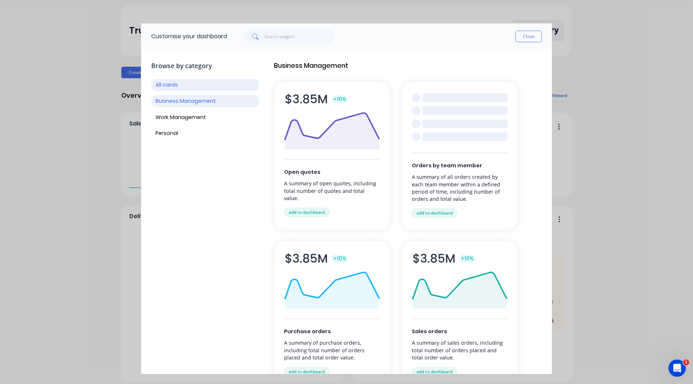
click at [203, 101] on button "Business Management" at bounding box center [205, 101] width 108 height 12
click at [524, 36] on button "Close" at bounding box center [528, 37] width 26 height 12
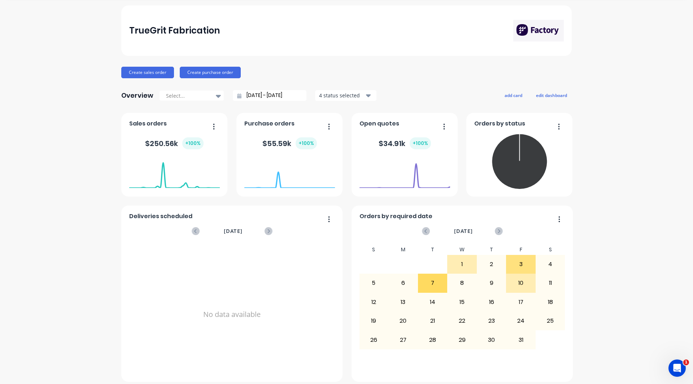
click at [59, 44] on div "TrueGrit Fabrication Create sales order Create purchase order Overview Select..…" at bounding box center [346, 193] width 693 height 377
click at [59, 33] on div "TrueGrit Fabrication Create sales order Create purchase order Overview Select..…" at bounding box center [346, 193] width 693 height 377
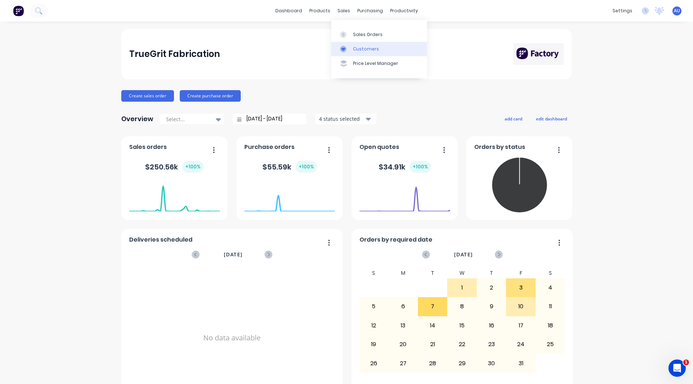
click at [372, 49] on div "Customers" at bounding box center [366, 49] width 26 height 6
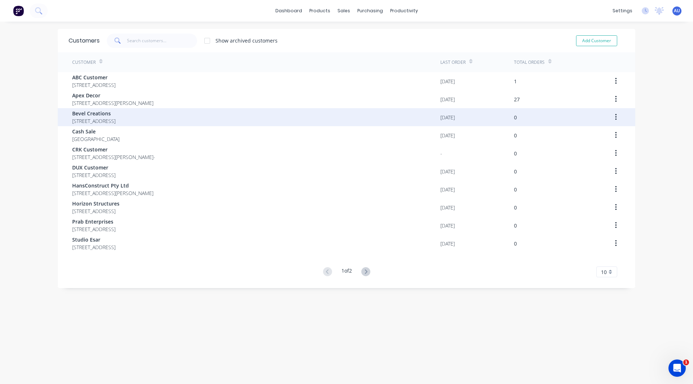
click at [111, 115] on span "Bevel Creations" at bounding box center [93, 114] width 43 height 8
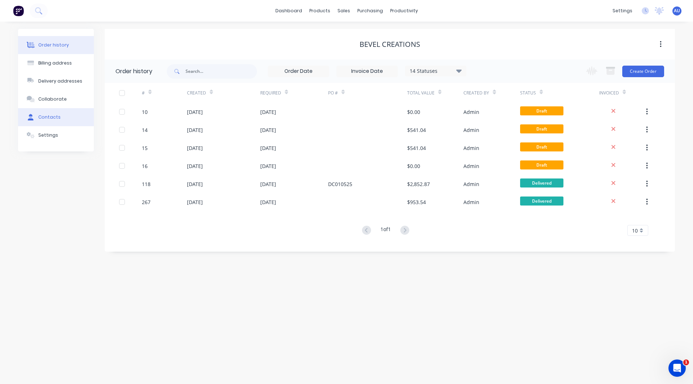
click at [56, 117] on div "Contacts" at bounding box center [49, 117] width 22 height 6
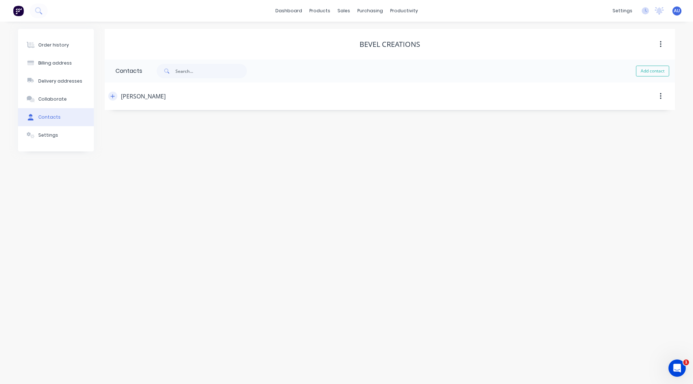
click at [114, 96] on icon "button" at bounding box center [112, 96] width 4 height 5
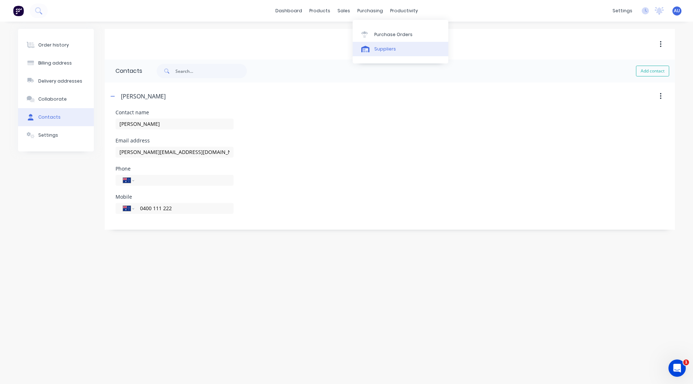
click at [392, 44] on link "Suppliers" at bounding box center [401, 49] width 96 height 14
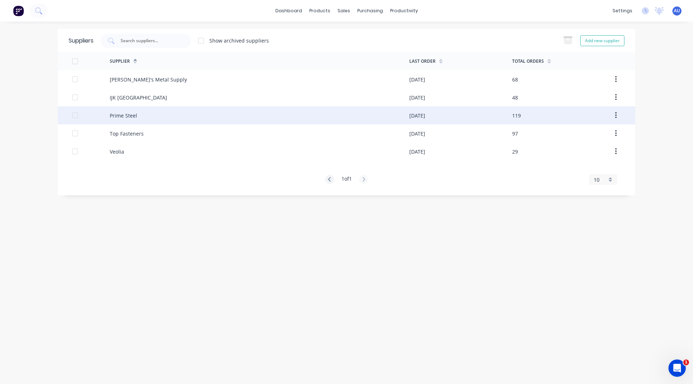
click at [161, 119] on div "Prime Steel" at bounding box center [259, 115] width 299 height 18
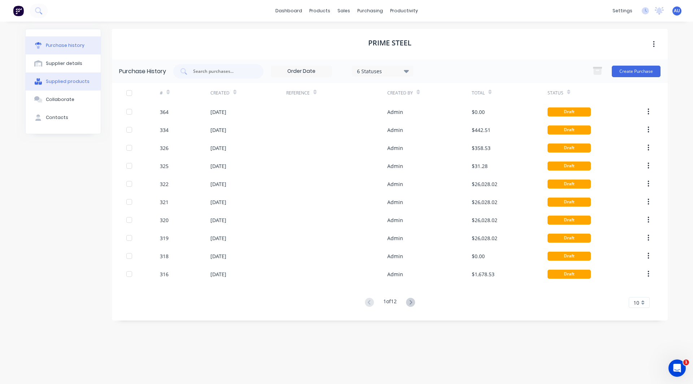
click at [74, 83] on div "Supplied products" at bounding box center [68, 81] width 44 height 6
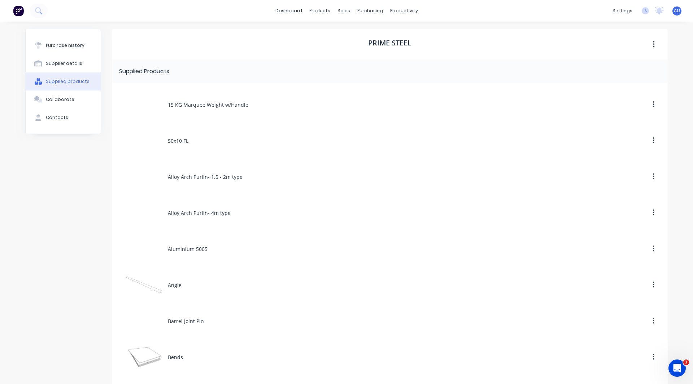
click at [22, 9] on img at bounding box center [18, 10] width 11 height 11
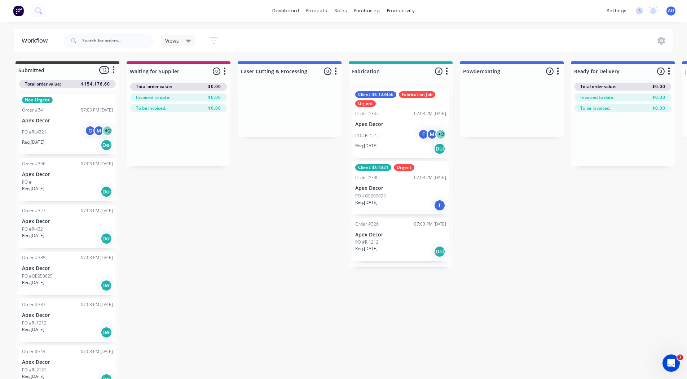
click at [448, 72] on icon "button" at bounding box center [447, 71] width 2 height 9
click at [417, 106] on button "Summaries" at bounding box center [415, 111] width 72 height 12
click at [477, 110] on label at bounding box center [477, 110] width 0 height 0
click at [463, 111] on input "checkbox" at bounding box center [463, 113] width 6 height 7
checkbox input "true"
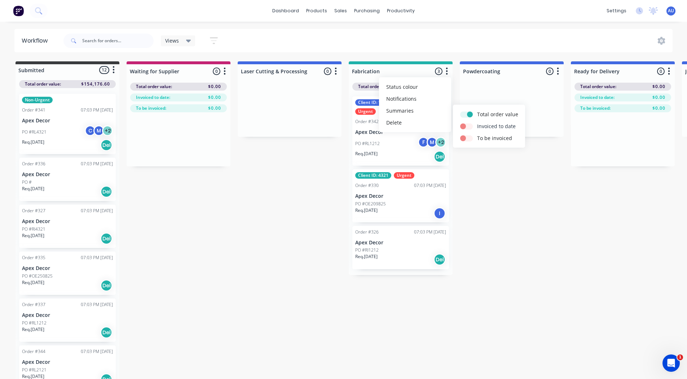
click at [477, 122] on label at bounding box center [477, 122] width 0 height 0
click at [464, 127] on input "checkbox" at bounding box center [463, 125] width 6 height 7
checkbox input "true"
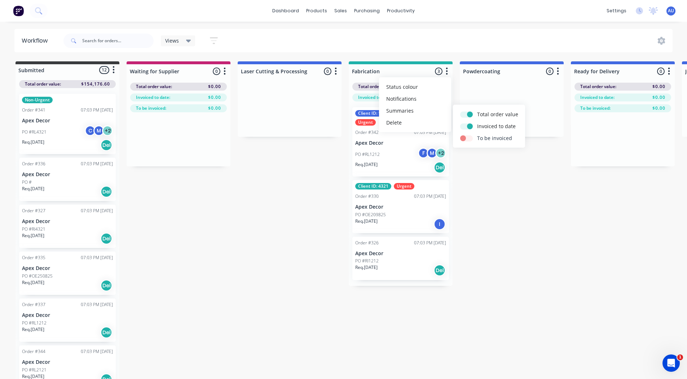
click at [477, 134] on label at bounding box center [477, 134] width 0 height 0
click at [466, 139] on input "checkbox" at bounding box center [463, 137] width 6 height 7
checkbox input "true"
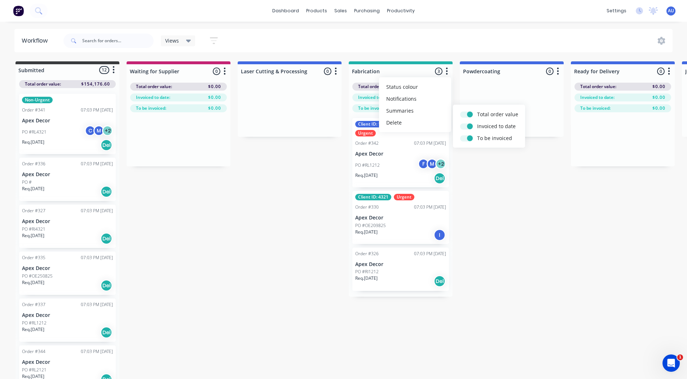
click at [467, 177] on div "Submitted 12 Status colour #3A3C3E hex #3A3C3E Save Cancel Summaries Total orde…" at bounding box center [492, 220] width 994 height 319
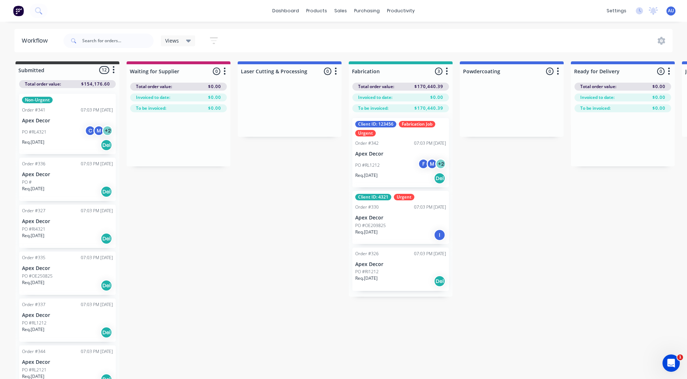
click at [373, 97] on span "Invoiced to date:" at bounding box center [375, 97] width 34 height 6
click at [376, 109] on span "To be invoiced:" at bounding box center [373, 108] width 30 height 6
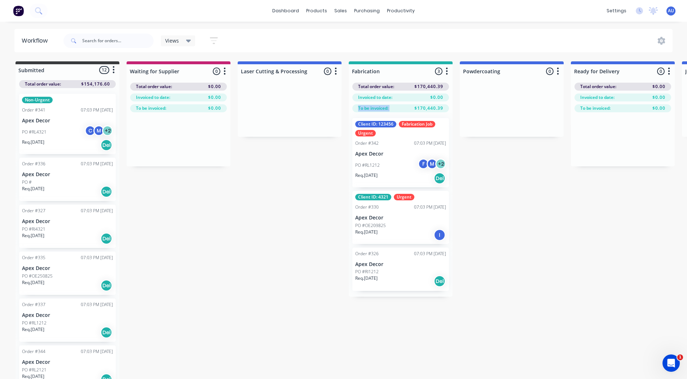
click at [376, 109] on span "To be invoiced:" at bounding box center [373, 108] width 30 height 6
click at [500, 156] on div "Submitted 12 Status colour #3A3C3E hex #3A3C3E Save Cancel Summaries Total orde…" at bounding box center [492, 220] width 994 height 319
click at [481, 165] on div "Submitted 12 Status colour #3A3C3E hex #3A3C3E Save Cancel Summaries Total orde…" at bounding box center [492, 220] width 994 height 319
click at [390, 153] on p "Apex Decor" at bounding box center [400, 154] width 91 height 6
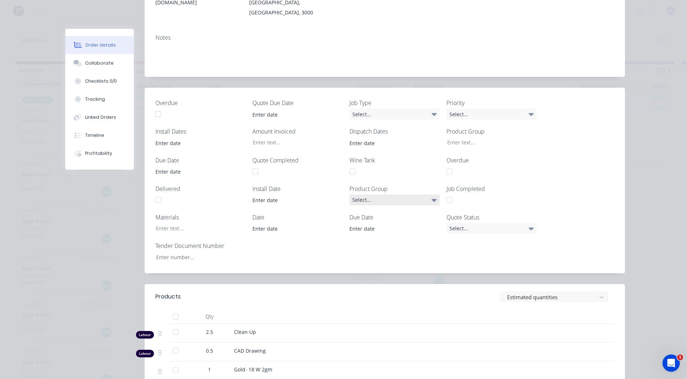
scroll to position [152, 0]
click at [364, 137] on input at bounding box center [390, 142] width 90 height 11
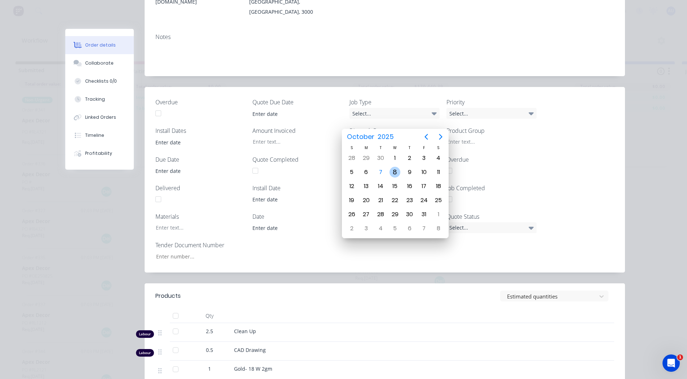
click at [393, 170] on div "8" at bounding box center [395, 172] width 11 height 11
type input "[DATE]"
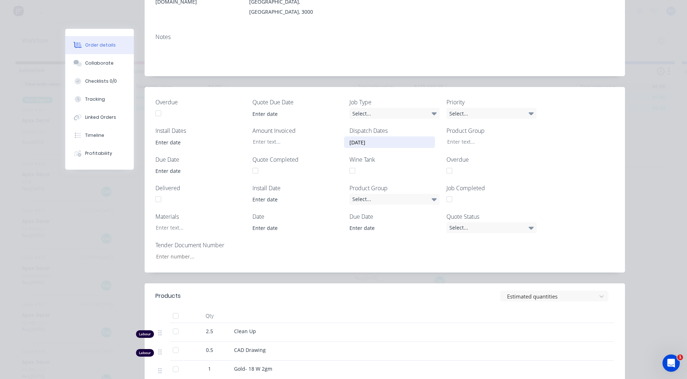
click at [567, 151] on div "Overdue Quote Due Date Job Type Select... Priority Select... Install Dates Amou…" at bounding box center [385, 179] width 481 height 185
click at [355, 137] on input "[DATE]" at bounding box center [390, 142] width 90 height 11
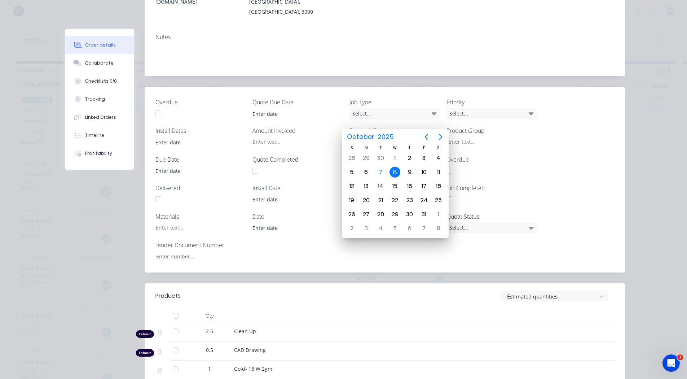
click at [513, 155] on label "Overdue" at bounding box center [492, 159] width 90 height 9
click at [563, 132] on div "Overdue Quote Due Date Job Type Select... Priority Select... Install Dates Amou…" at bounding box center [385, 179] width 481 height 185
click at [566, 136] on div "Overdue Quote Due Date Job Type Select... Priority Select... Install Dates Amou…" at bounding box center [385, 179] width 481 height 185
click at [571, 133] on div "Overdue Quote Due Date Job Type Select... Priority Select... Install Dates Amou…" at bounding box center [385, 179] width 481 height 185
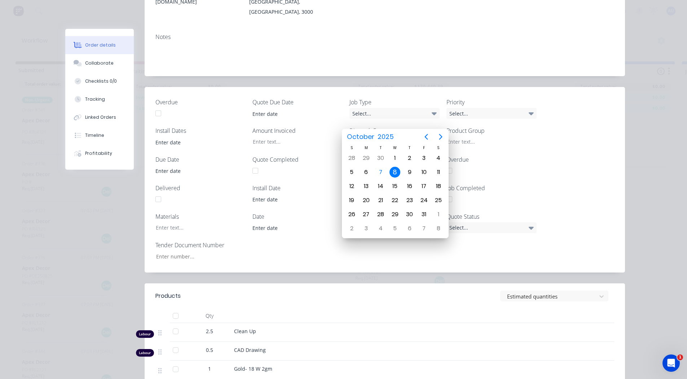
click at [597, 104] on div "Overdue Quote Due Date Job Type Select... Priority Select... Install Dates Amou…" at bounding box center [385, 179] width 481 height 185
click at [394, 176] on div "8" at bounding box center [395, 172] width 11 height 11
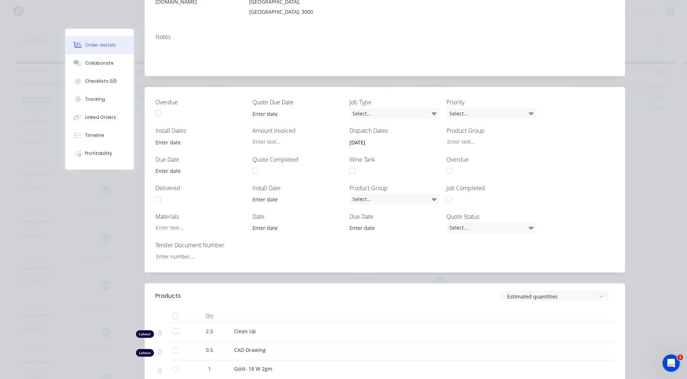
click at [539, 144] on div "Overdue Quote Due Date Job Type Select... Priority Select... Install Dates Amou…" at bounding box center [385, 179] width 481 height 185
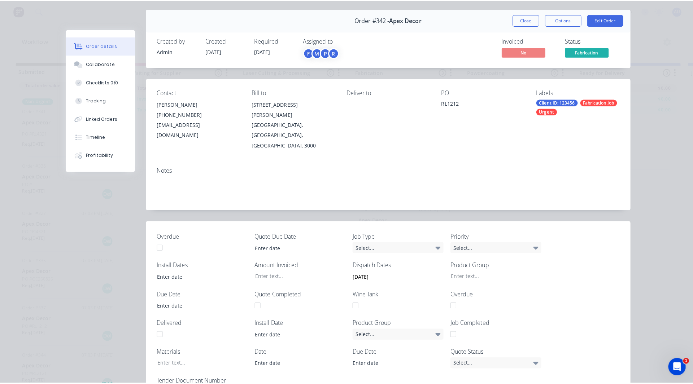
scroll to position [0, 0]
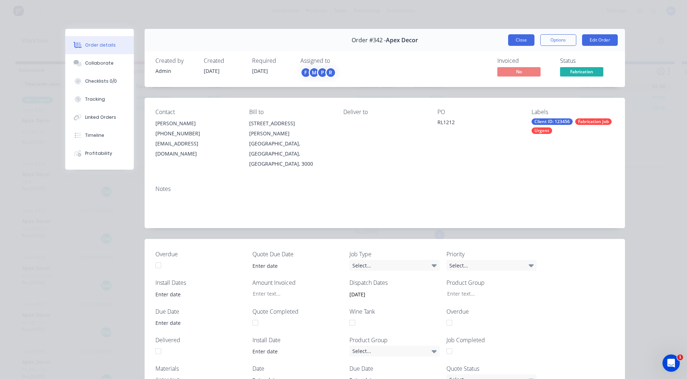
click at [517, 38] on button "Close" at bounding box center [521, 40] width 26 height 12
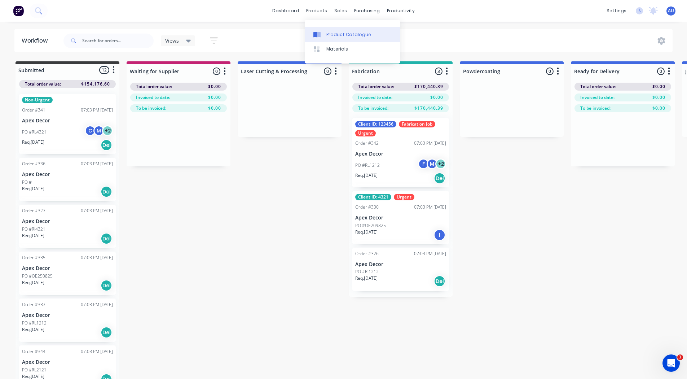
click at [333, 33] on div "Product Catalogue" at bounding box center [349, 34] width 45 height 6
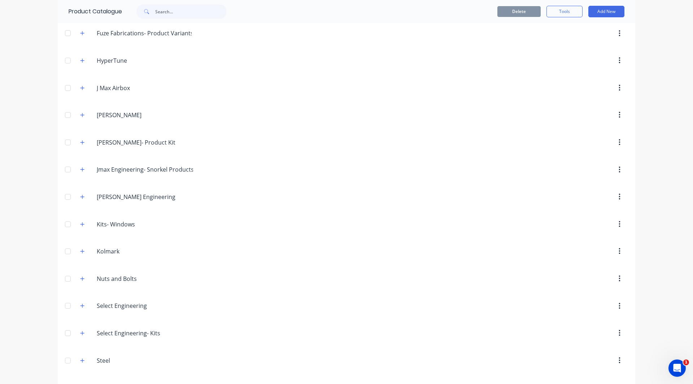
scroll to position [653, 0]
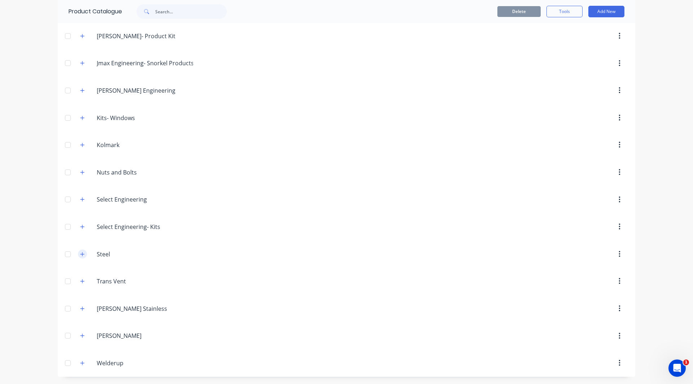
click at [80, 255] on icon "button" at bounding box center [82, 254] width 4 height 5
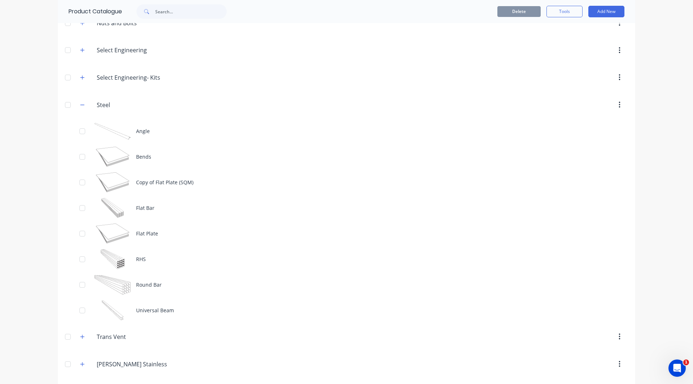
scroll to position [858, 0]
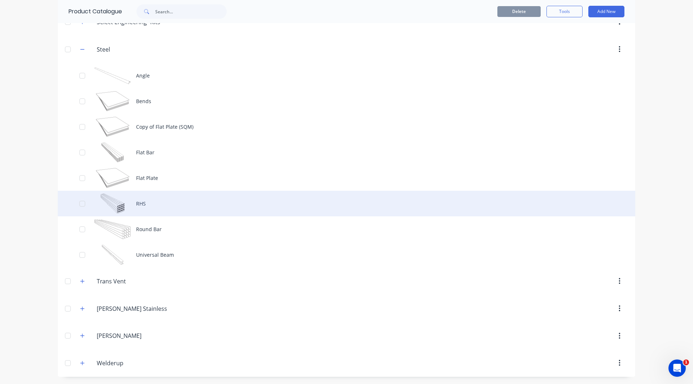
click at [160, 207] on div "RHS" at bounding box center [346, 204] width 577 height 26
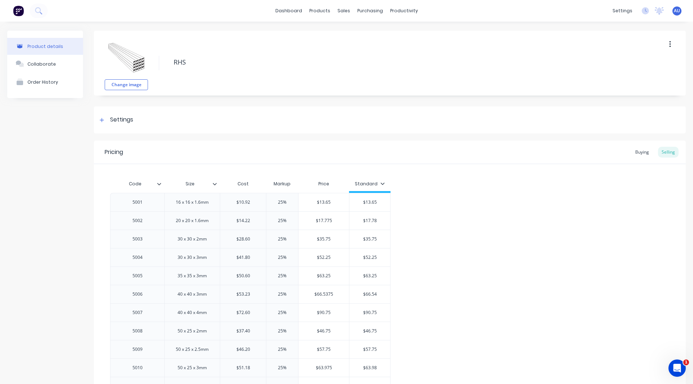
type textarea "x"
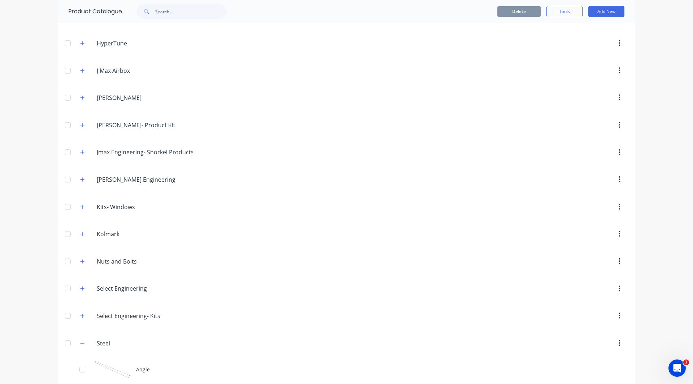
scroll to position [585, 0]
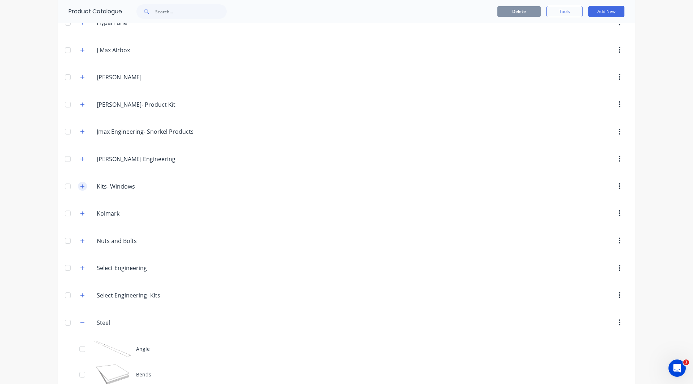
click at [81, 188] on icon "button" at bounding box center [82, 186] width 4 height 5
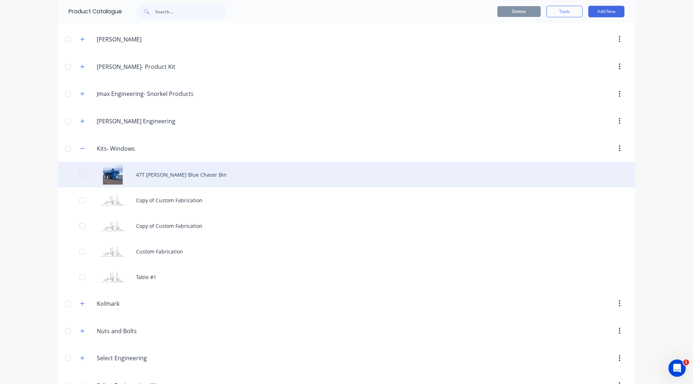
scroll to position [638, 0]
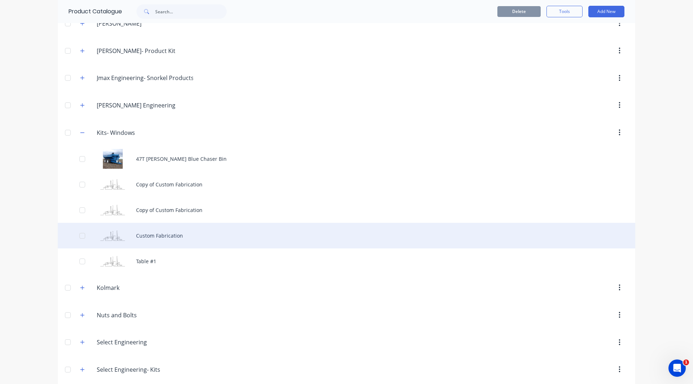
click at [146, 229] on div "Custom Fabrication" at bounding box center [346, 236] width 577 height 26
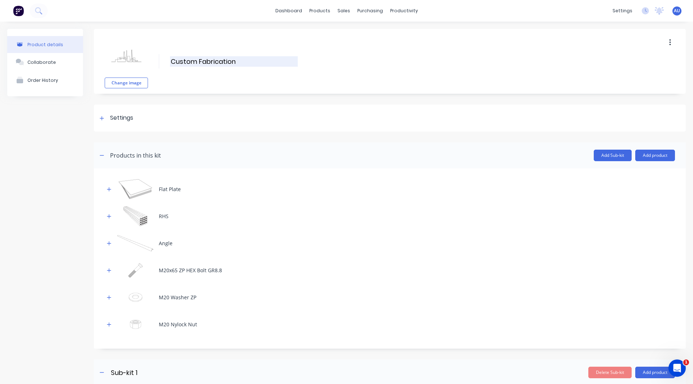
click at [196, 59] on input "Custom Fabrication" at bounding box center [234, 61] width 128 height 10
type input "Oversized Sign"
click at [61, 141] on div "Product details Collaborate Order History" at bounding box center [45, 246] width 76 height 435
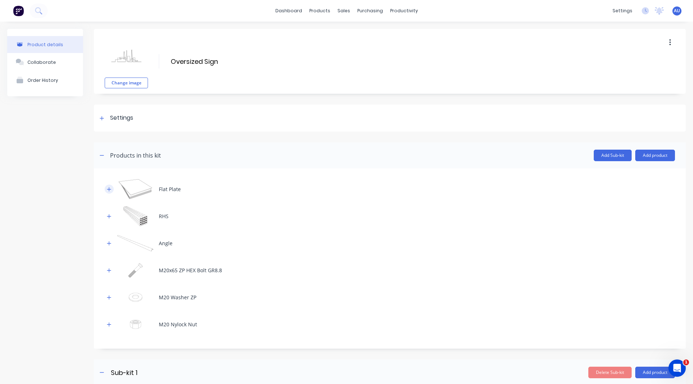
click at [110, 191] on icon "button" at bounding box center [109, 189] width 4 height 5
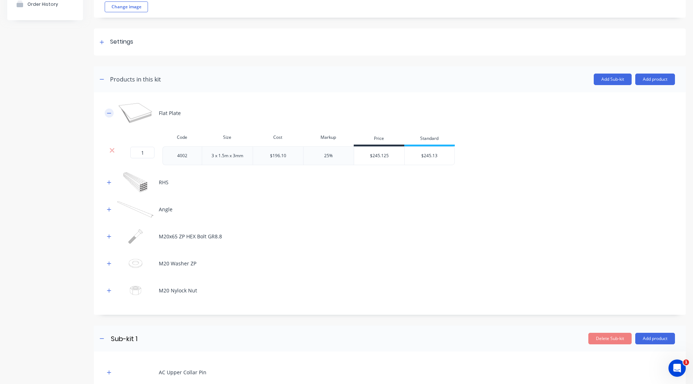
scroll to position [77, 0]
click at [109, 184] on icon "button" at bounding box center [109, 181] width 4 height 5
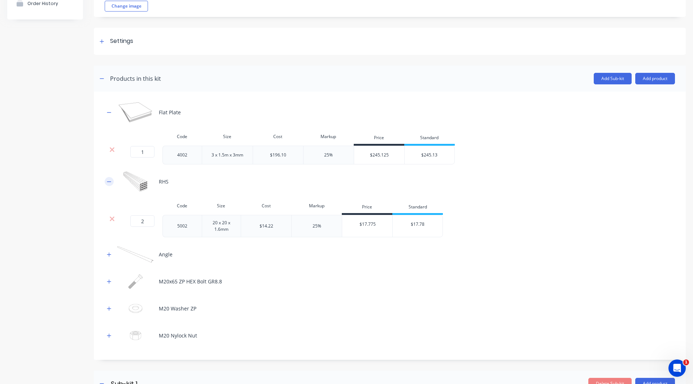
scroll to position [175, 0]
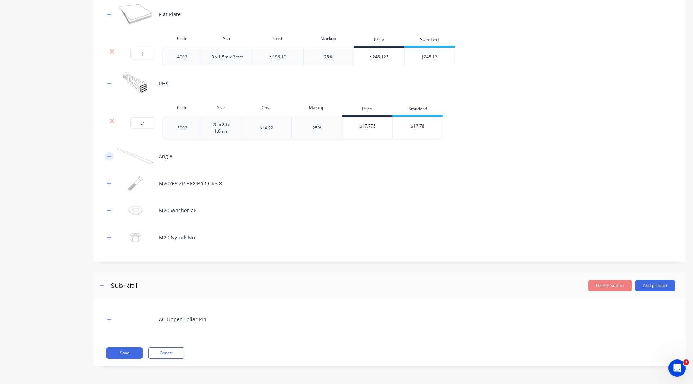
click at [109, 159] on button "button" at bounding box center [109, 156] width 9 height 9
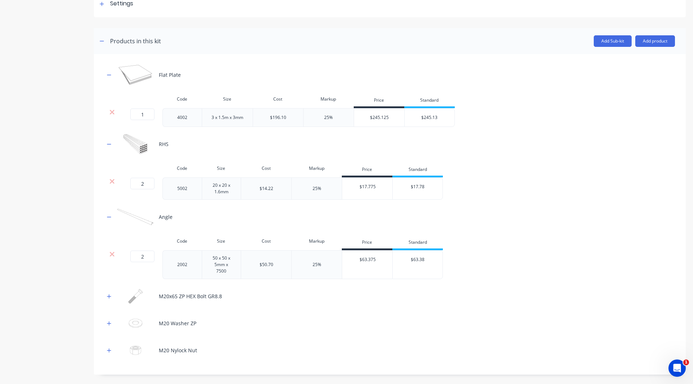
scroll to position [227, 0]
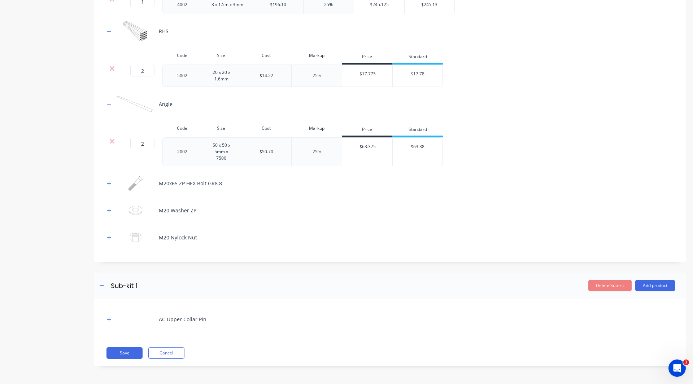
drag, startPoint x: 110, startPoint y: 235, endPoint x: 416, endPoint y: 206, distance: 307.7
click at [416, 206] on div "M20 Washer ZP" at bounding box center [390, 211] width 570 height 20
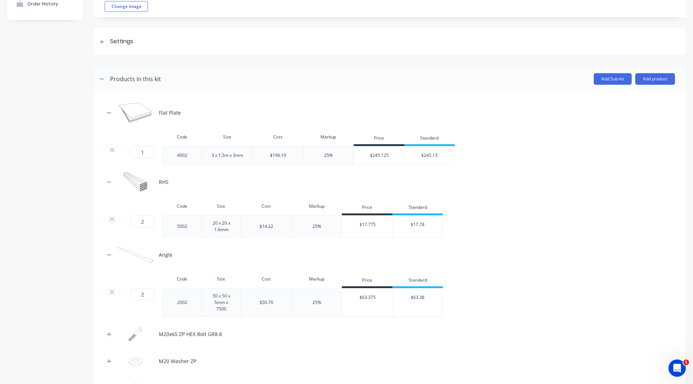
scroll to position [60, 0]
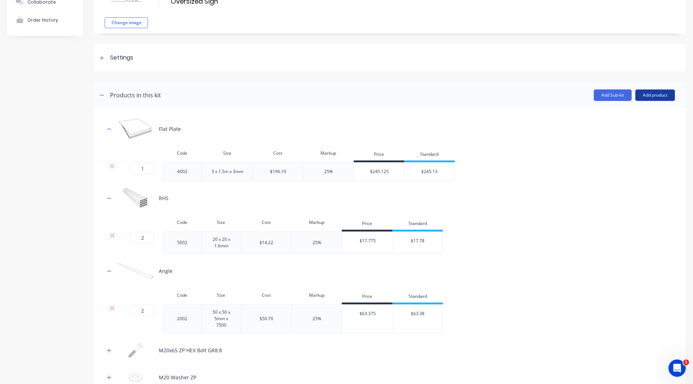
click at [645, 95] on button "Add product" at bounding box center [655, 95] width 40 height 12
click at [627, 128] on div "Labour" at bounding box center [641, 128] width 56 height 10
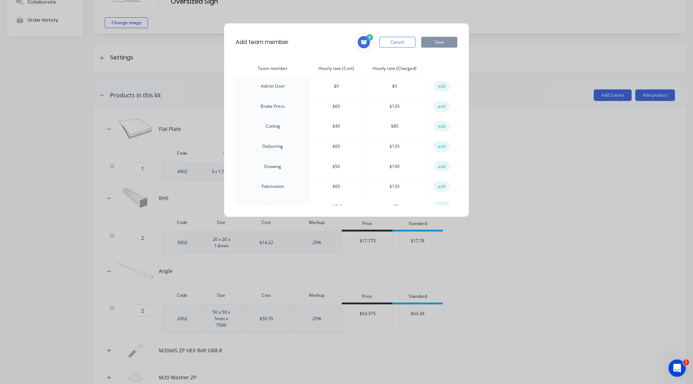
scroll to position [26, 0]
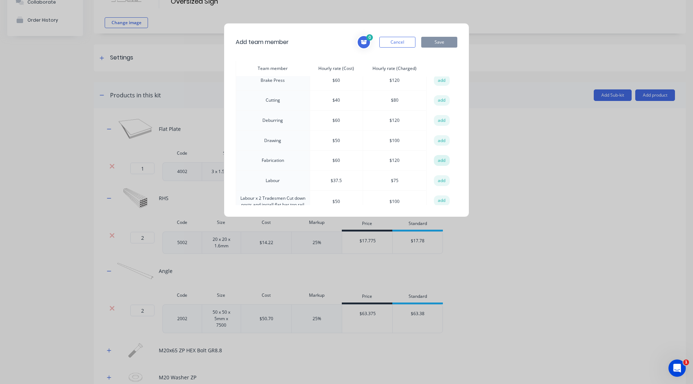
click at [444, 160] on button "add" at bounding box center [442, 160] width 16 height 11
click at [435, 160] on button "add" at bounding box center [442, 160] width 16 height 11
click at [385, 41] on button "Cancel" at bounding box center [397, 42] width 36 height 11
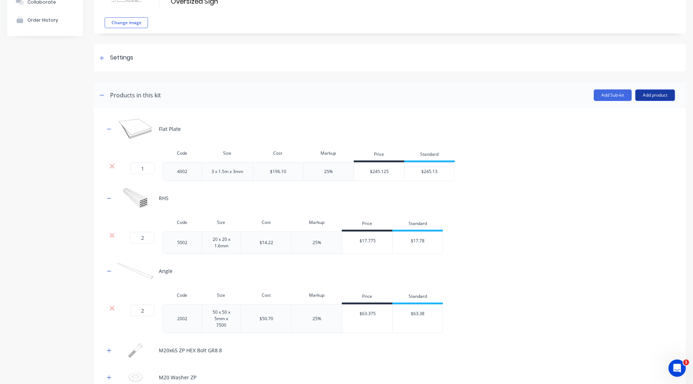
click at [635, 92] on button "Add product" at bounding box center [655, 95] width 40 height 12
click at [621, 126] on div "Labour" at bounding box center [641, 128] width 56 height 10
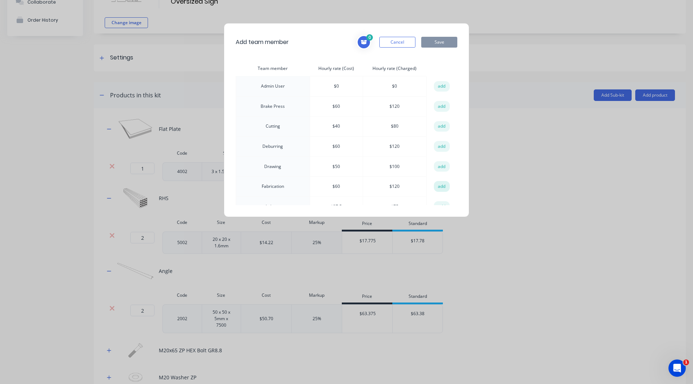
drag, startPoint x: 442, startPoint y: 189, endPoint x: 438, endPoint y: 185, distance: 5.7
click at [438, 185] on button "add" at bounding box center [442, 186] width 16 height 11
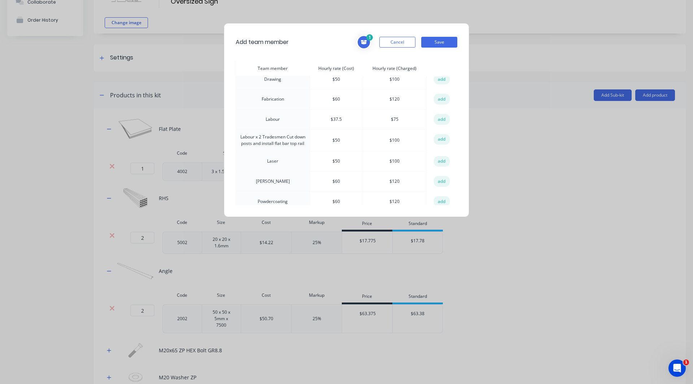
scroll to position [88, 0]
click at [434, 161] on button "add" at bounding box center [442, 161] width 16 height 11
click at [432, 44] on button "Save" at bounding box center [439, 42] width 36 height 11
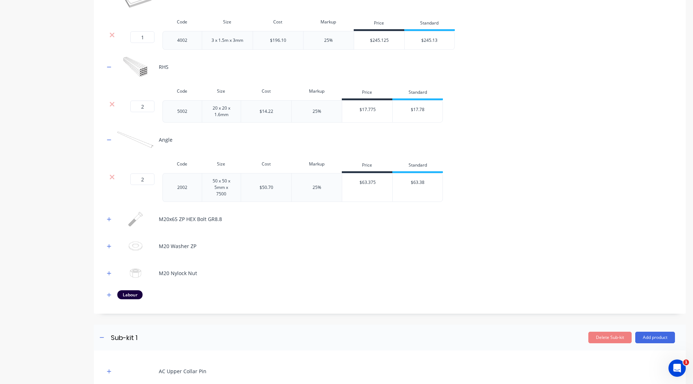
scroll to position [244, 0]
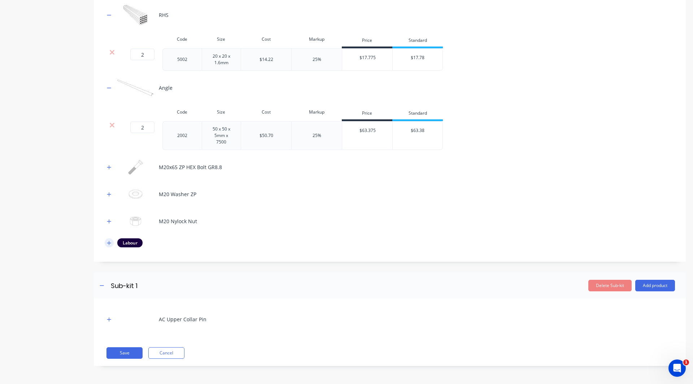
click at [108, 244] on icon "button" at bounding box center [109, 243] width 4 height 5
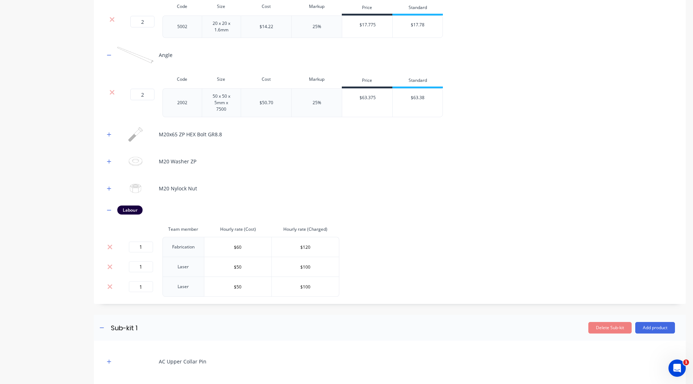
scroll to position [277, 0]
click at [109, 265] on icon at bounding box center [109, 266] width 5 height 7
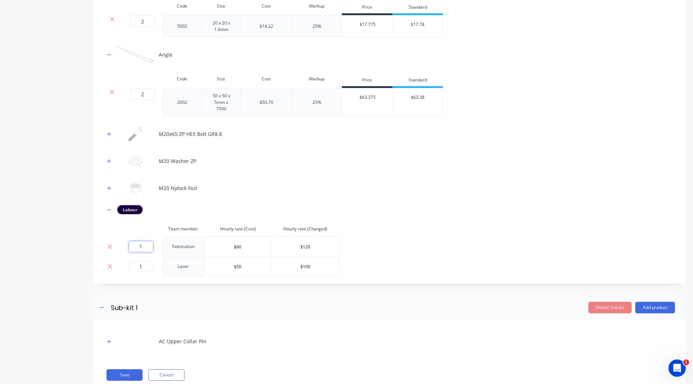
click at [148, 245] on input "1" at bounding box center [141, 246] width 24 height 11
type input "2.5"
click at [141, 266] on input "1" at bounding box center [141, 266] width 24 height 11
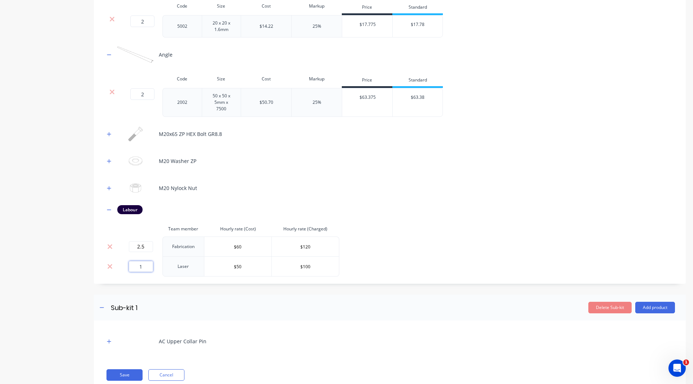
click at [141, 266] on input "1" at bounding box center [141, 266] width 24 height 11
type input "0.5"
click at [74, 240] on div "Product details Collaborate Order History" at bounding box center [45, 75] width 76 height 647
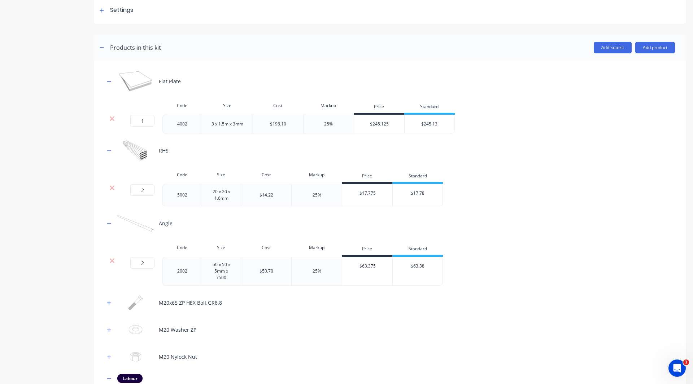
scroll to position [108, 0]
click at [648, 48] on button "Add product" at bounding box center [655, 48] width 40 height 12
click at [565, 99] on div "Code Size Cost Markup Price Standard 1 1 ? 4002 3 x 1.5m x 3mm $196.10 25% $245…" at bounding box center [390, 116] width 570 height 35
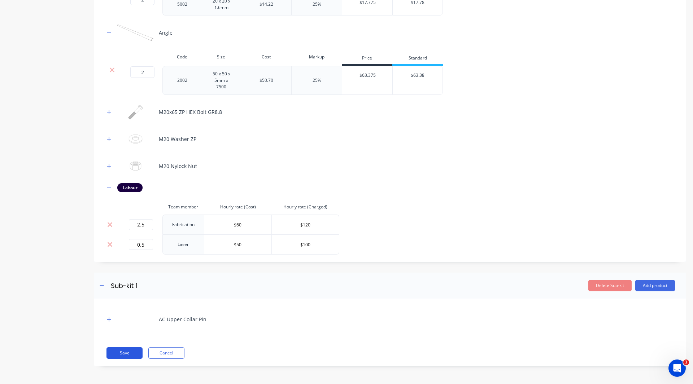
click at [122, 353] on button "Save" at bounding box center [124, 353] width 36 height 12
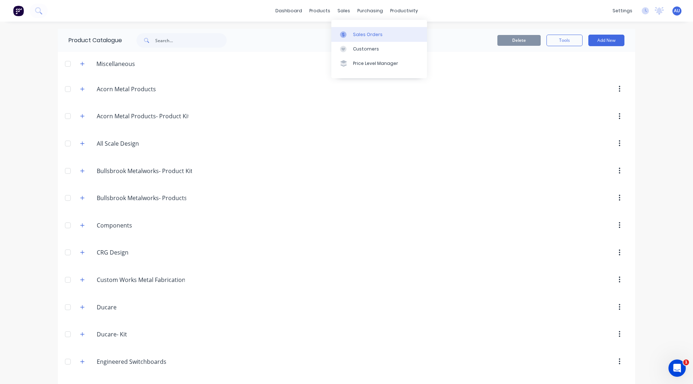
click at [360, 29] on link "Sales Orders" at bounding box center [379, 34] width 96 height 14
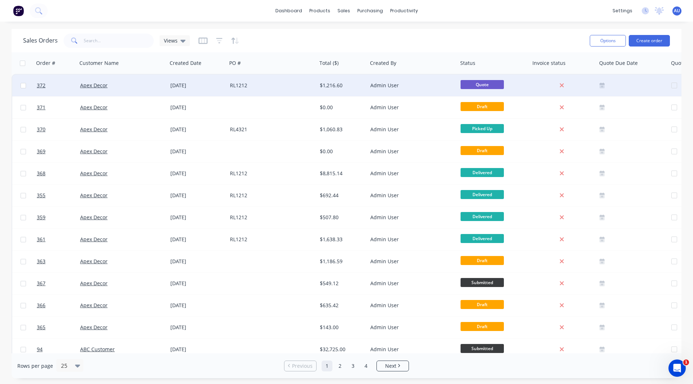
click at [127, 86] on div "Apex Decor" at bounding box center [120, 85] width 80 height 7
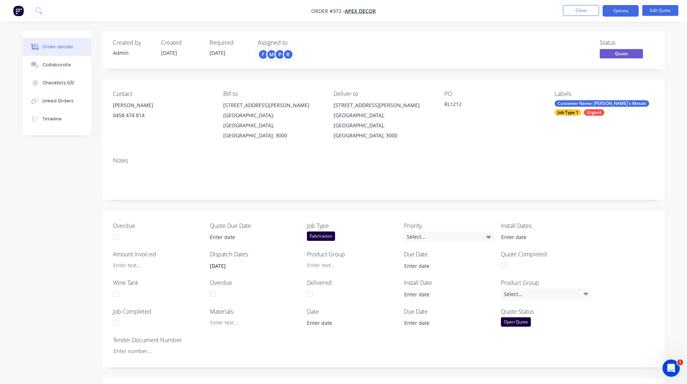
click at [16, 7] on img "button" at bounding box center [18, 10] width 11 height 11
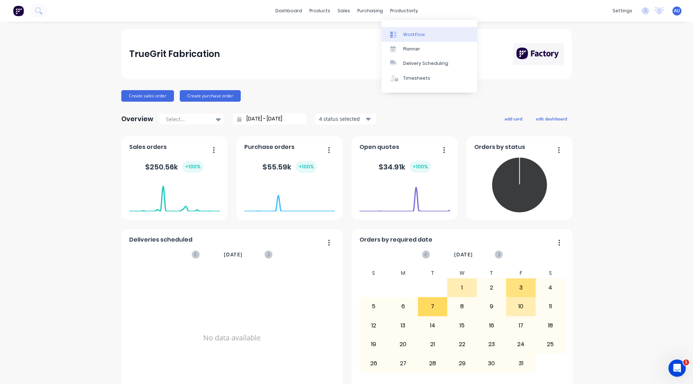
click at [411, 32] on div "Workflow" at bounding box center [414, 34] width 22 height 6
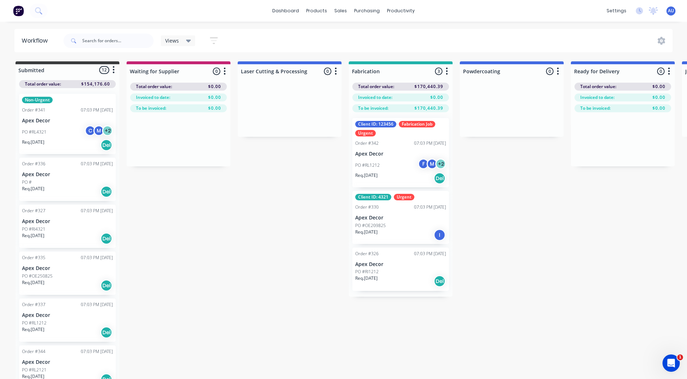
click at [335, 73] on icon "button" at bounding box center [336, 71] width 2 height 9
click at [296, 98] on button "Notifications" at bounding box center [304, 99] width 72 height 12
click at [310, 183] on div "Submitted 12 Status colour #3A3C3E hex #3A3C3E Save Cancel Summaries Total orde…" at bounding box center [492, 220] width 994 height 319
click at [337, 72] on icon "button" at bounding box center [336, 71] width 2 height 9
click at [325, 100] on button "Notifications" at bounding box center [304, 99] width 72 height 12
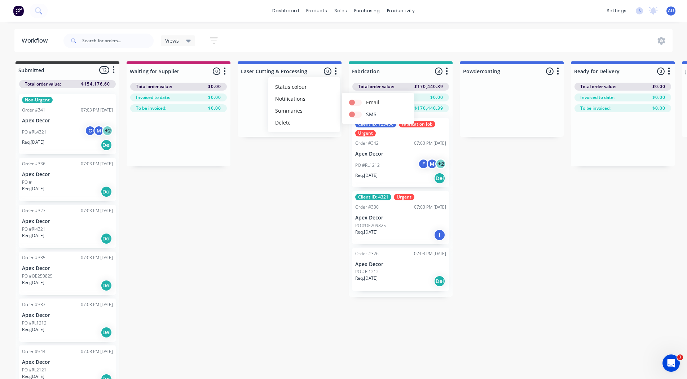
click at [366, 110] on label at bounding box center [366, 110] width 0 height 0
click at [355, 117] on input "checkbox" at bounding box center [352, 113] width 6 height 7
checkbox input "true"
click at [525, 199] on div "Submitted 12 Status colour #3A3C3E hex #3A3C3E Save Cancel Summaries Total orde…" at bounding box center [492, 220] width 994 height 319
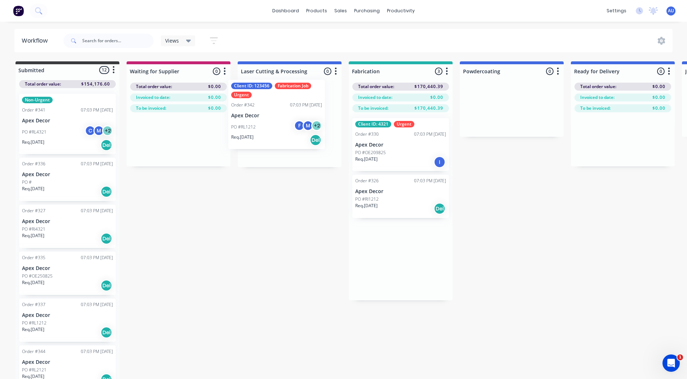
drag, startPoint x: 407, startPoint y: 141, endPoint x: 281, endPoint y: 102, distance: 132.5
click at [281, 102] on div "Submitted 12 Status colour #3A3C3E hex #3A3C3E Save Cancel Summaries Total orde…" at bounding box center [492, 220] width 994 height 319
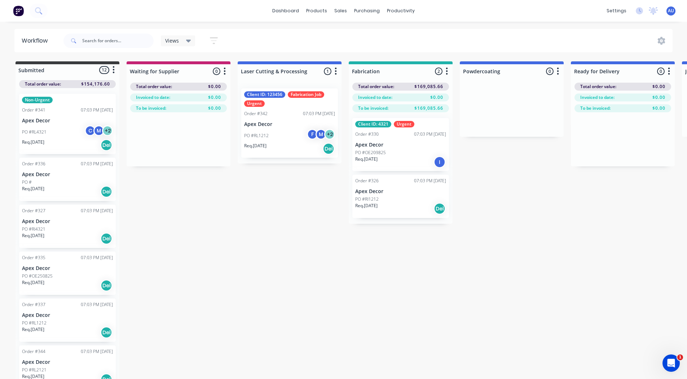
click at [335, 72] on icon "button" at bounding box center [336, 71] width 2 height 9
click at [313, 96] on button "Notifications" at bounding box center [304, 99] width 72 height 12
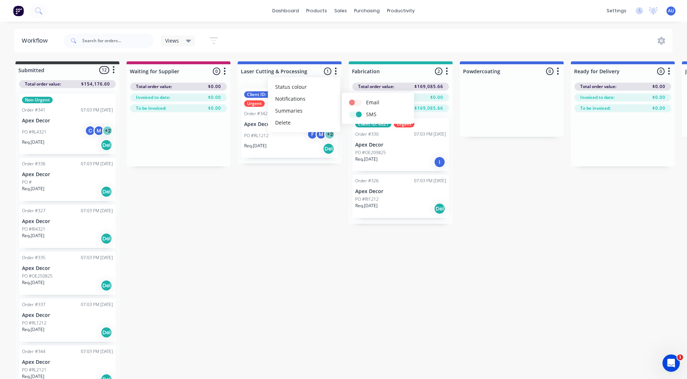
click at [501, 170] on div "Submitted 12 Status colour #3A3C3E hex #3A3C3E Save Cancel Summaries Total orde…" at bounding box center [492, 220] width 994 height 319
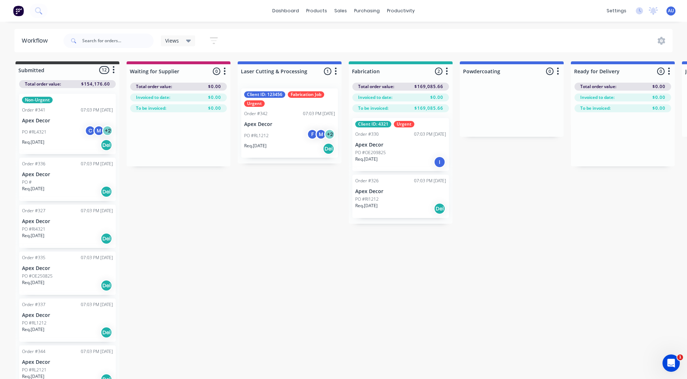
click at [335, 73] on icon "button" at bounding box center [336, 71] width 2 height 9
click at [310, 99] on button "Notifications" at bounding box center [304, 99] width 72 height 12
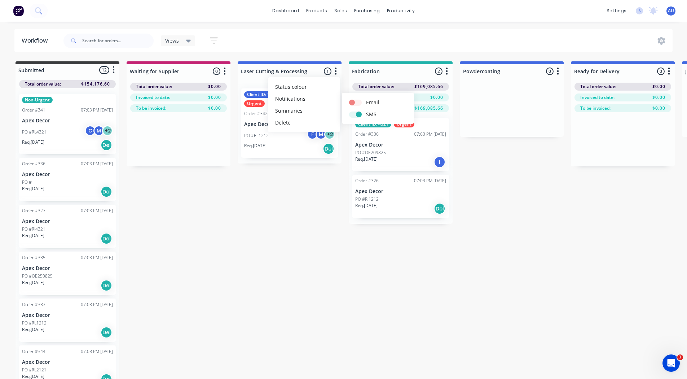
click at [253, 236] on div "Submitted 12 Status colour #3A3C3E hex #3A3C3E Save Cancel Summaries Total orde…" at bounding box center [492, 220] width 994 height 319
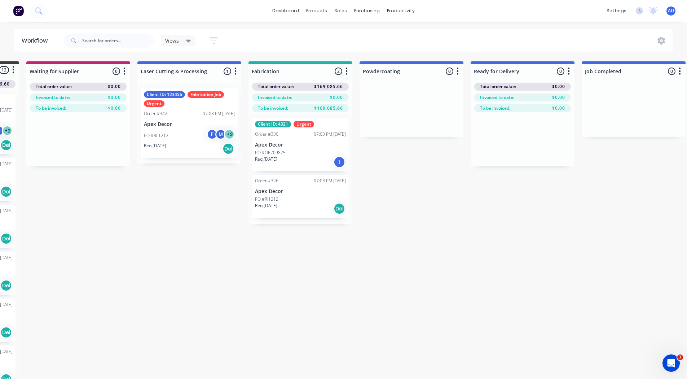
scroll to position [0, 102]
click at [122, 73] on icon "button" at bounding box center [123, 71] width 2 height 9
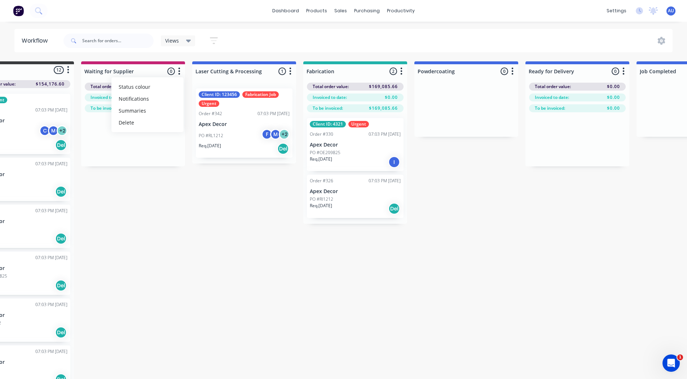
scroll to position [0, 0]
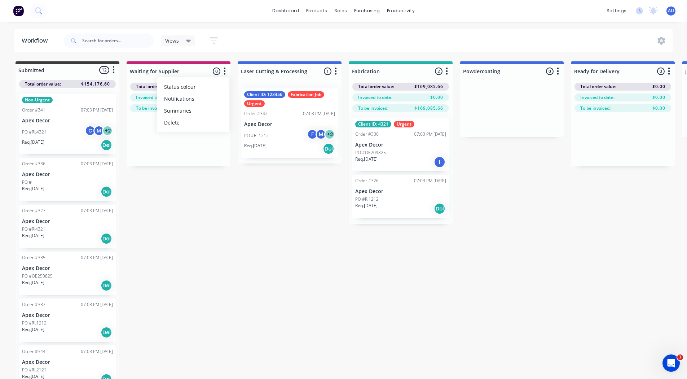
click at [192, 99] on button "Notifications" at bounding box center [193, 99] width 72 height 12
drag, startPoint x: 272, startPoint y: 192, endPoint x: 336, endPoint y: 74, distance: 134.0
click at [336, 74] on div "Submitted 12 Status colour #3A3C3E hex #3A3C3E Save Cancel Summaries Total orde…" at bounding box center [492, 220] width 994 height 319
click at [336, 74] on icon "button" at bounding box center [336, 70] width 2 height 7
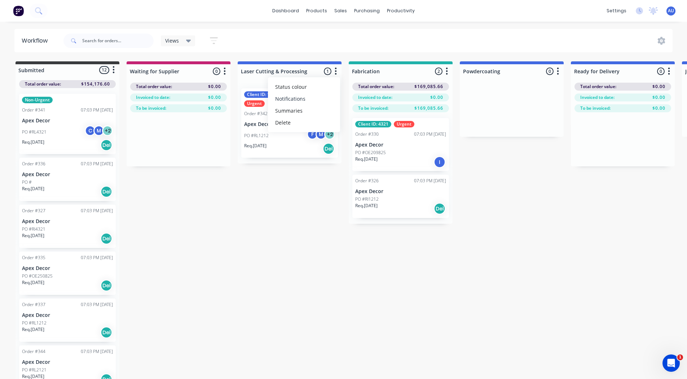
click at [301, 99] on button "Notifications" at bounding box center [304, 99] width 72 height 12
drag, startPoint x: 559, startPoint y: 181, endPoint x: 545, endPoint y: 161, distance: 24.1
click at [545, 161] on div "Submitted 12 Status colour #3A3C3E hex #3A3C3E Save Cancel Summaries Total orde…" at bounding box center [492, 220] width 994 height 319
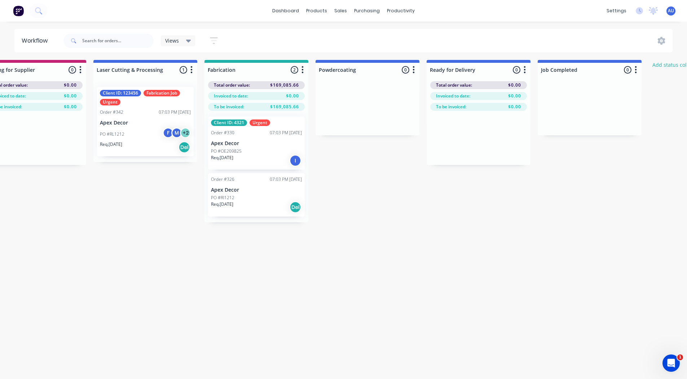
scroll to position [7, 146]
click at [524, 65] on icon "button" at bounding box center [523, 69] width 2 height 9
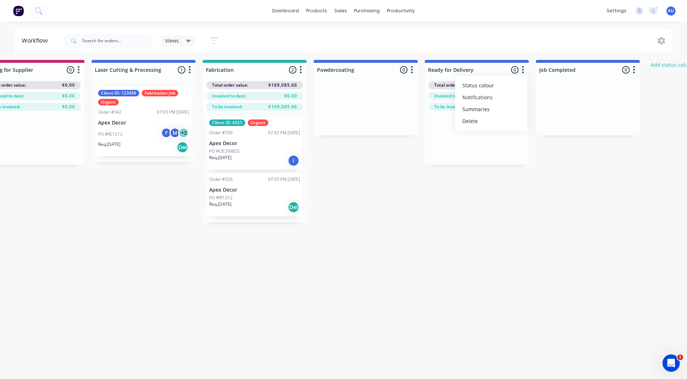
click at [498, 91] on button "Notifications" at bounding box center [491, 97] width 72 height 12
click at [554, 109] on label at bounding box center [554, 109] width 0 height 0
click at [542, 109] on input "checkbox" at bounding box center [540, 112] width 6 height 7
click at [554, 109] on label at bounding box center [554, 109] width 0 height 0
click at [542, 109] on input "checkbox" at bounding box center [540, 112] width 6 height 7
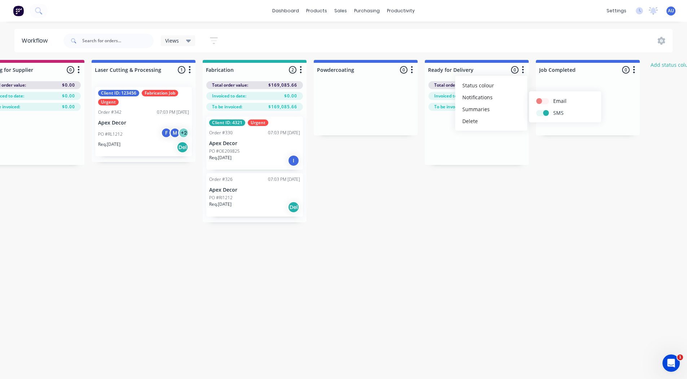
checkbox input "true"
click at [367, 252] on div "Submitted 12 Status colour #3A3C3E hex #3A3C3E Save Cancel Summaries Total orde…" at bounding box center [345, 219] width 994 height 319
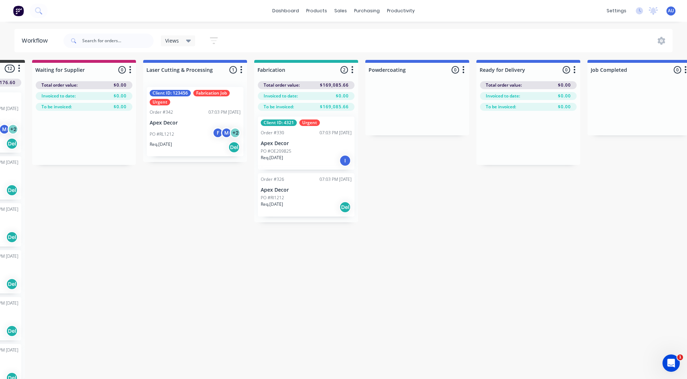
scroll to position [7, 0]
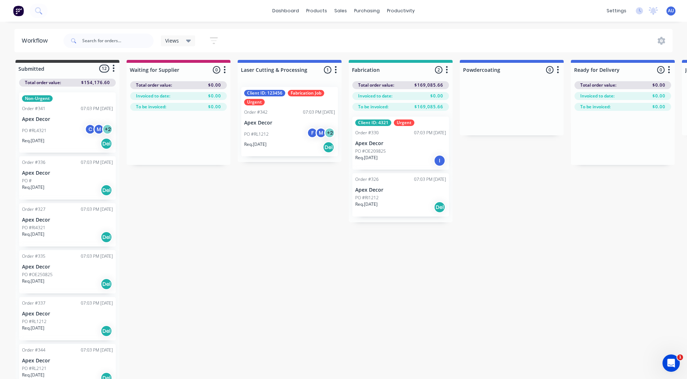
click at [283, 239] on div "Submitted 12 Status colour #3A3C3E hex #3A3C3E Save Cancel Summaries Total orde…" at bounding box center [492, 219] width 994 height 319
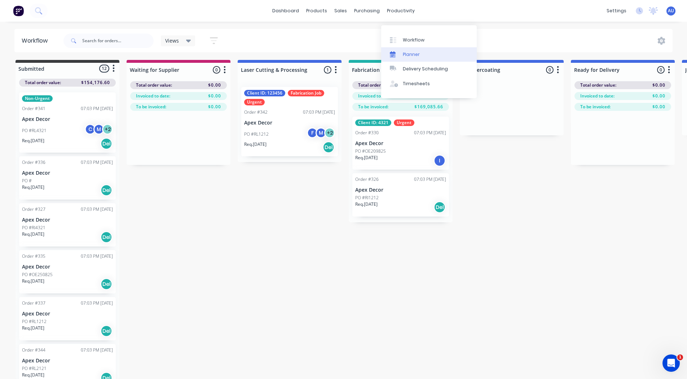
click at [413, 51] on div "Planner" at bounding box center [411, 54] width 17 height 6
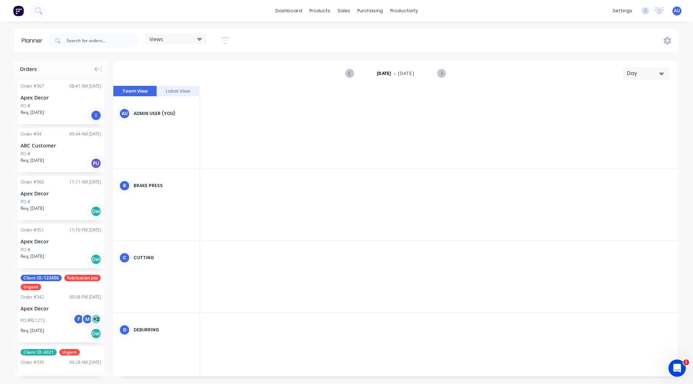
scroll to position [0, 1848]
click at [641, 73] on div "Day" at bounding box center [643, 74] width 33 height 8
click at [618, 105] on div "Week" at bounding box center [633, 107] width 71 height 14
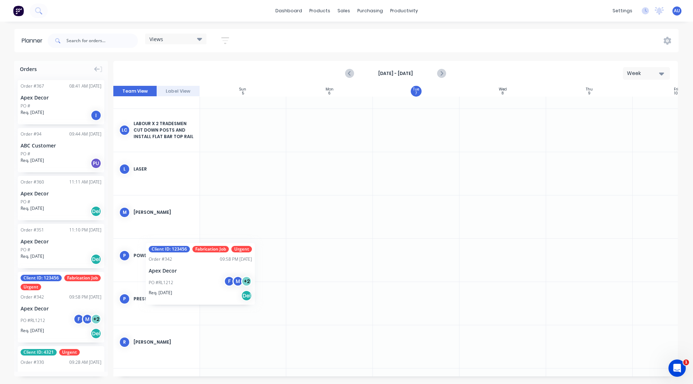
scroll to position [291, 0]
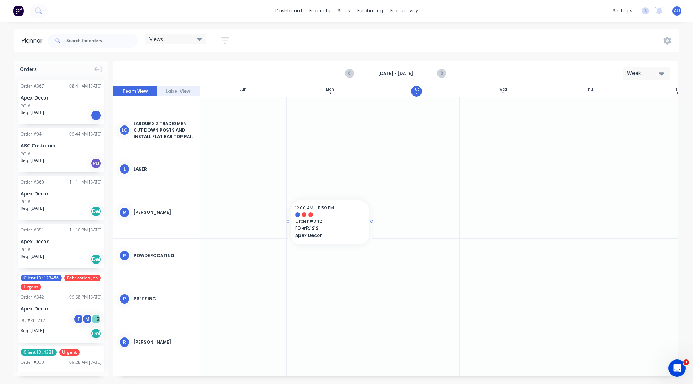
drag, startPoint x: 37, startPoint y: 310, endPoint x: 301, endPoint y: 211, distance: 281.7
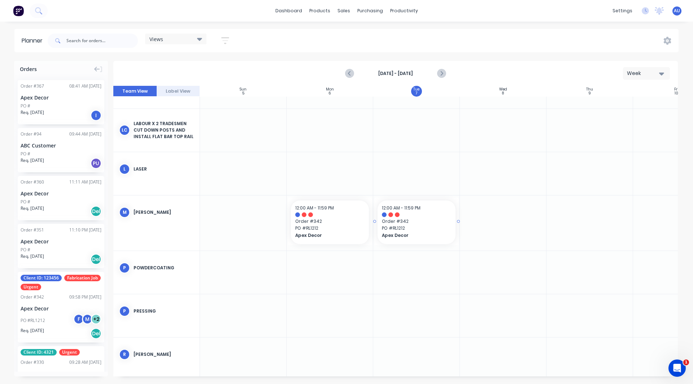
drag, startPoint x: 34, startPoint y: 296, endPoint x: 423, endPoint y: 220, distance: 396.4
drag, startPoint x: 49, startPoint y: 305, endPoint x: 490, endPoint y: 229, distance: 447.8
drag, startPoint x: 56, startPoint y: 301, endPoint x: 570, endPoint y: 225, distance: 519.7
drag, startPoint x: 574, startPoint y: 222, endPoint x: 490, endPoint y: 225, distance: 83.8
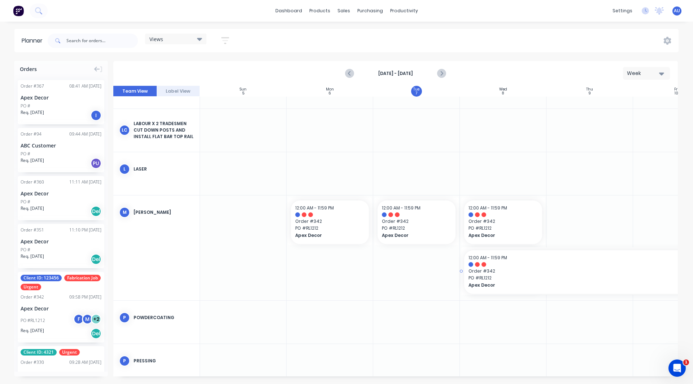
drag, startPoint x: 545, startPoint y: 271, endPoint x: 659, endPoint y: 272, distance: 113.7
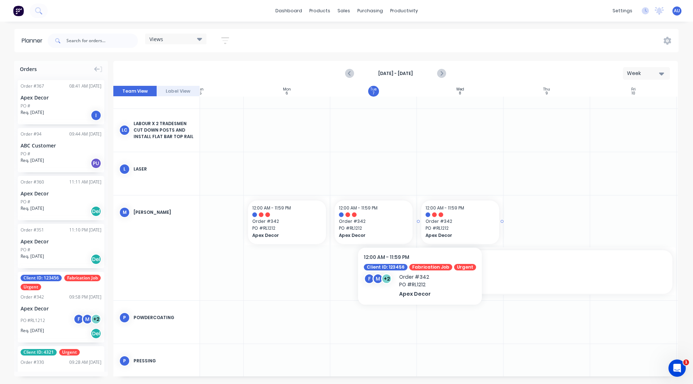
scroll to position [291, 43]
click at [634, 75] on div "Week" at bounding box center [643, 74] width 33 height 8
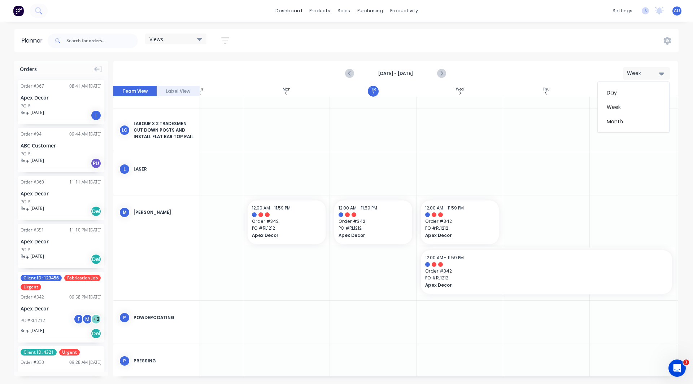
drag, startPoint x: 477, startPoint y: 35, endPoint x: 386, endPoint y: 44, distance: 91.7
click at [386, 44] on div "Views Save new view None (Default) edit Show/Hide users Show/Hide orders Filter…" at bounding box center [362, 41] width 632 height 22
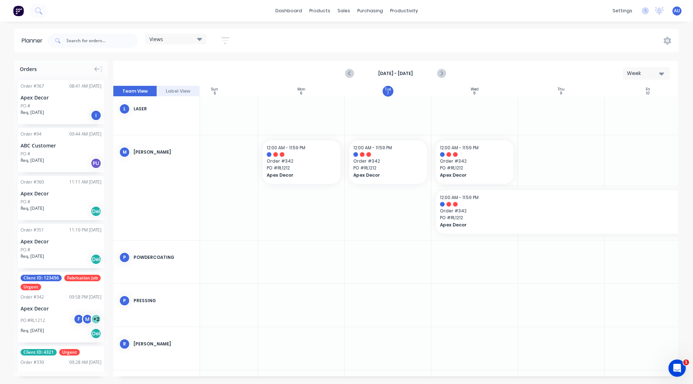
scroll to position [351, 28]
click at [644, 72] on div "Week" at bounding box center [643, 74] width 33 height 8
click at [619, 123] on div "Month" at bounding box center [633, 121] width 71 height 14
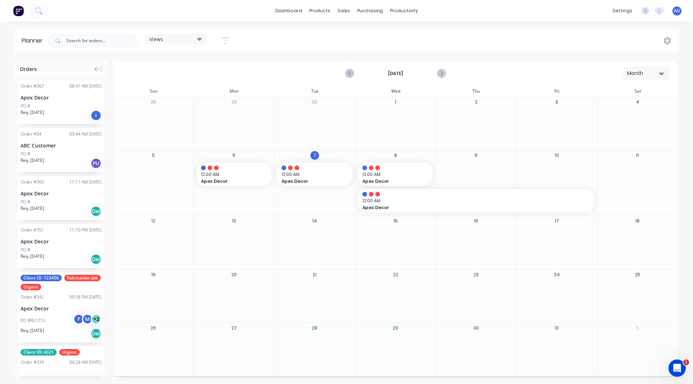
click at [643, 71] on div "Month" at bounding box center [643, 74] width 33 height 8
click at [628, 105] on div "Week" at bounding box center [633, 107] width 71 height 14
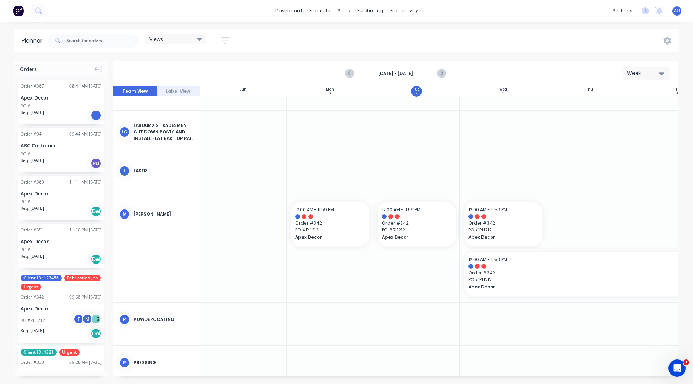
scroll to position [289, 0]
click at [280, 297] on div at bounding box center [243, 249] width 87 height 105
click at [673, 371] on div "Open Intercom Messenger" at bounding box center [676, 367] width 24 height 24
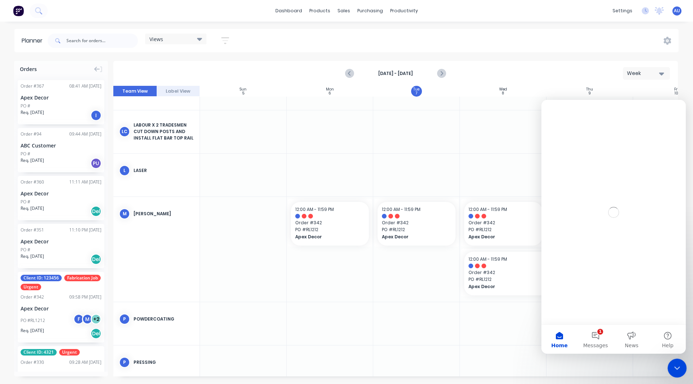
scroll to position [0, 0]
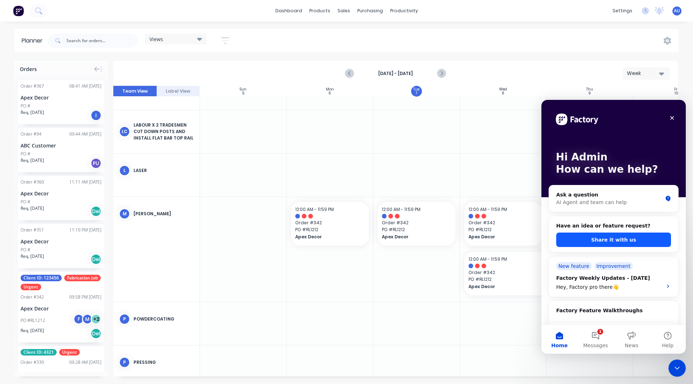
click at [608, 243] on button "Share it with us" at bounding box center [613, 240] width 115 height 14
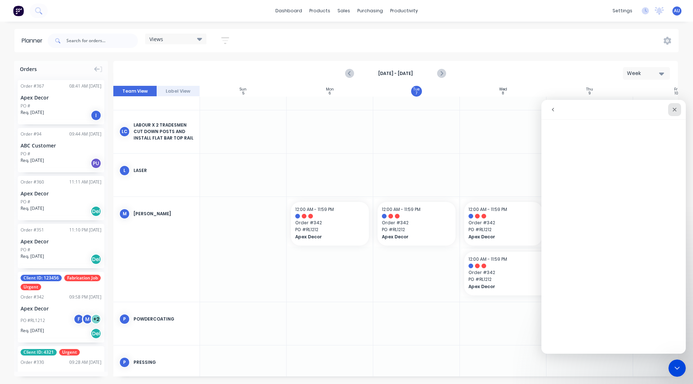
click at [672, 108] on icon "Close" at bounding box center [675, 110] width 6 height 6
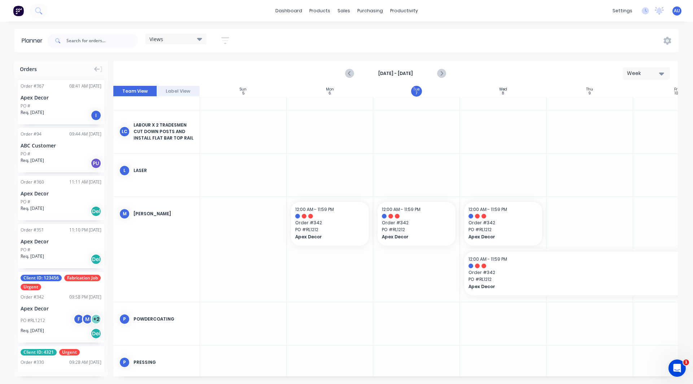
click at [258, 327] on div at bounding box center [243, 323] width 87 height 43
